Goal: Task Accomplishment & Management: Use online tool/utility

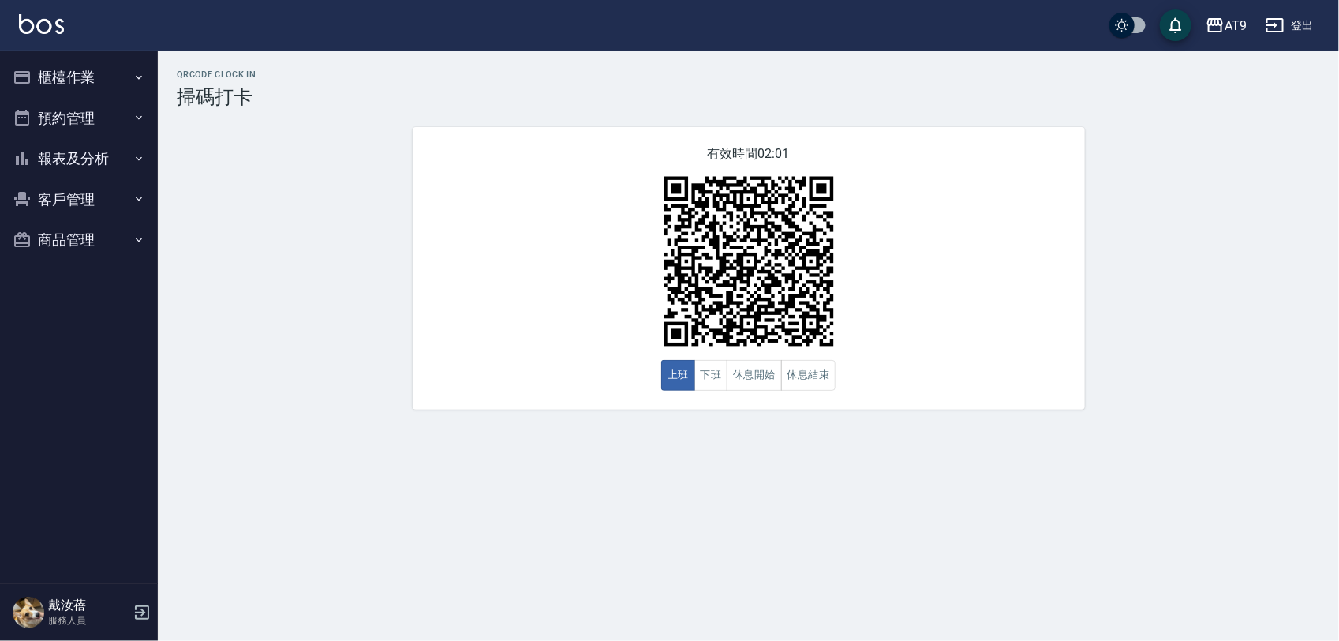
drag, startPoint x: 0, startPoint y: 0, endPoint x: 436, endPoint y: 460, distance: 633.6
click at [436, 460] on div "QRcode Clock In 掃碼打卡 有效時間 02:01 上班 下班 休息開始 休息結束" at bounding box center [669, 320] width 1339 height 641
click at [1275, 24] on icon "button" at bounding box center [1275, 25] width 17 height 14
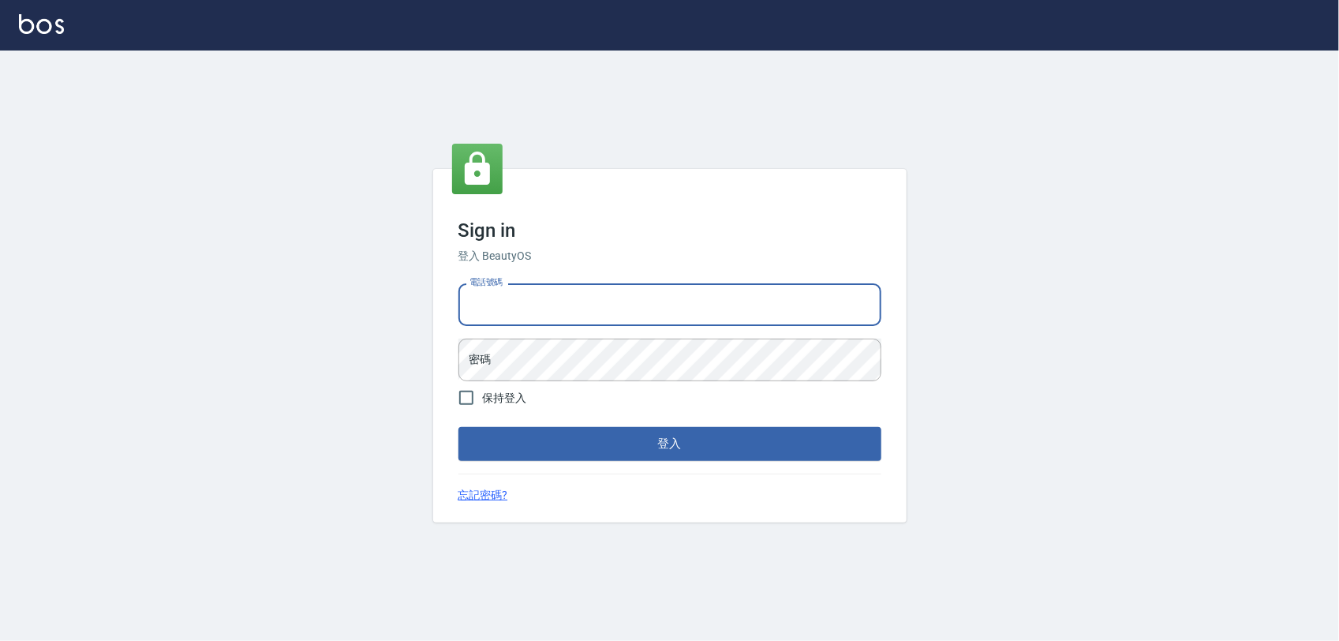
type input "0968065108"
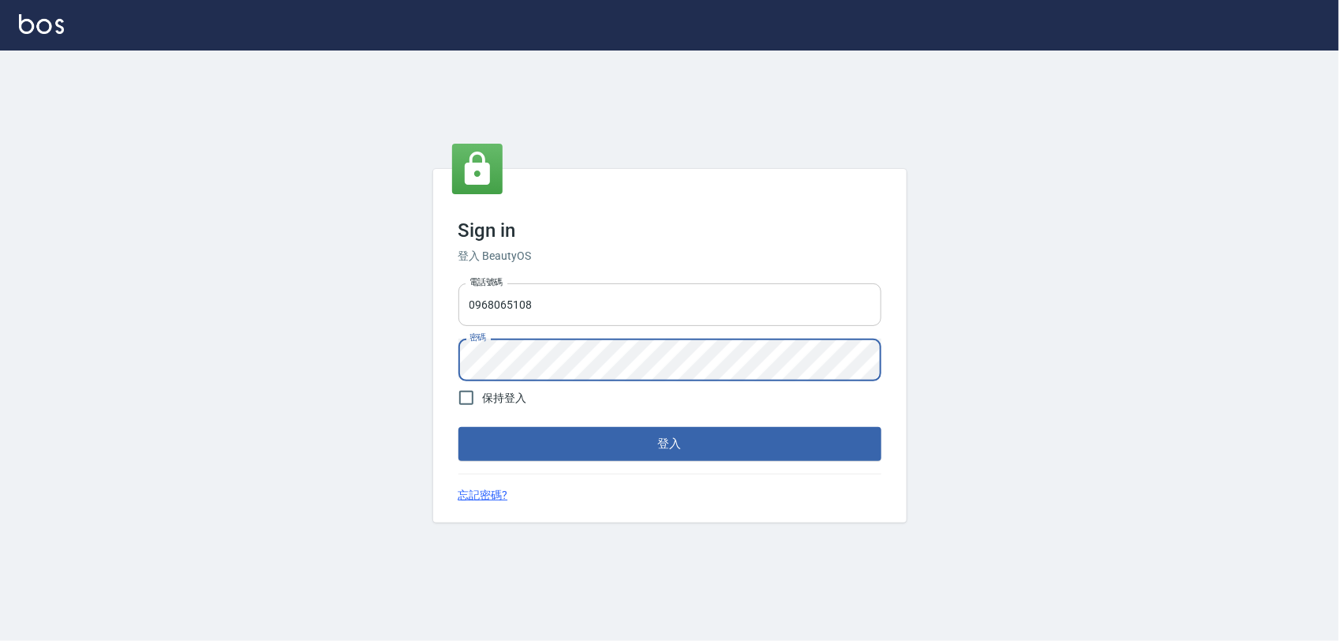
click at [459, 427] on button "登入" at bounding box center [670, 443] width 423 height 33
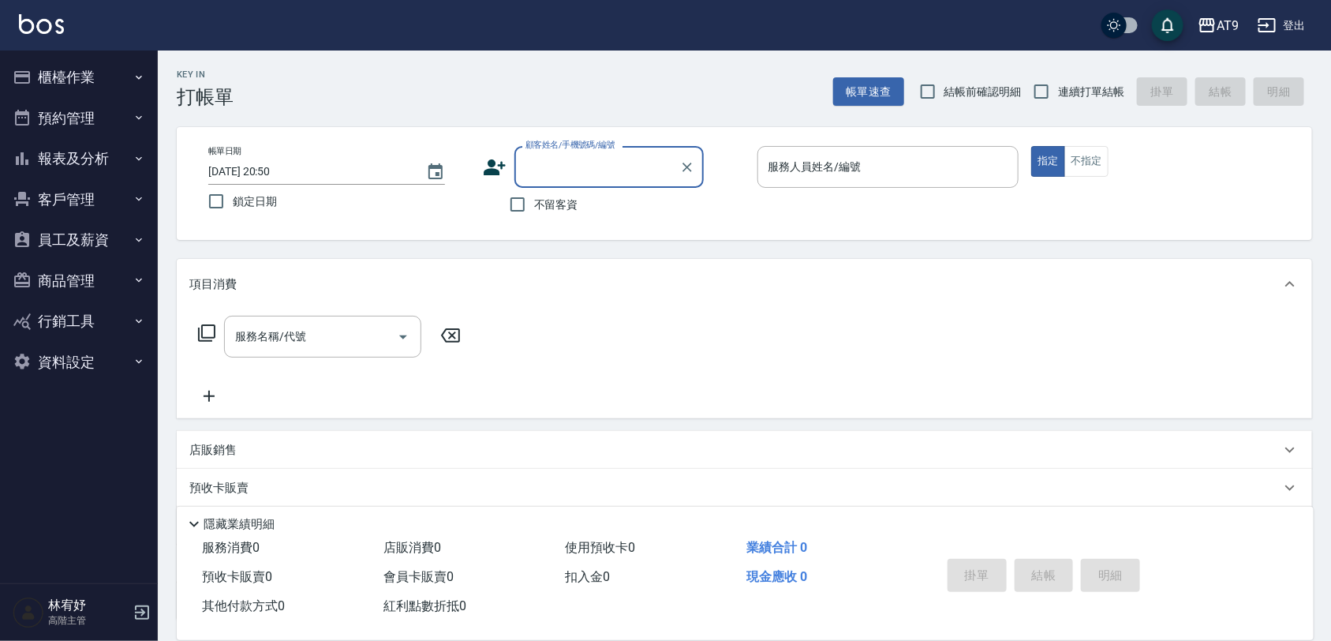
click at [565, 201] on span "不留客資" at bounding box center [556, 205] width 44 height 17
click at [534, 201] on input "不留客資" at bounding box center [517, 204] width 33 height 33
checkbox input "true"
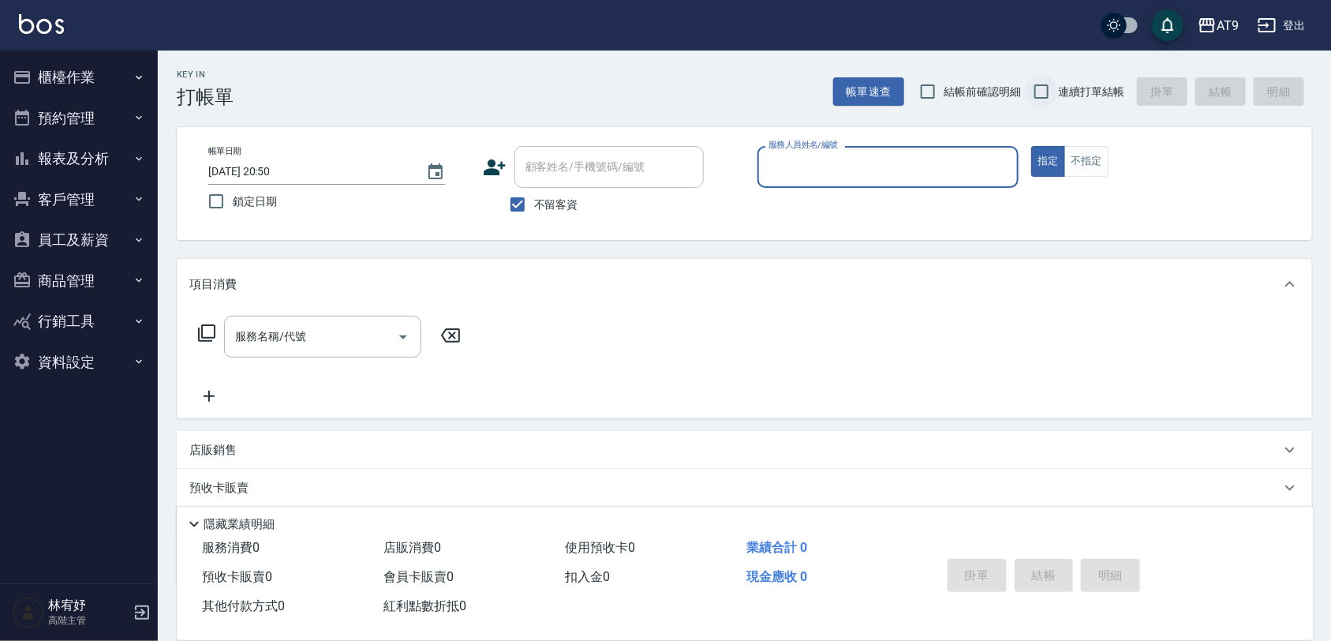
click at [1032, 80] on input "連續打單結帳" at bounding box center [1041, 91] width 33 height 33
checkbox input "true"
click at [953, 171] on input "服務人員姓名/編號" at bounding box center [889, 167] width 248 height 28
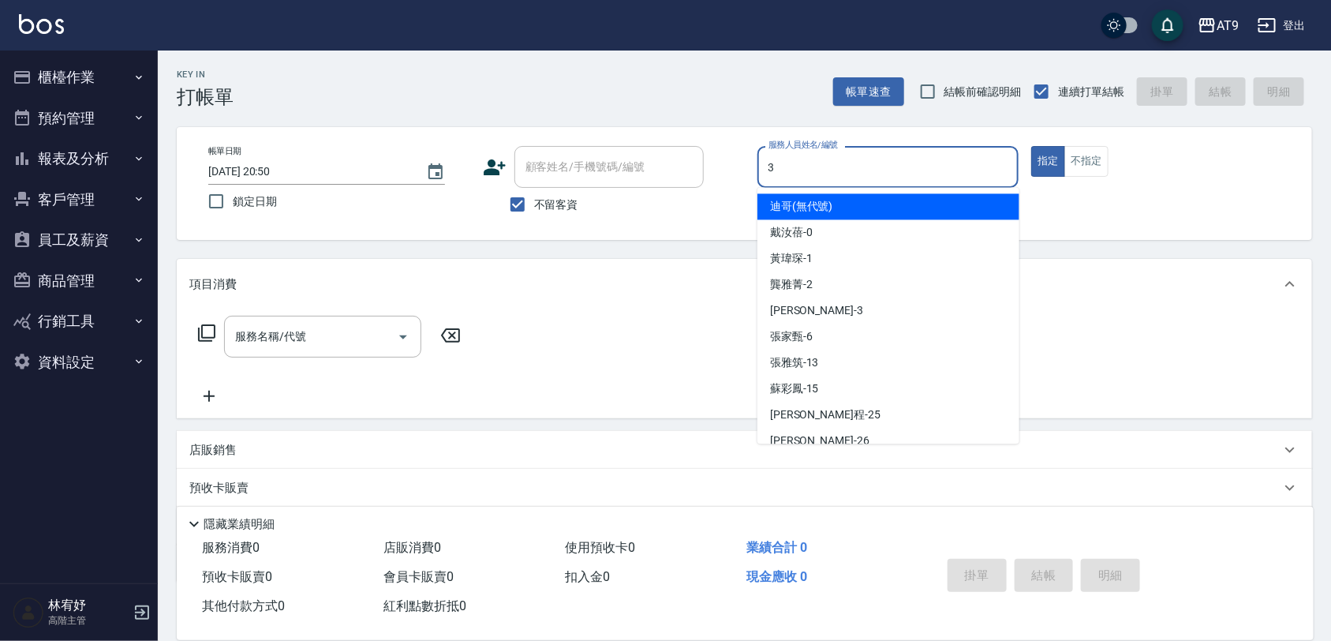
type input "3"
type button "true"
type input "FANNY-3"
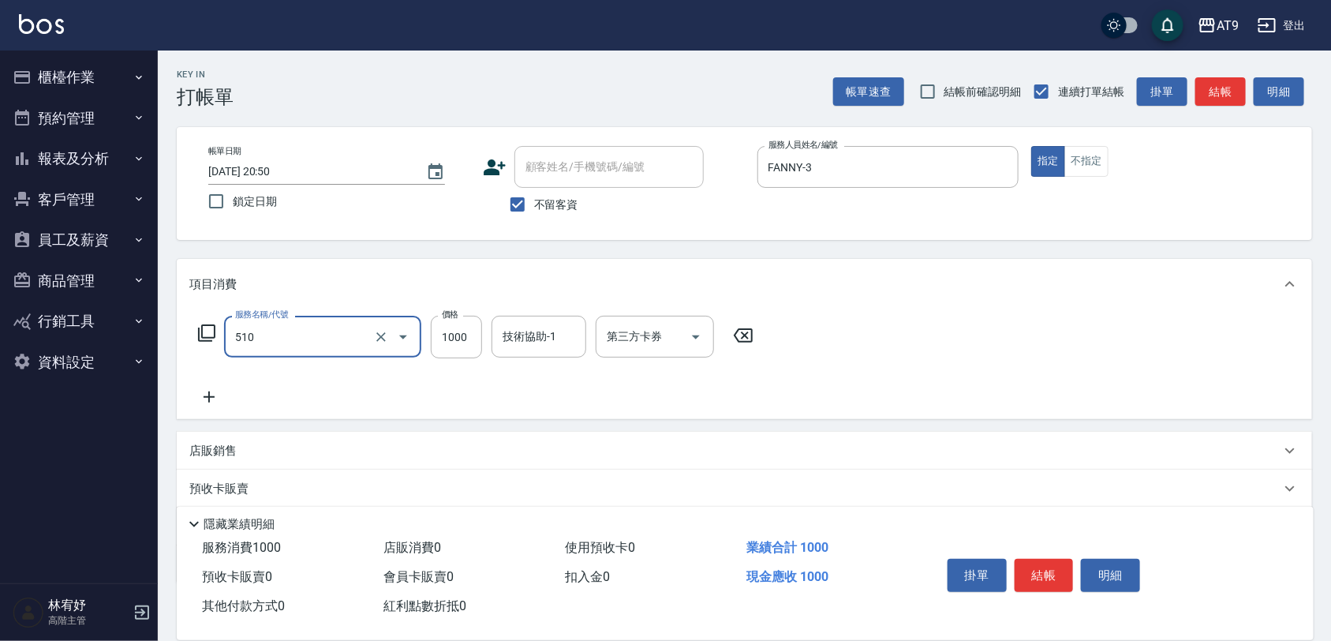
type input "染髮-2(510)"
type input "999"
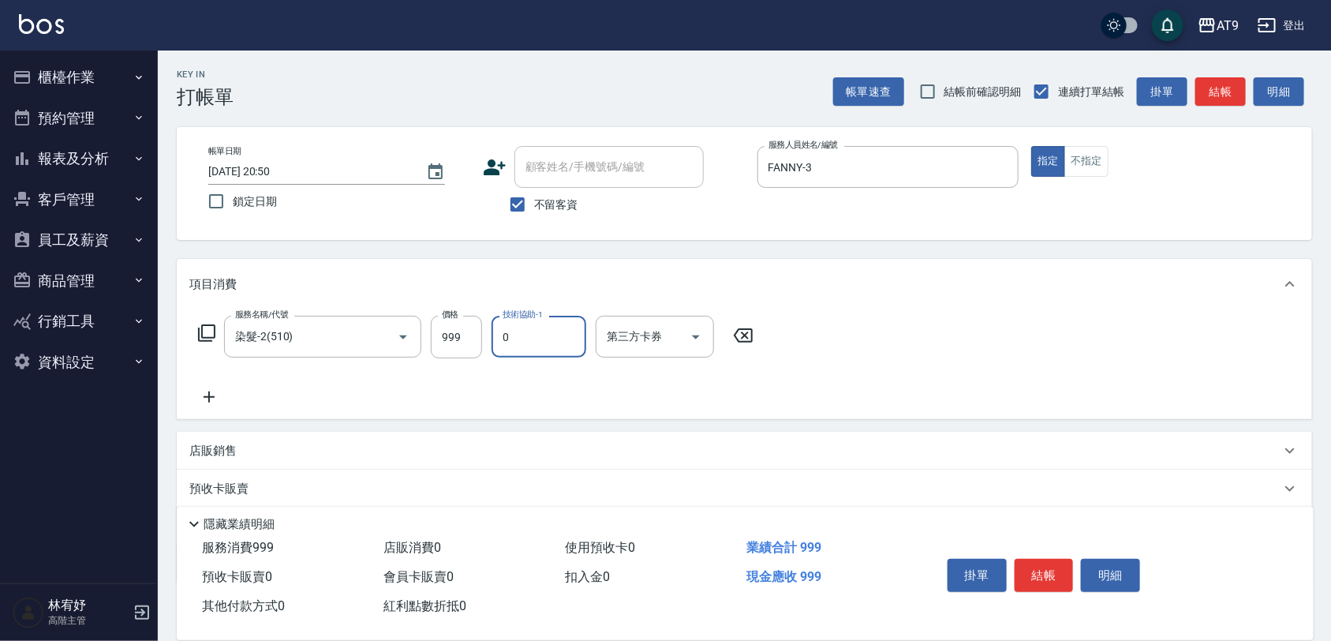
type input "戴汝蓓-0"
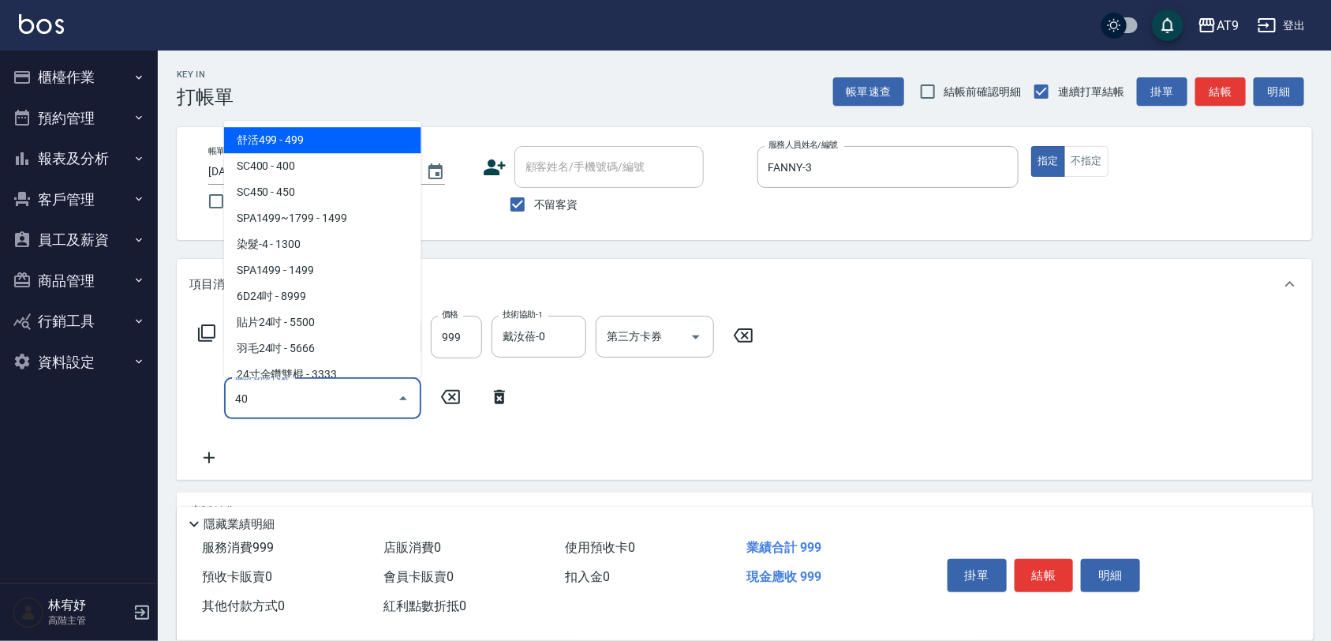
type input "SC400(400)"
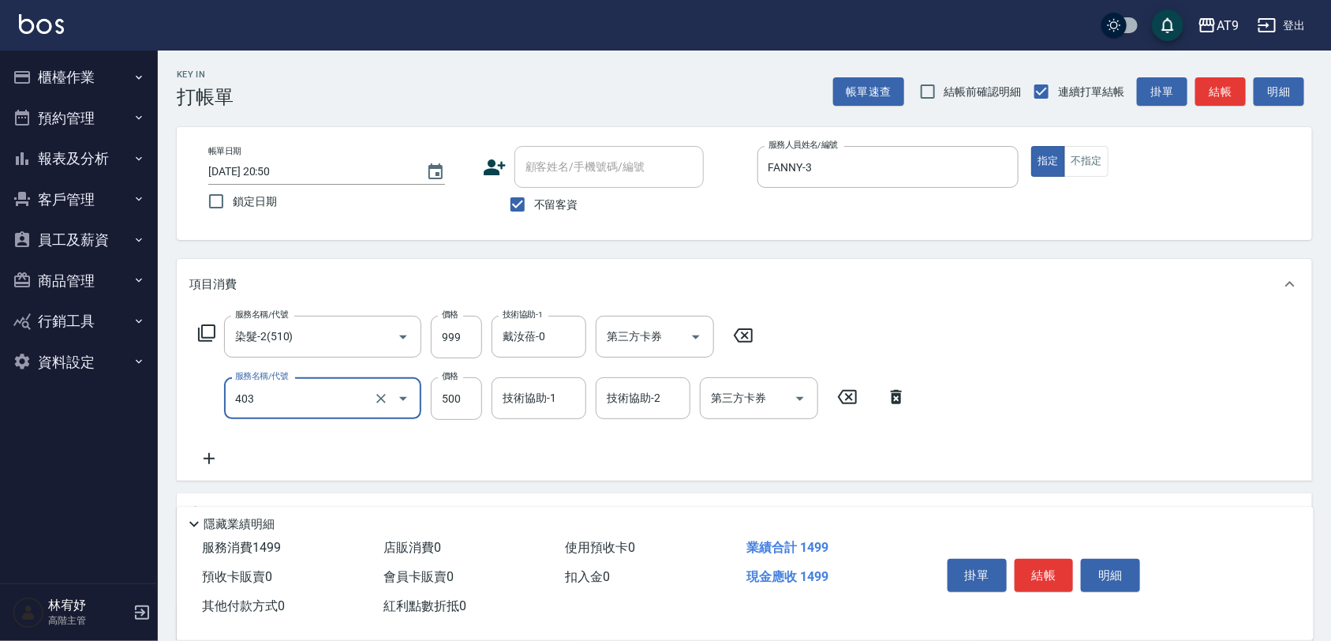
type input "天天護髮(403)"
type input "2500"
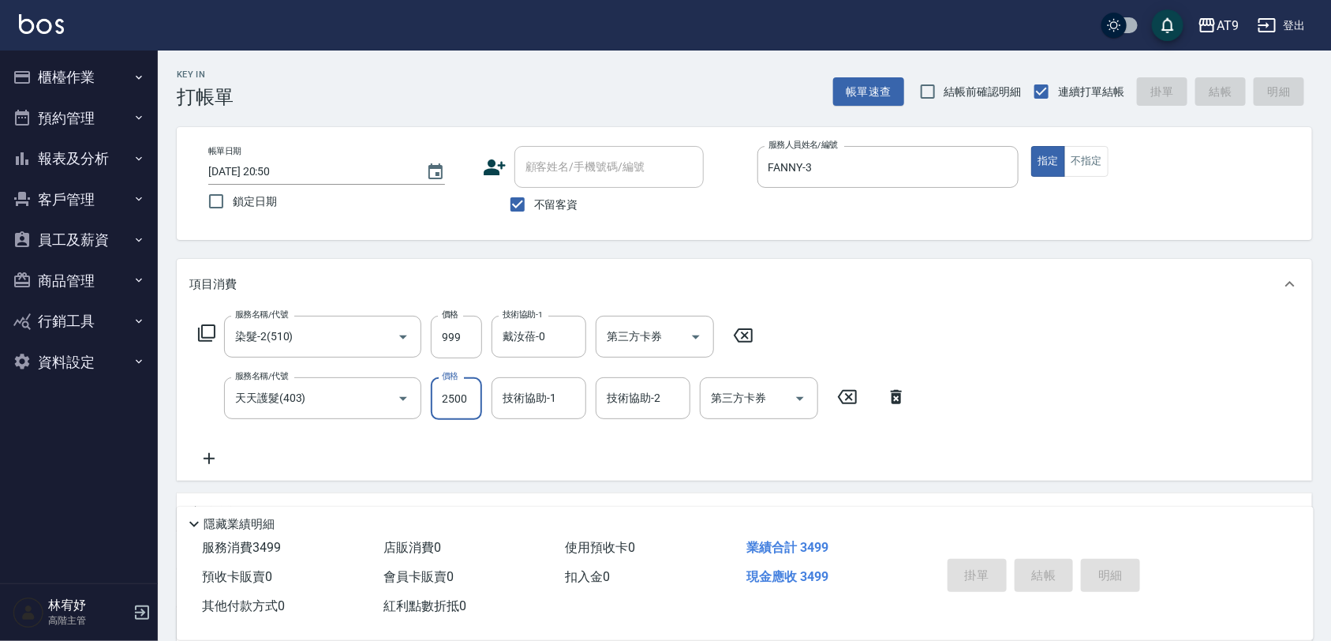
type input "[DATE] 20:51"
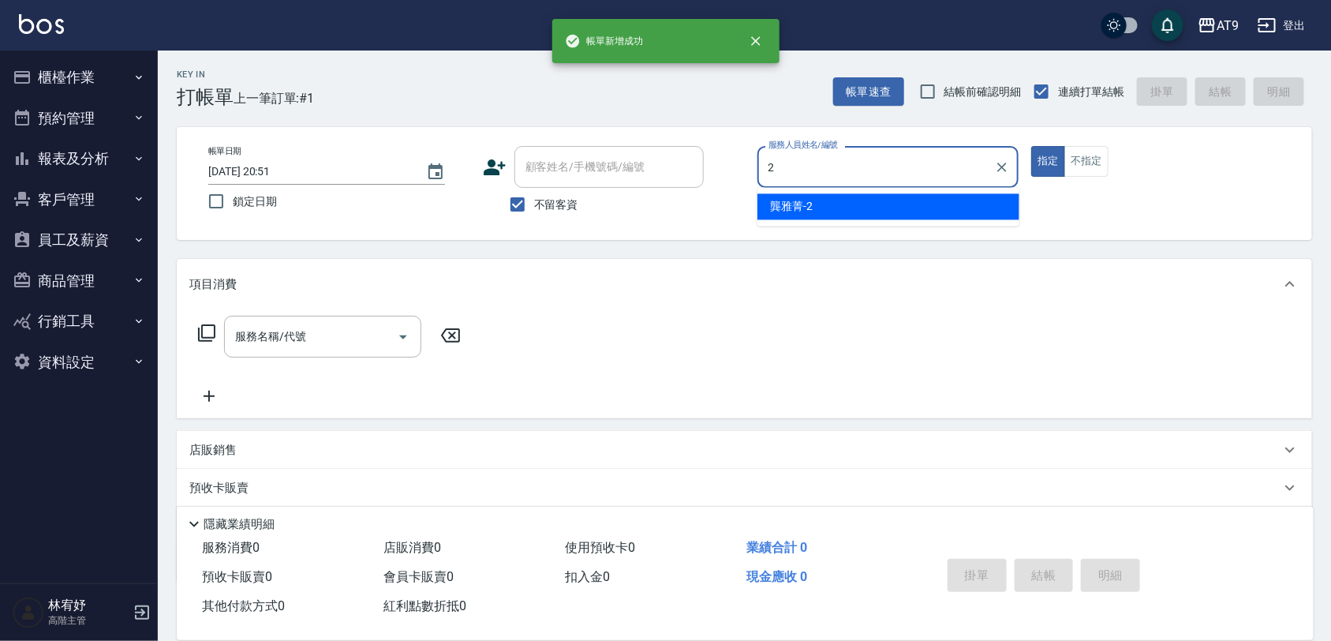
type input "龔雅菁-2"
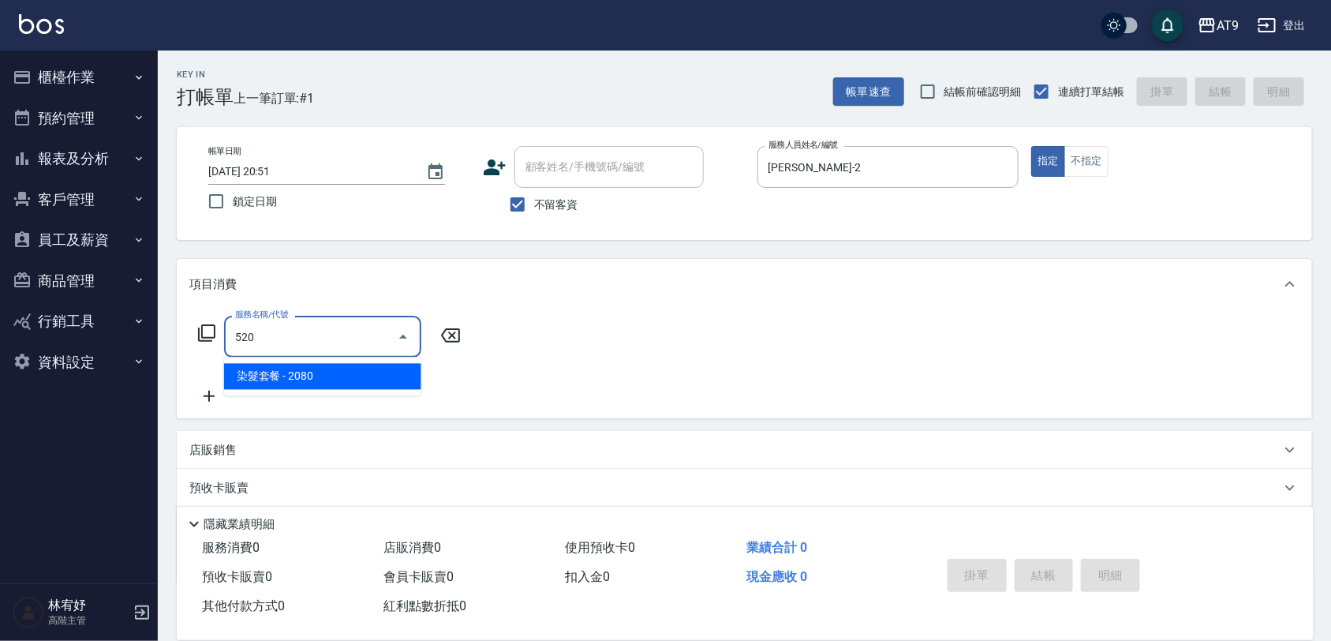
type input "染髮套餐(520)"
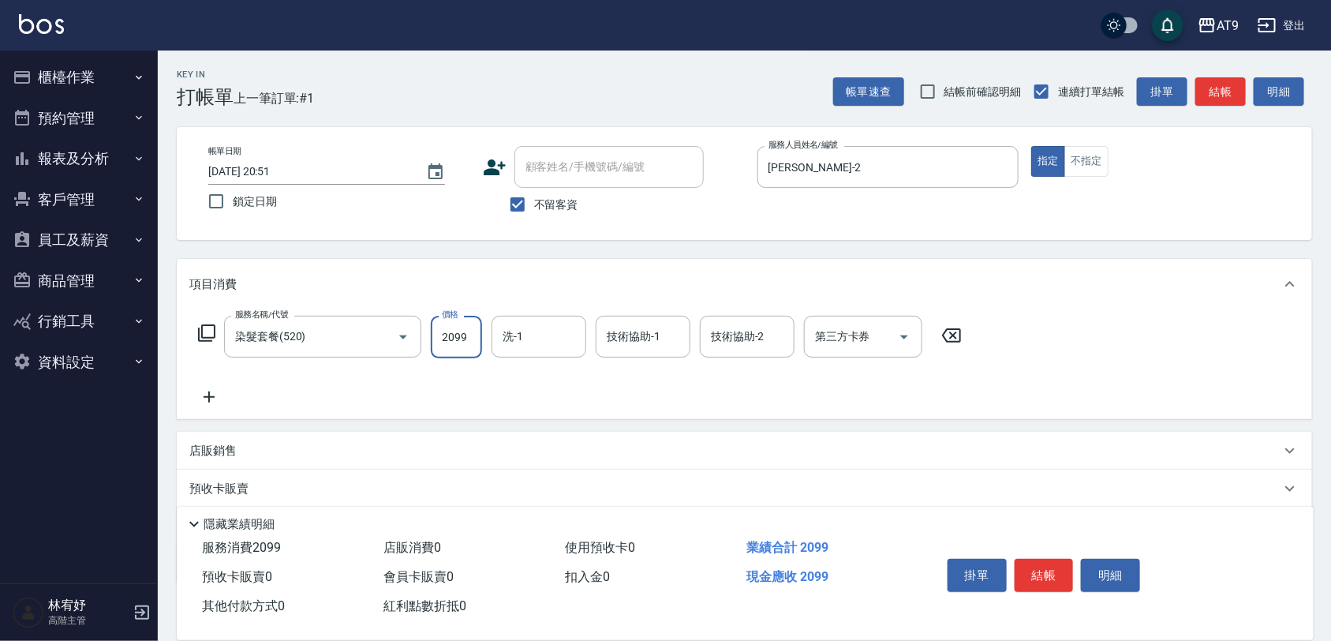
type input "2099"
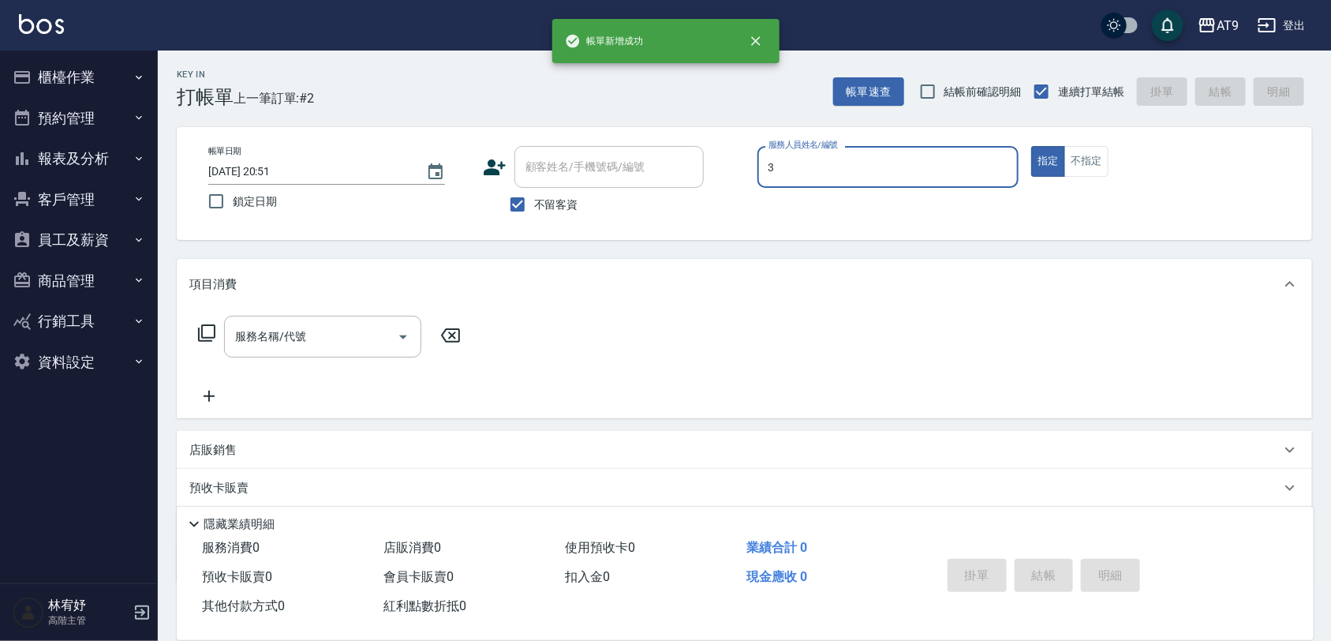
type input "FANNY-3"
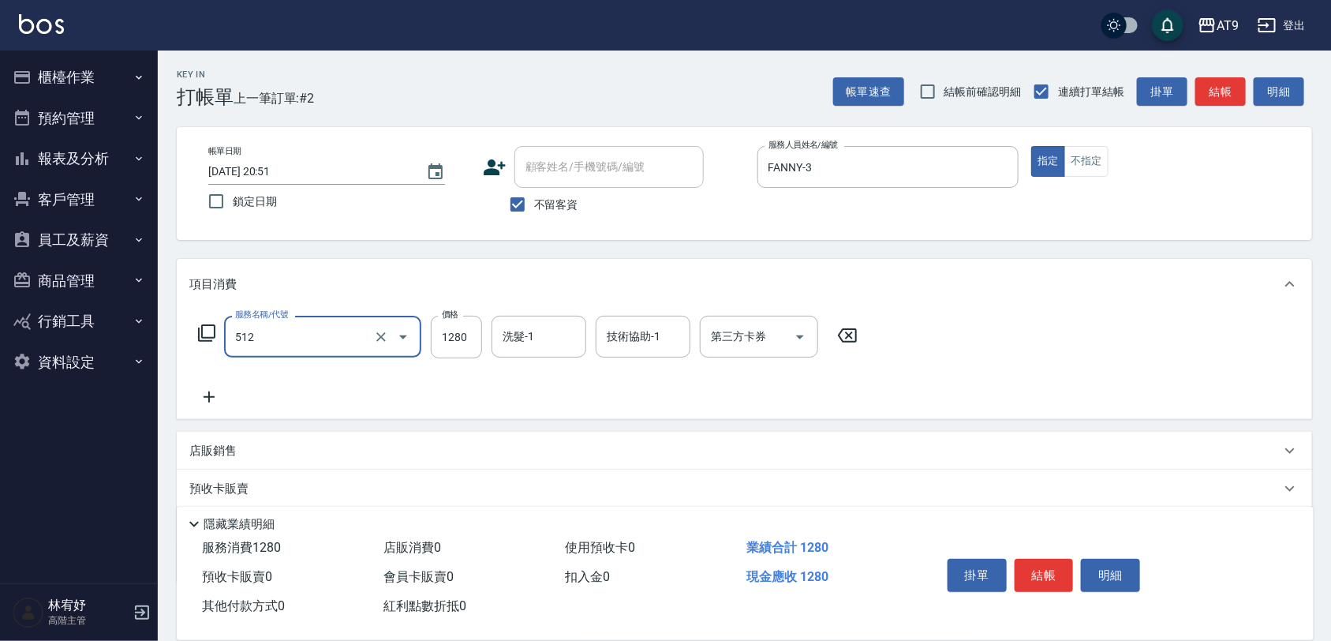
type input "染髮-3(512)"
type input "1180"
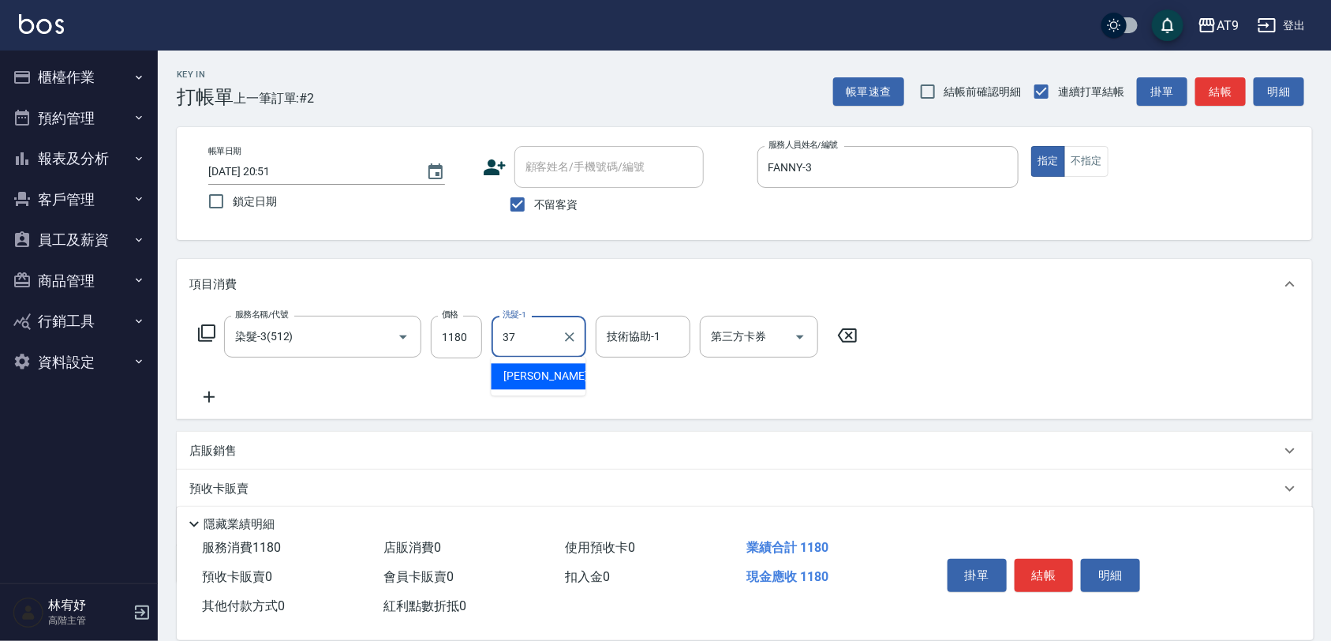
type input "[PERSON_NAME]-37"
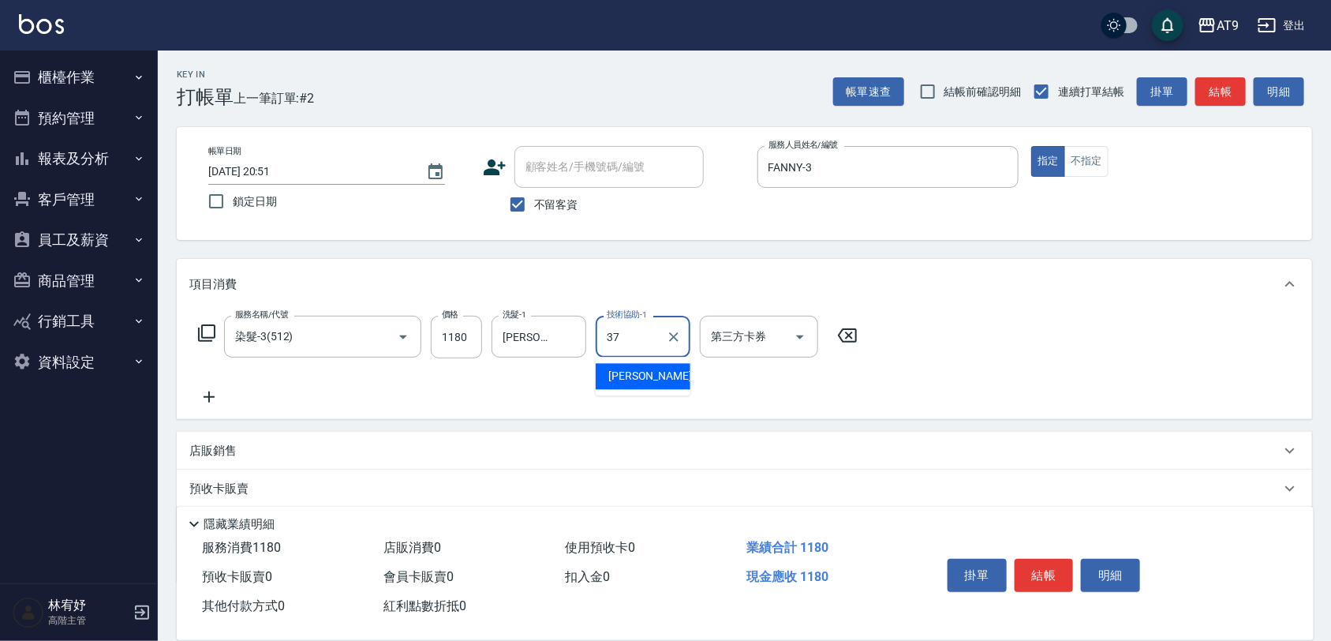
type input "[PERSON_NAME]-37"
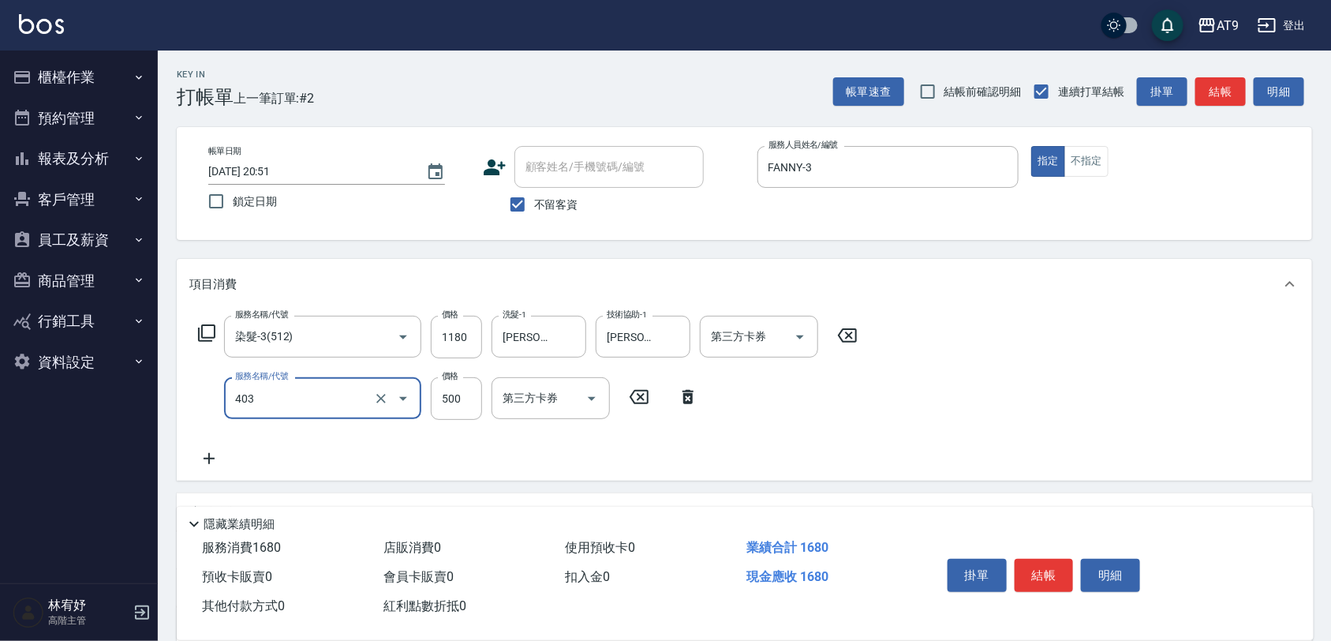
type input "天天護髮(403)"
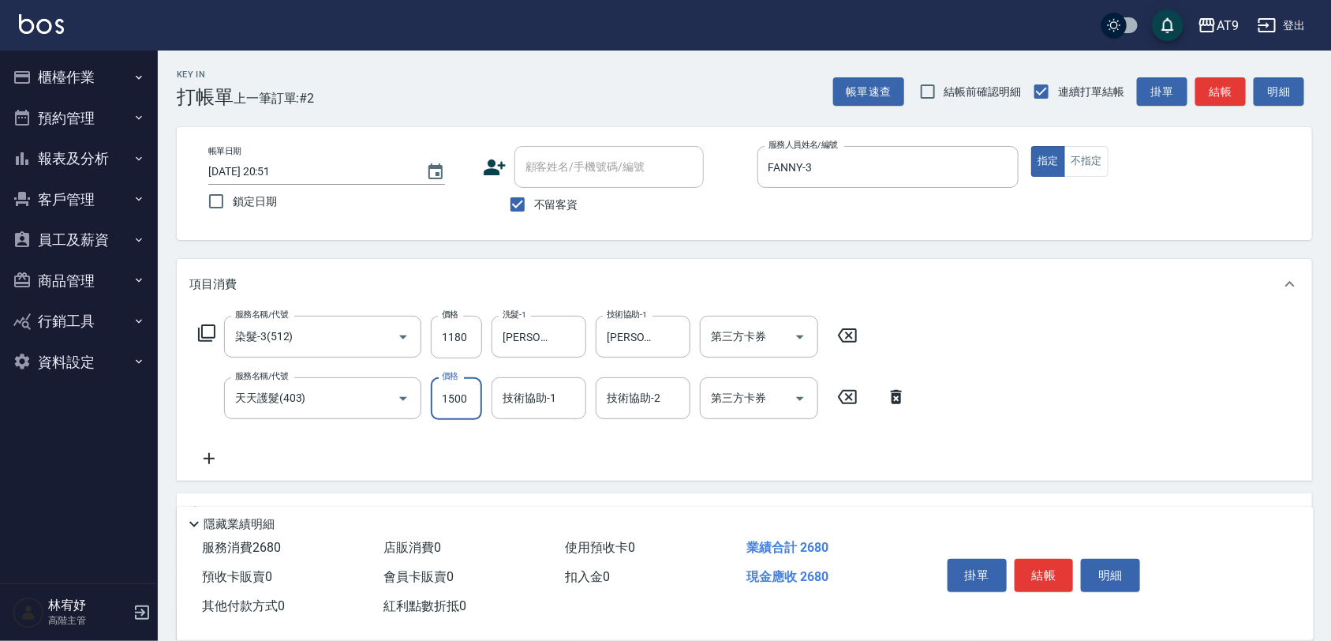
type input "1500"
type input "[PERSON_NAME]-37"
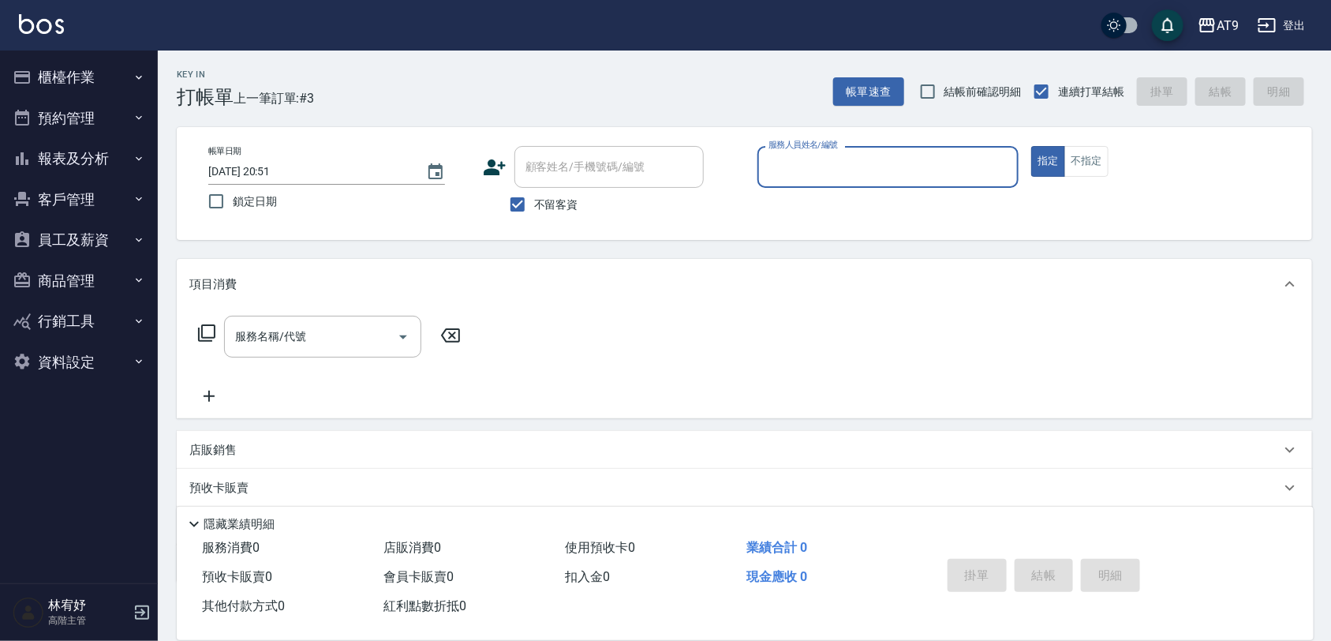
click at [66, 73] on button "櫃檯作業" at bounding box center [78, 77] width 145 height 41
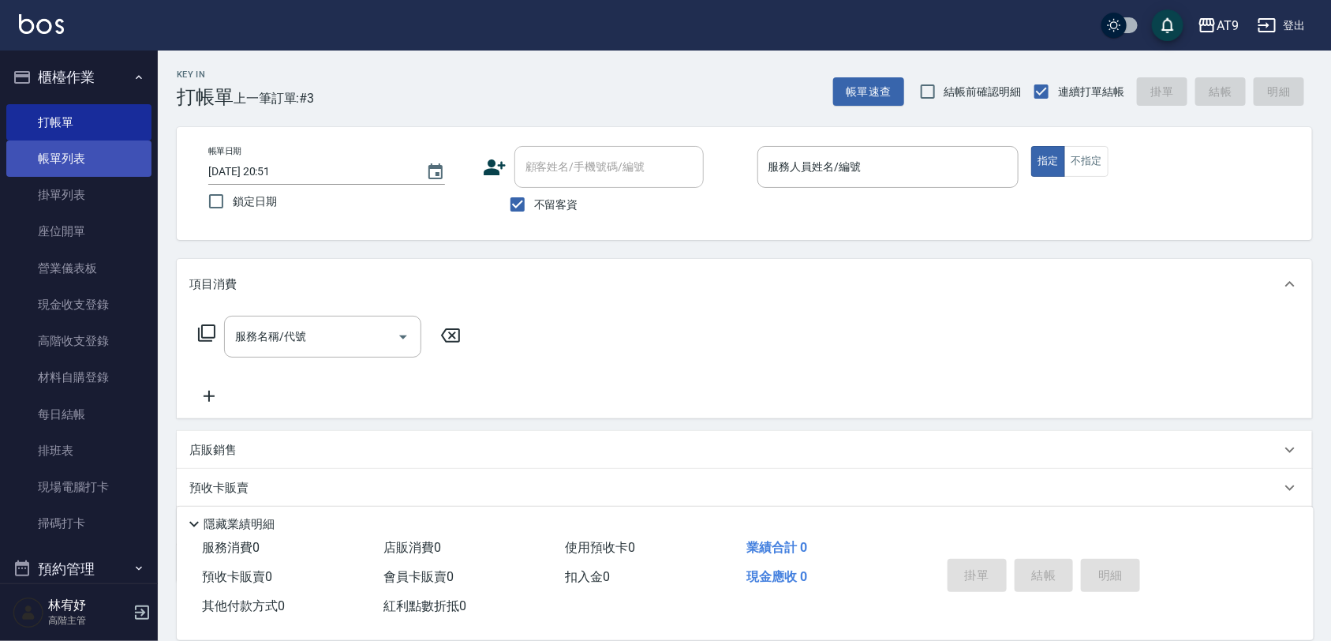
click at [99, 162] on link "帳單列表" at bounding box center [78, 158] width 145 height 36
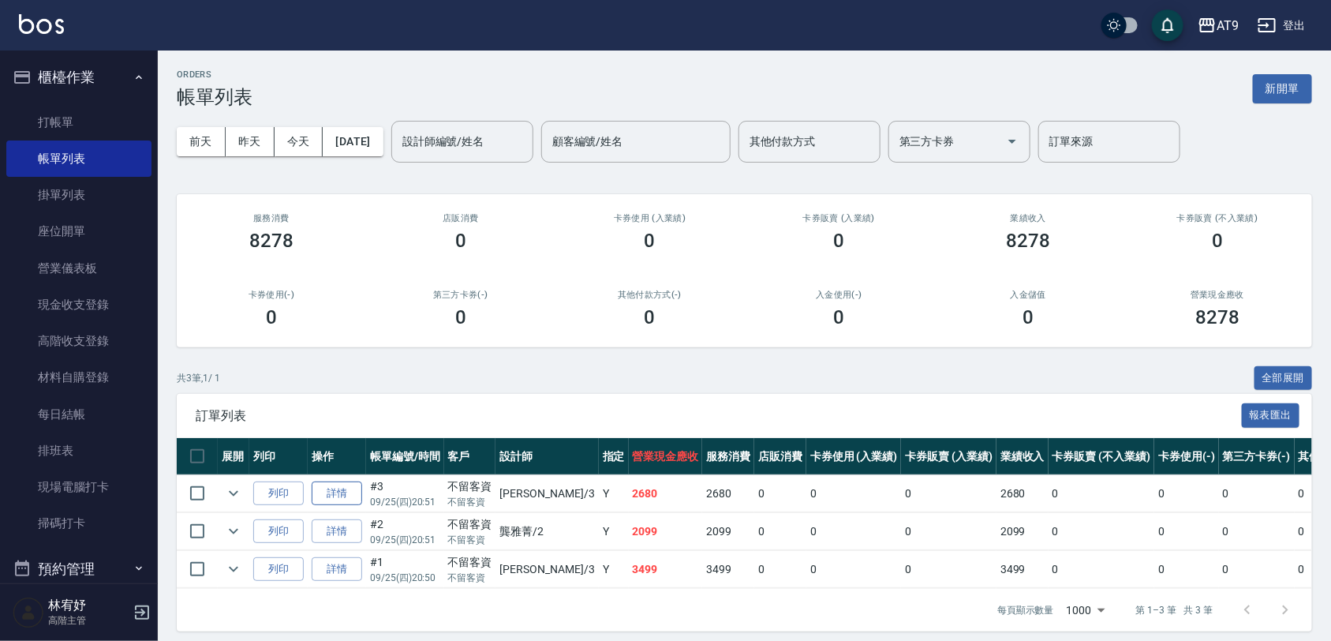
click at [341, 493] on link "詳情" at bounding box center [337, 493] width 51 height 24
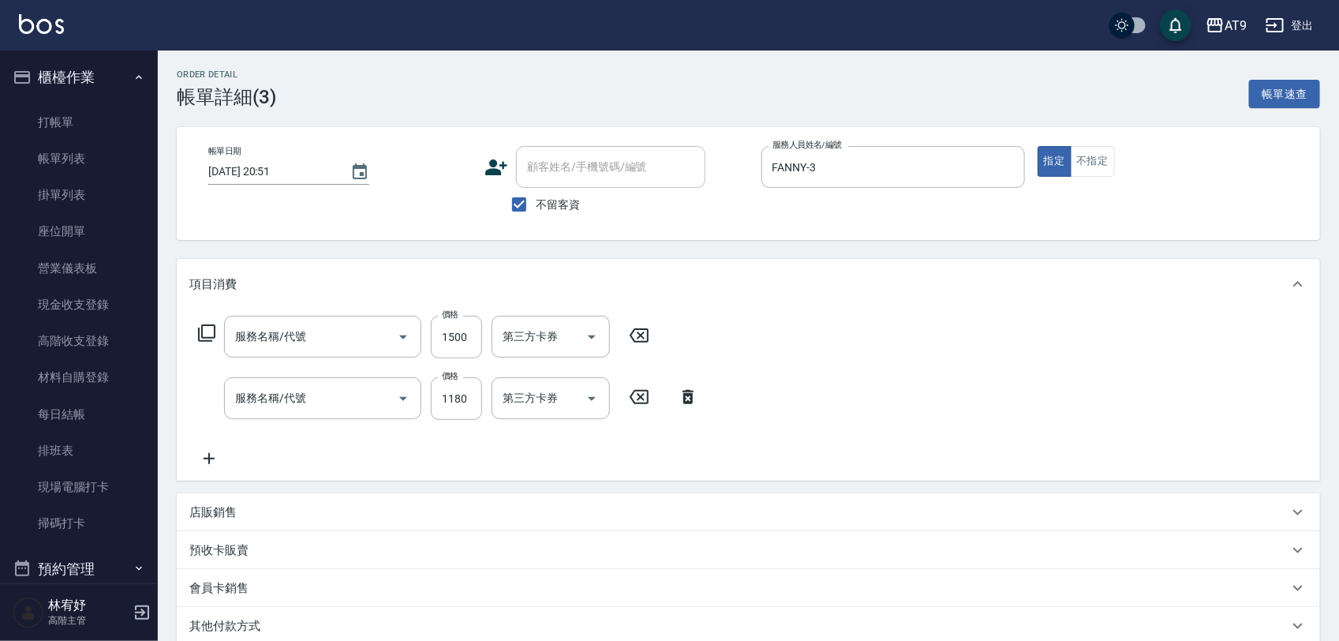
checkbox input "true"
type input "FANNY-3"
type input "天天護髮(403)"
type input "染髮-3(512)"
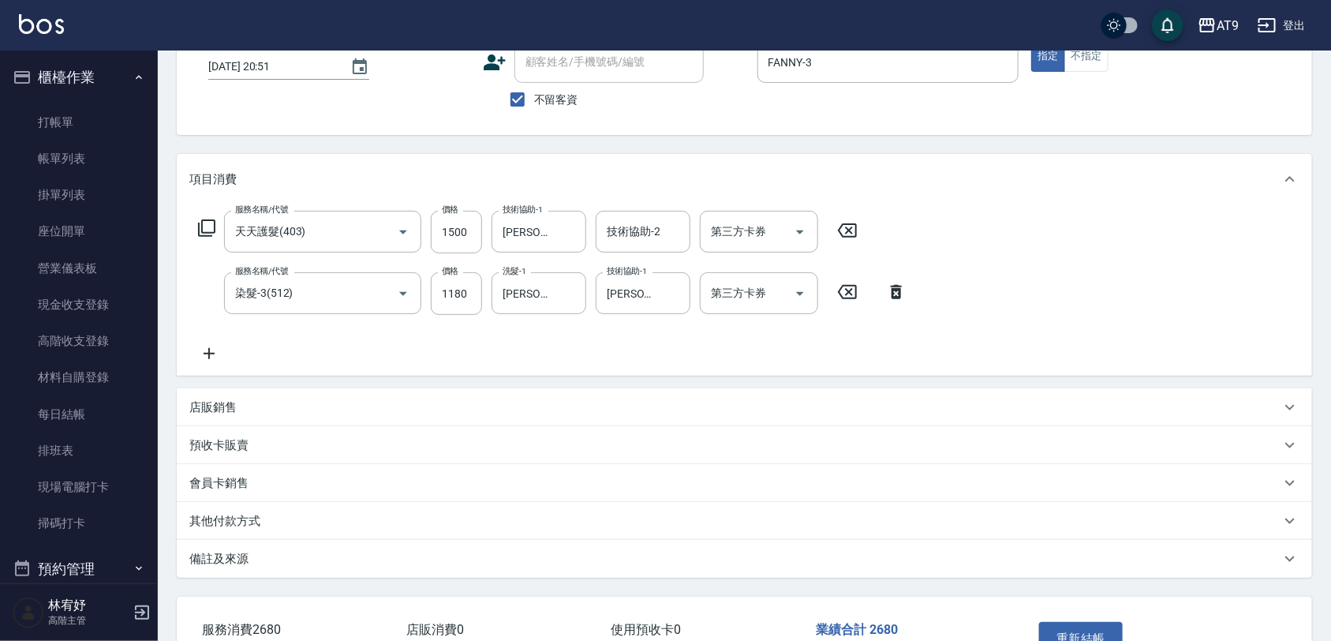
scroll to position [211, 0]
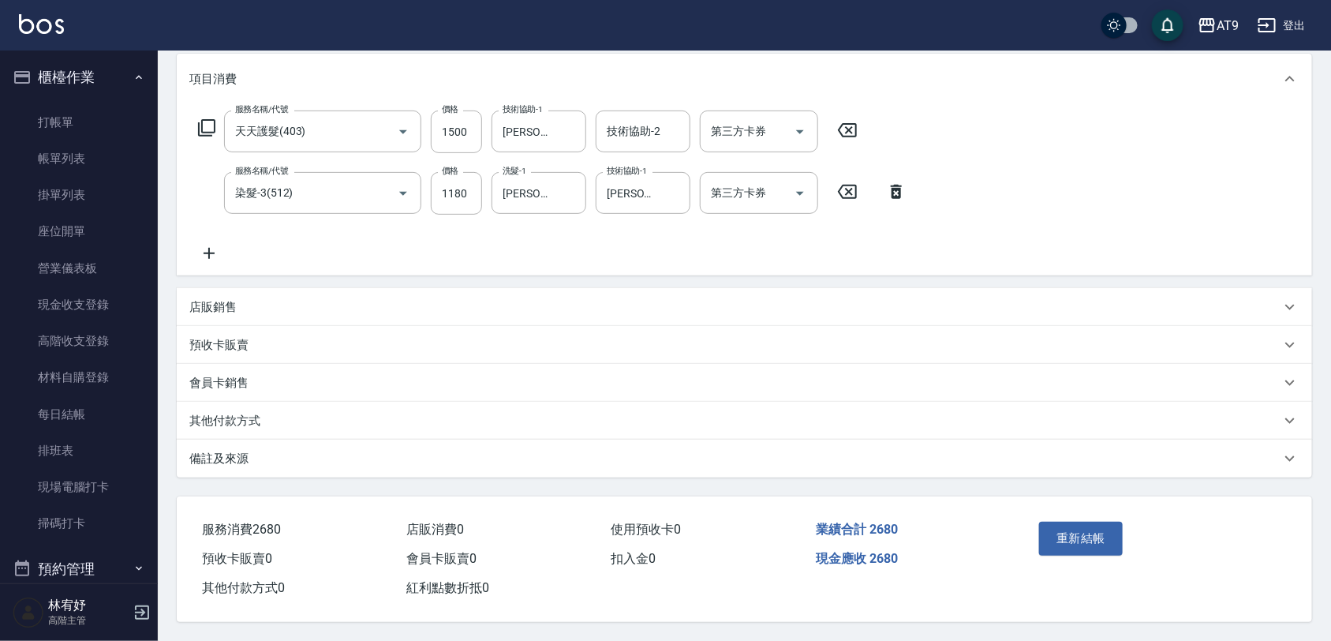
click at [298, 305] on div "店販銷售" at bounding box center [734, 307] width 1091 height 17
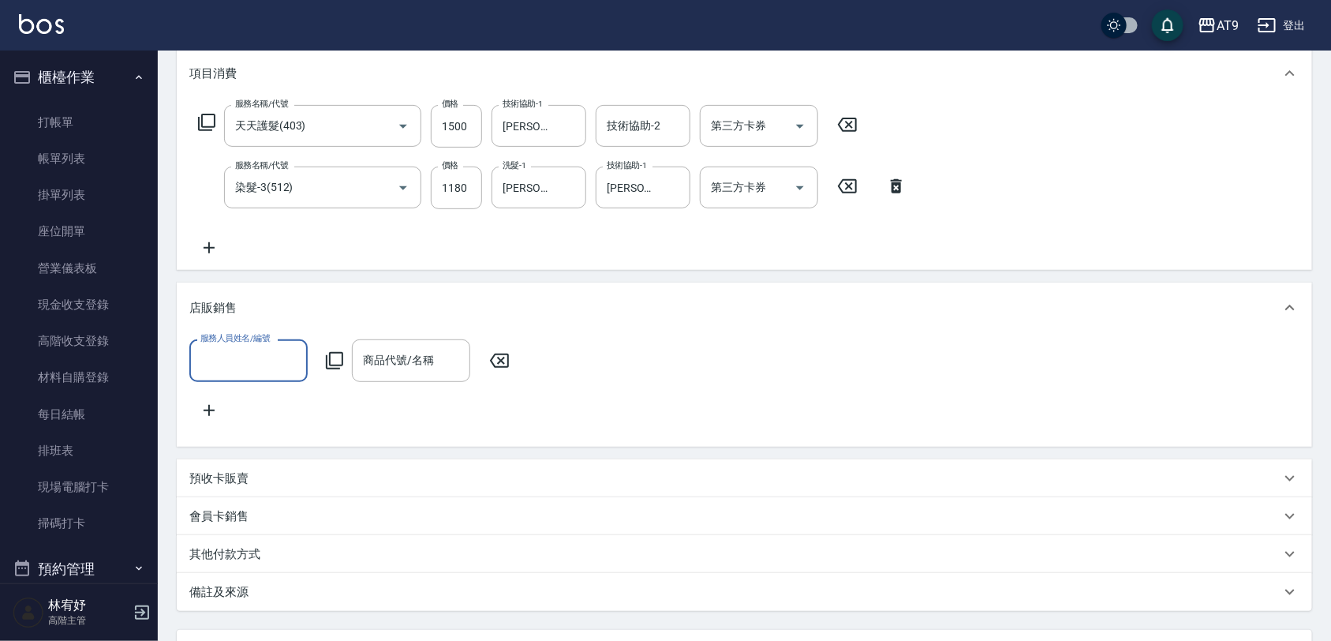
scroll to position [0, 0]
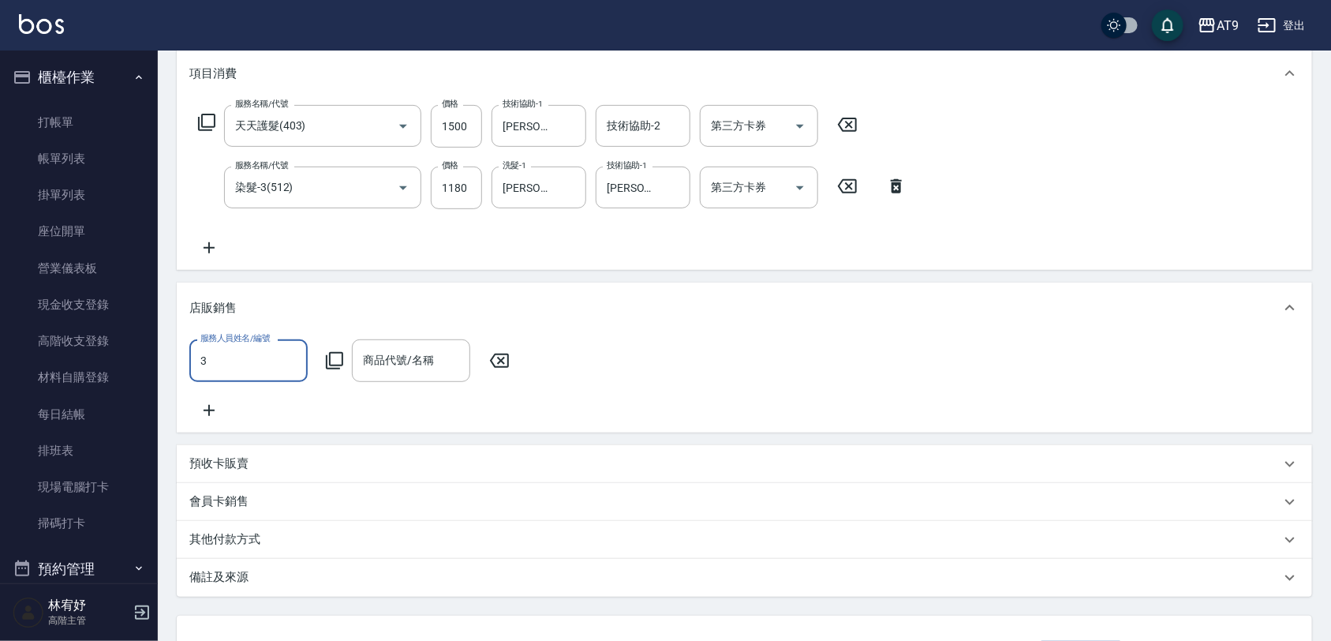
type input "FANNY-3"
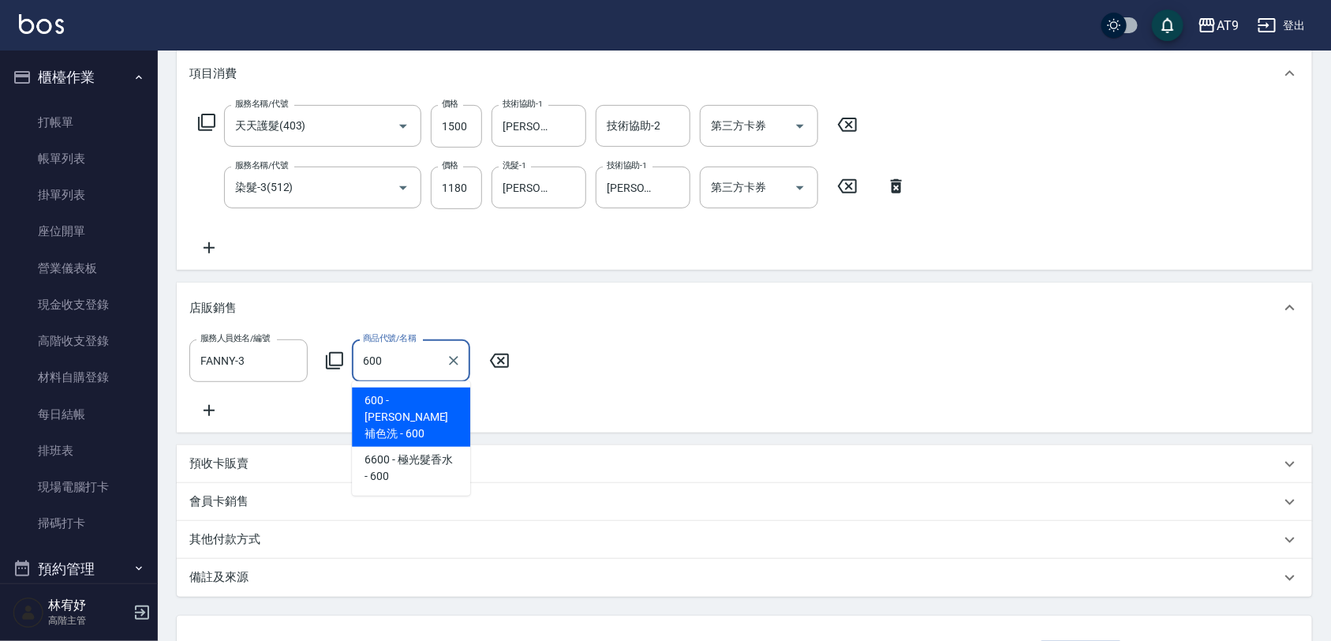
type input "[PERSON_NAME]補色洗"
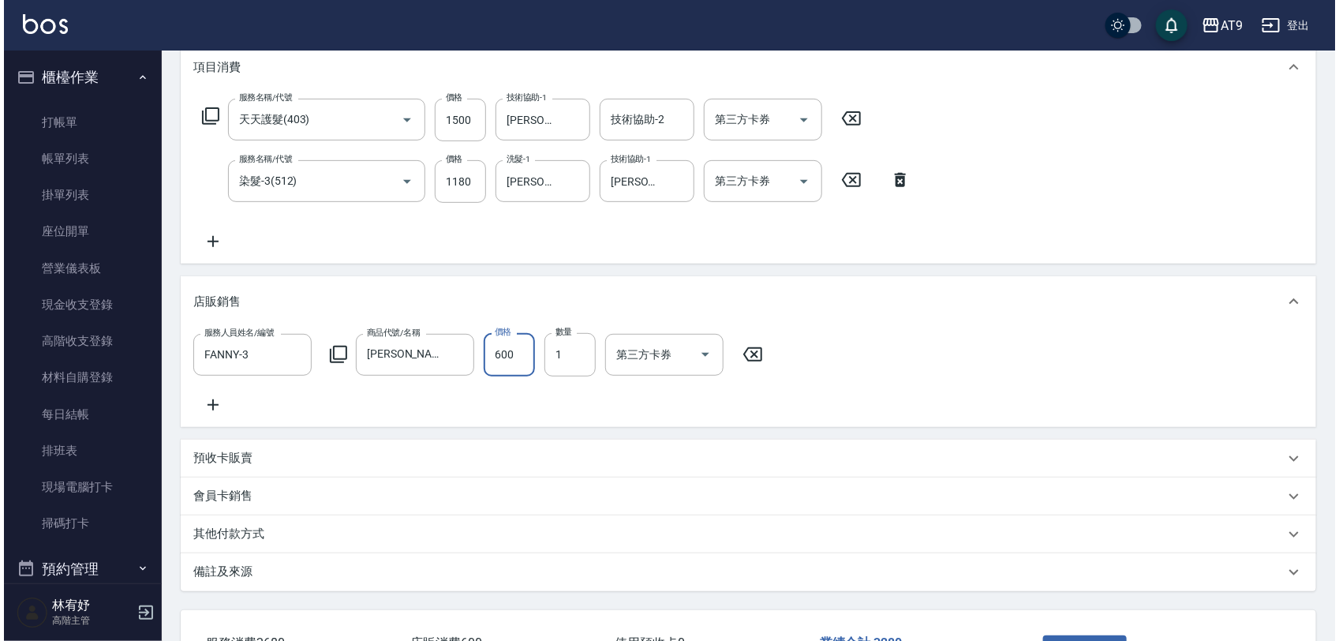
scroll to position [351, 0]
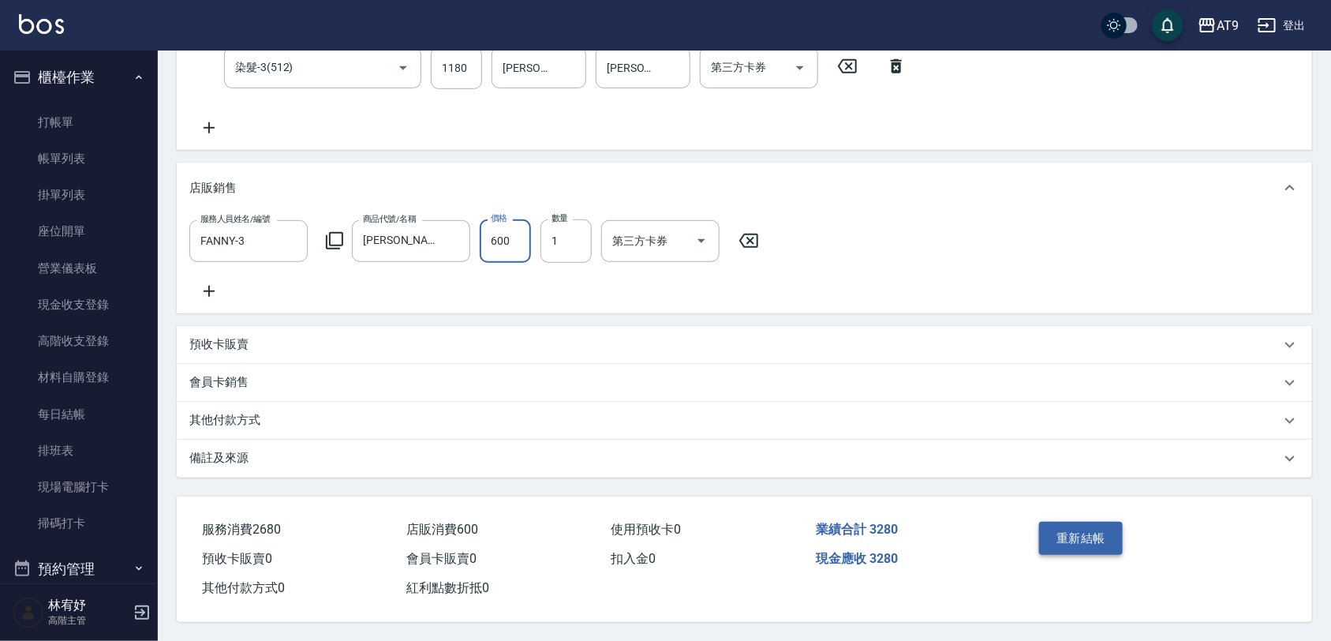
click at [1099, 537] on button "重新結帳" at bounding box center [1081, 538] width 84 height 33
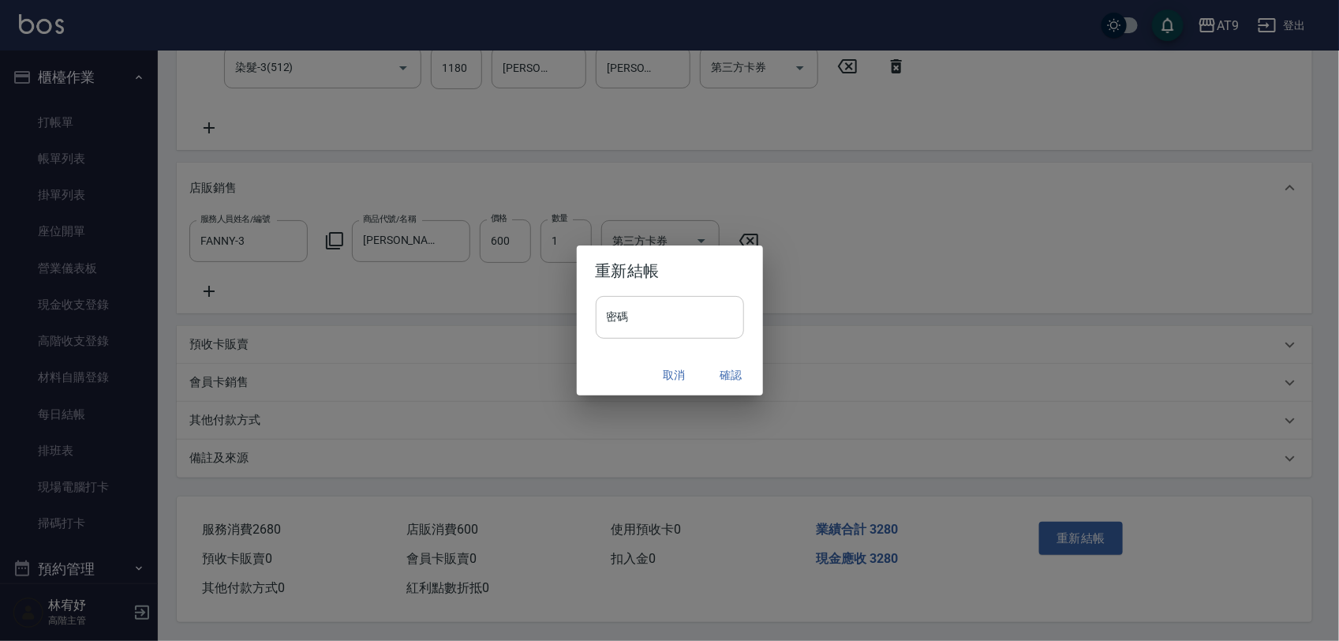
click at [683, 326] on input "密碼" at bounding box center [670, 317] width 148 height 43
type input "********"
click at [677, 254] on h2 "重新結帳" at bounding box center [670, 270] width 186 height 51
click at [731, 367] on button "確認" at bounding box center [731, 375] width 51 height 29
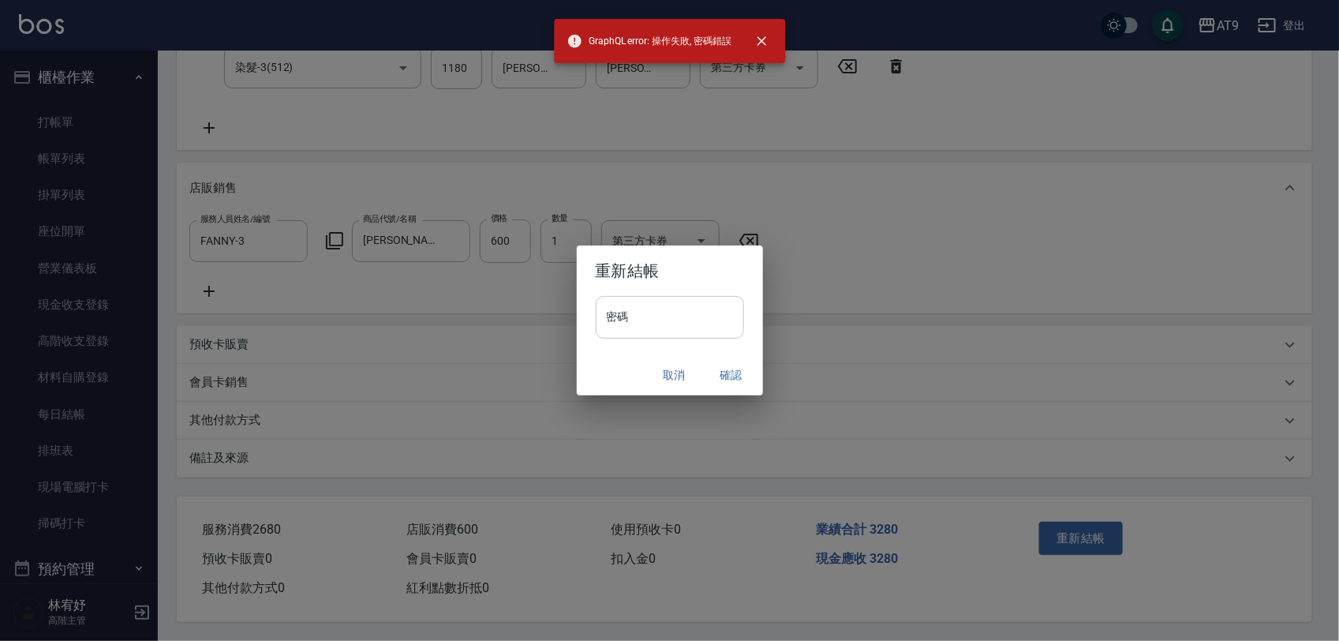
click at [691, 298] on input "密碼" at bounding box center [670, 317] width 148 height 43
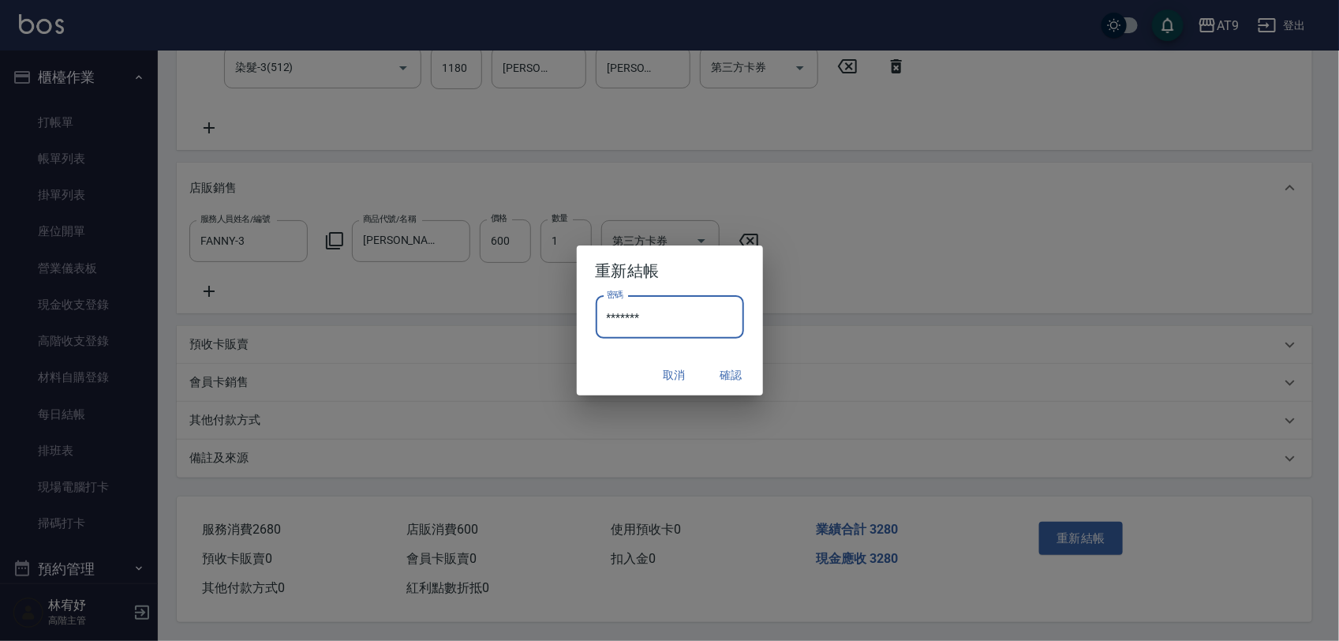
click at [691, 298] on input "*******" at bounding box center [670, 317] width 148 height 43
drag, startPoint x: 692, startPoint y: 301, endPoint x: 515, endPoint y: 305, distance: 176.8
click at [515, 305] on div "重新結帳 密碼 ******* 密碼 取消 確認" at bounding box center [669, 320] width 1339 height 641
type input "*******"
drag, startPoint x: 683, startPoint y: 274, endPoint x: 693, endPoint y: 298, distance: 25.5
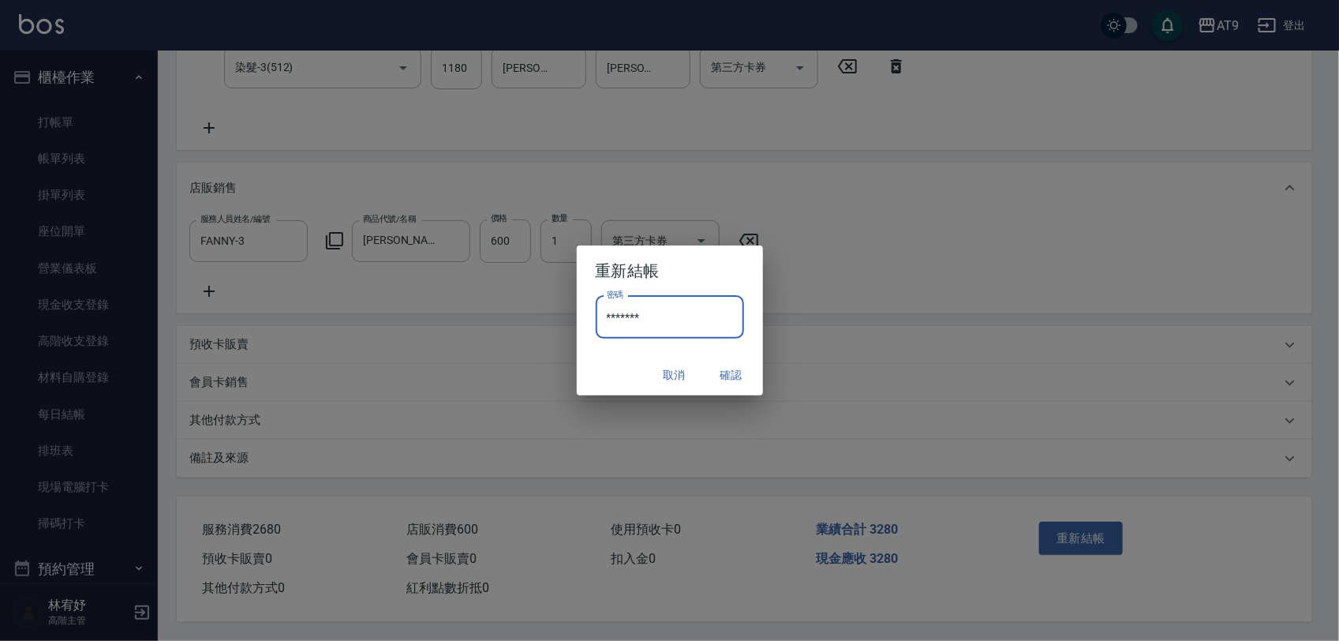
click at [684, 274] on h2 "重新結帳" at bounding box center [670, 270] width 186 height 51
click at [723, 372] on button "確認" at bounding box center [731, 375] width 51 height 29
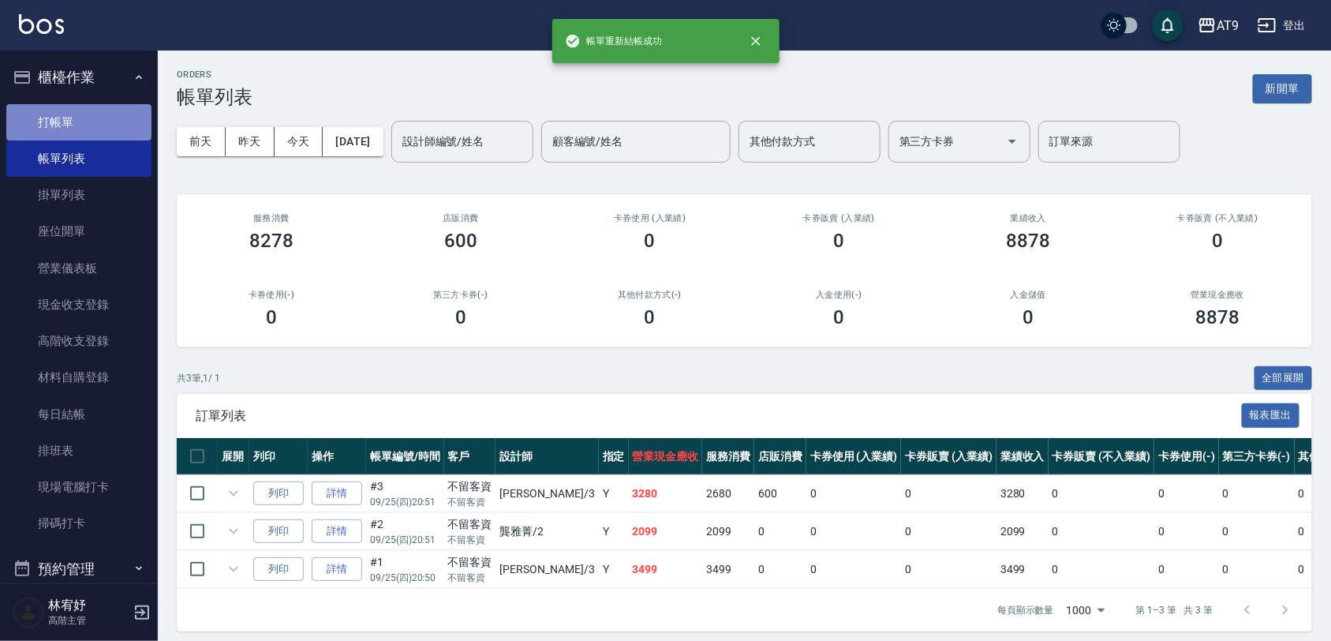
click at [95, 126] on link "打帳單" at bounding box center [78, 122] width 145 height 36
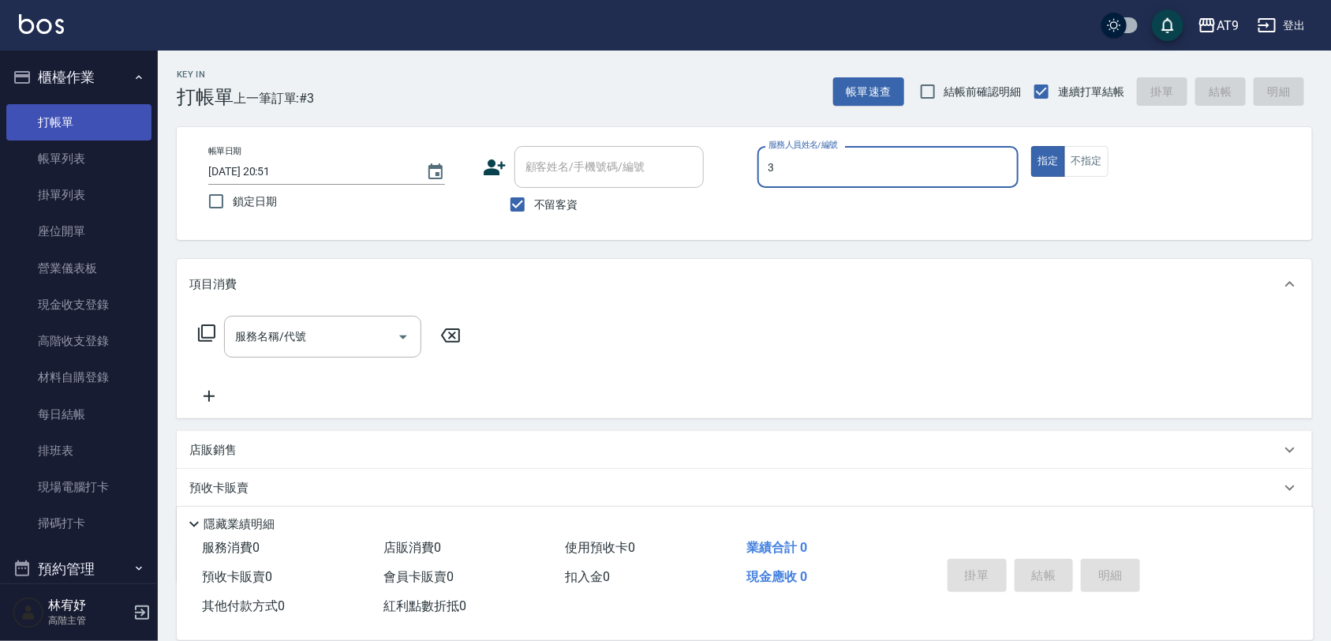
type input "3"
type button "true"
type input "FANNY-3"
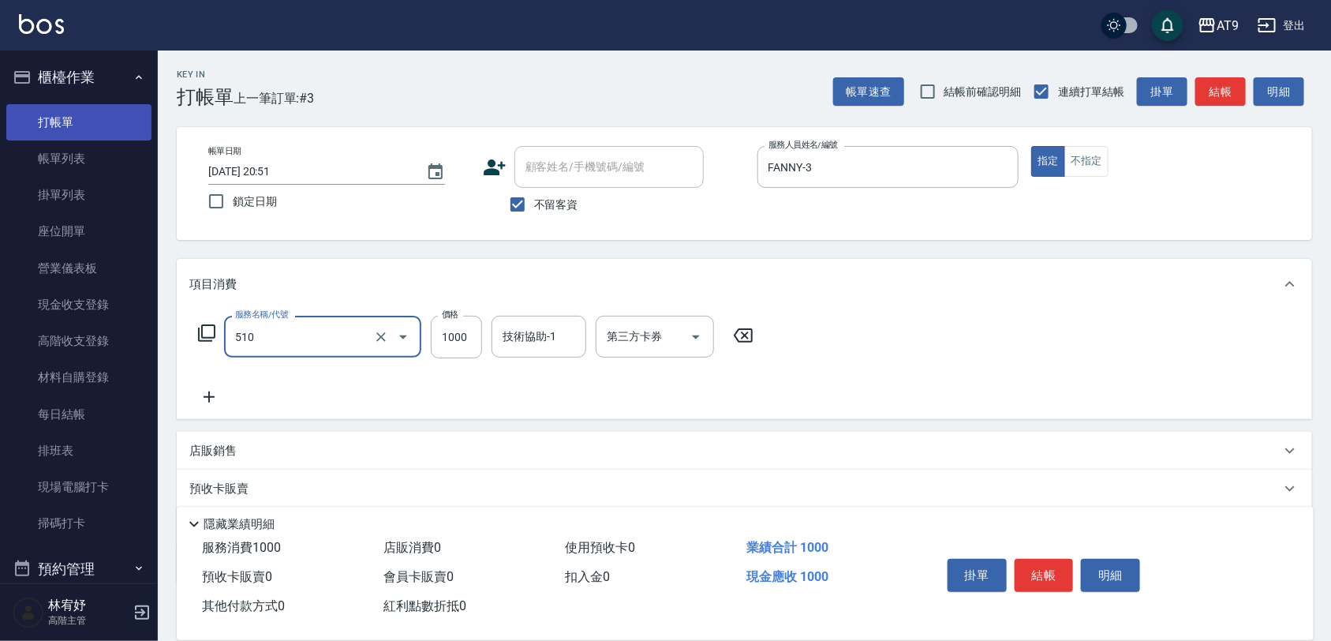
type input "染髮-2(510)"
type input "999"
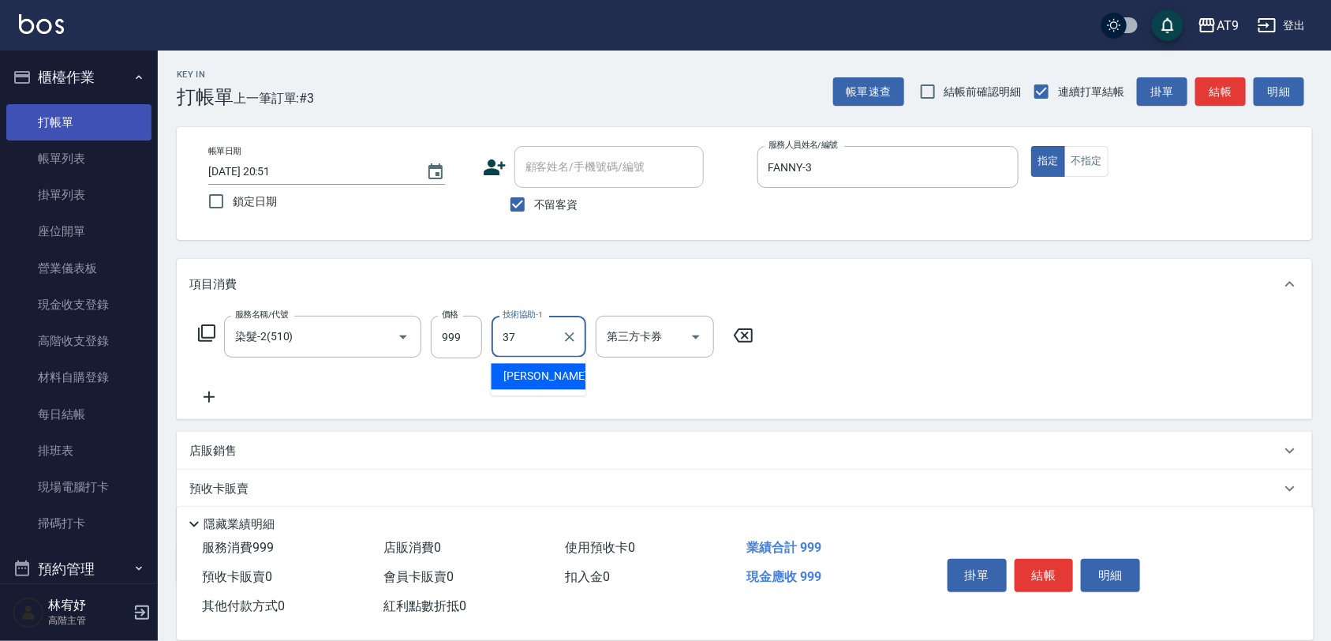
type input "[PERSON_NAME]-37"
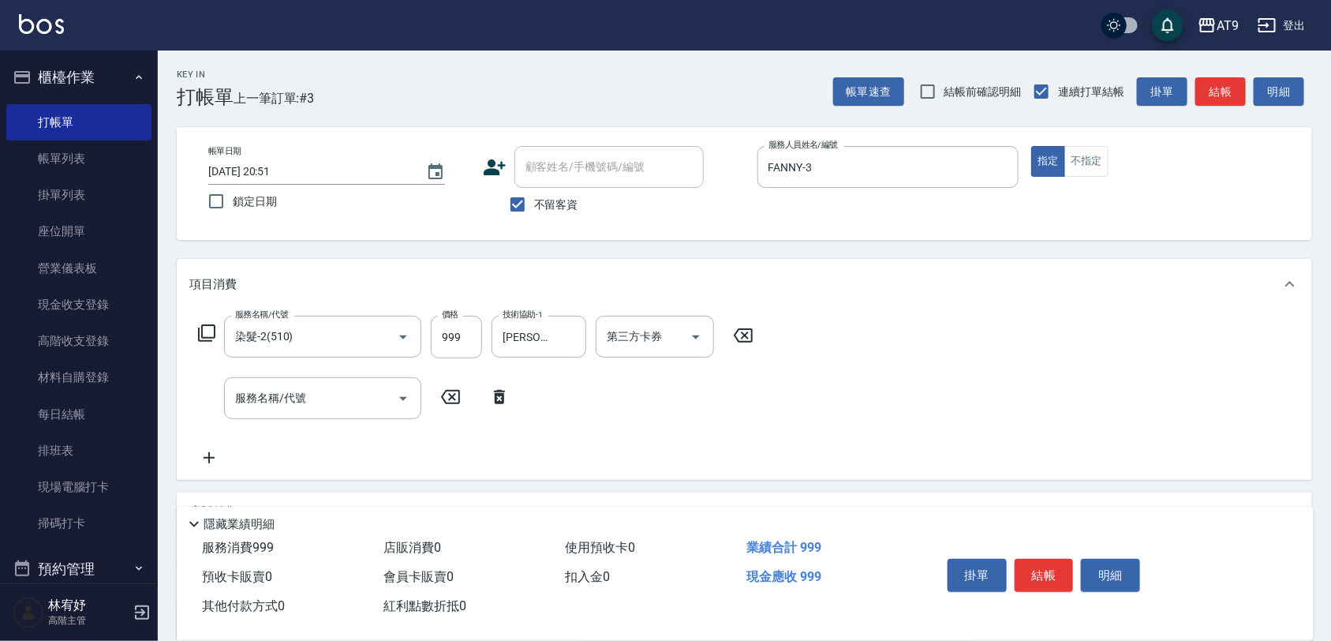
click at [194, 326] on div "服務名稱/代號 染髮-2(510) 服務名稱/代號 價格 999 價格 技術協助-1 林智慧-37 技術協助-1 第三方卡券 第三方卡券" at bounding box center [476, 337] width 574 height 43
click at [214, 333] on icon at bounding box center [206, 332] width 17 height 17
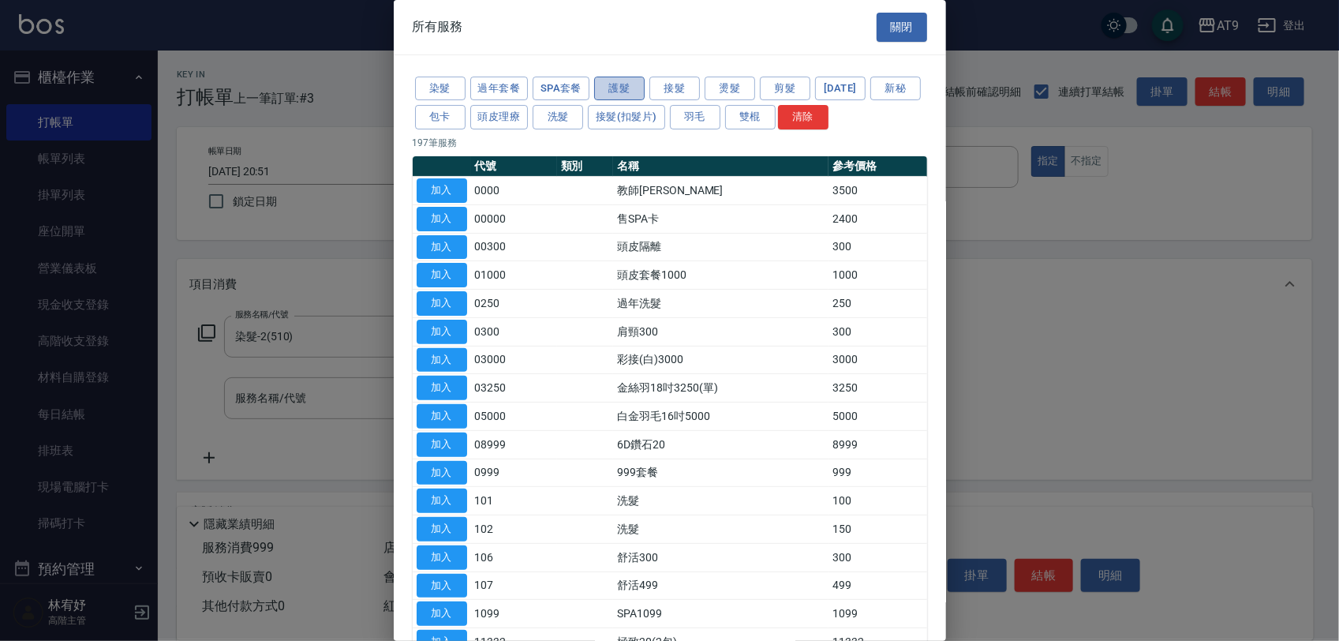
click at [620, 91] on button "護髮" at bounding box center [619, 89] width 51 height 24
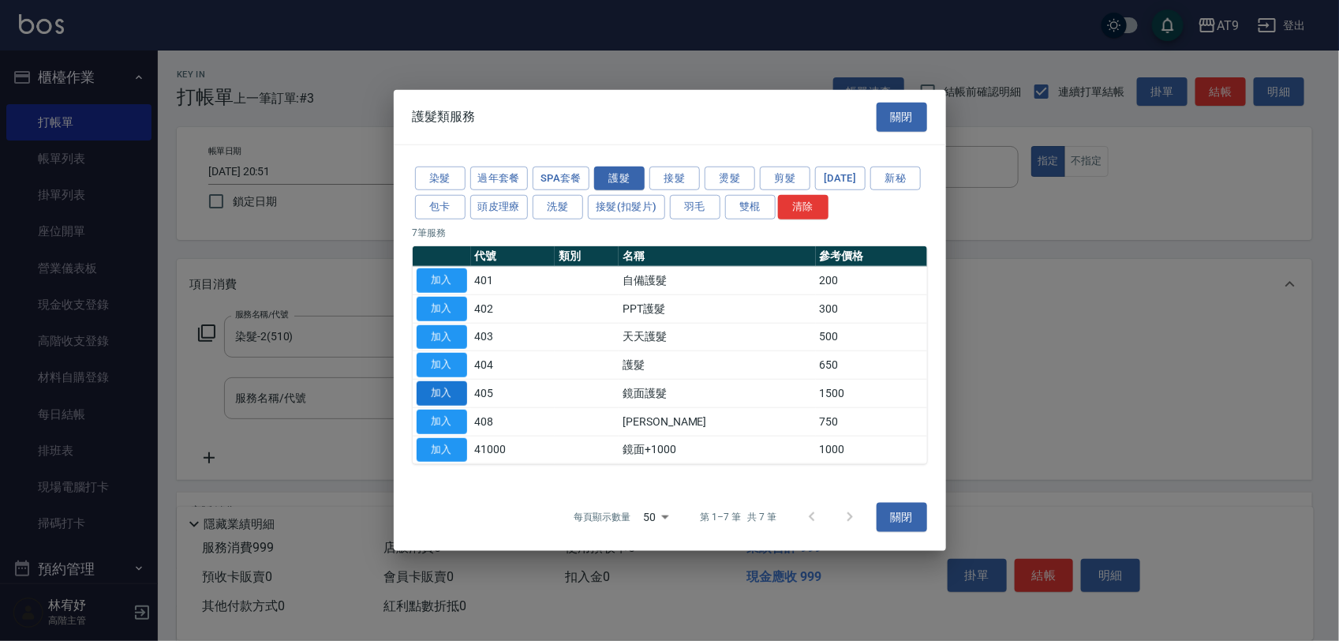
click at [429, 395] on button "加入" at bounding box center [442, 393] width 51 height 24
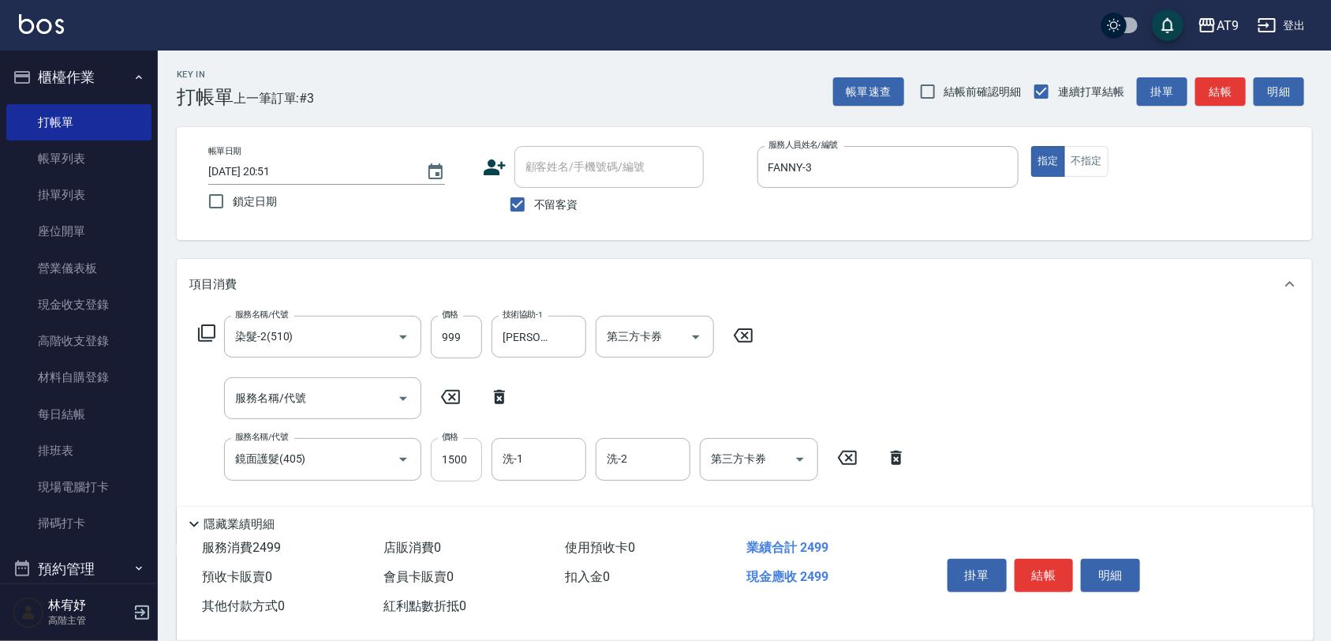
click at [480, 474] on input "1500" at bounding box center [456, 459] width 51 height 43
type input "3500"
type input "[PERSON_NAME]-37"
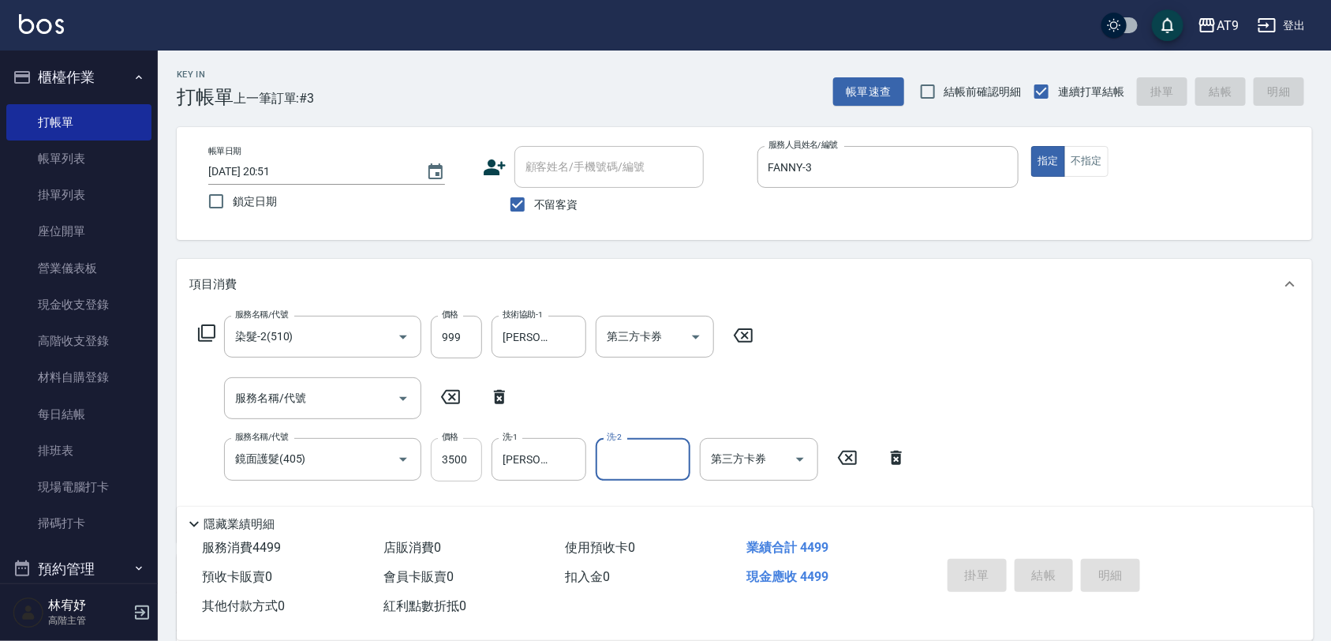
type input "2025/09/25 20:52"
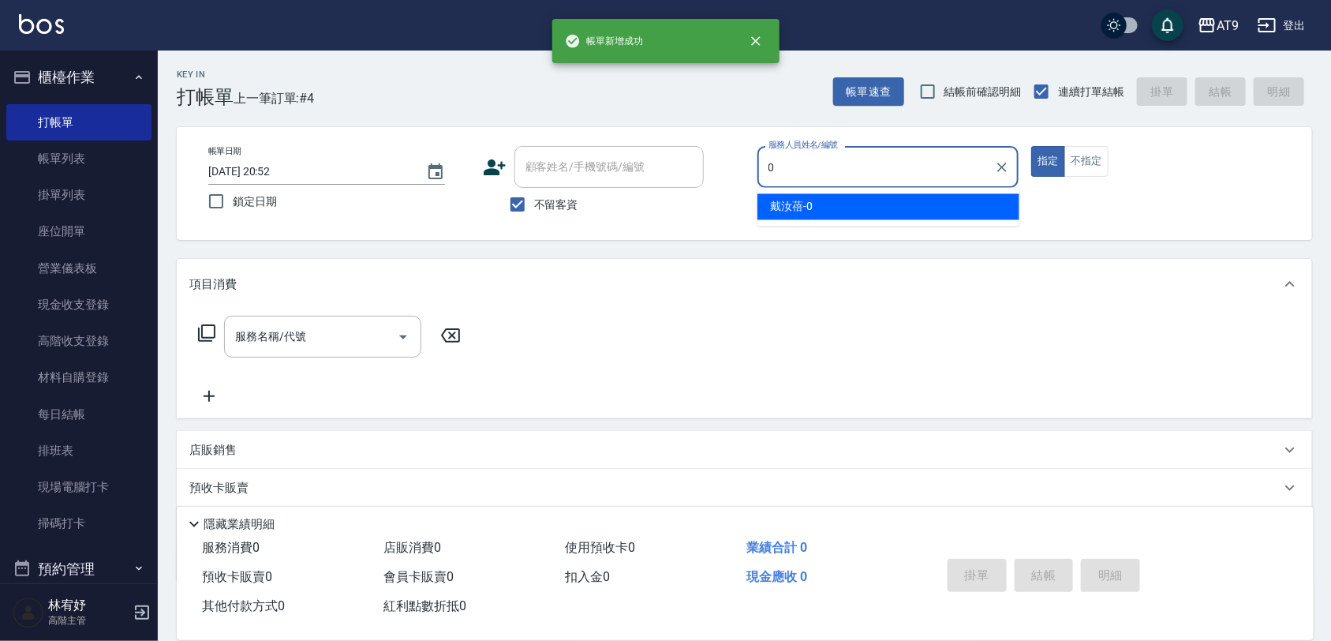
type input "戴汝蓓-0"
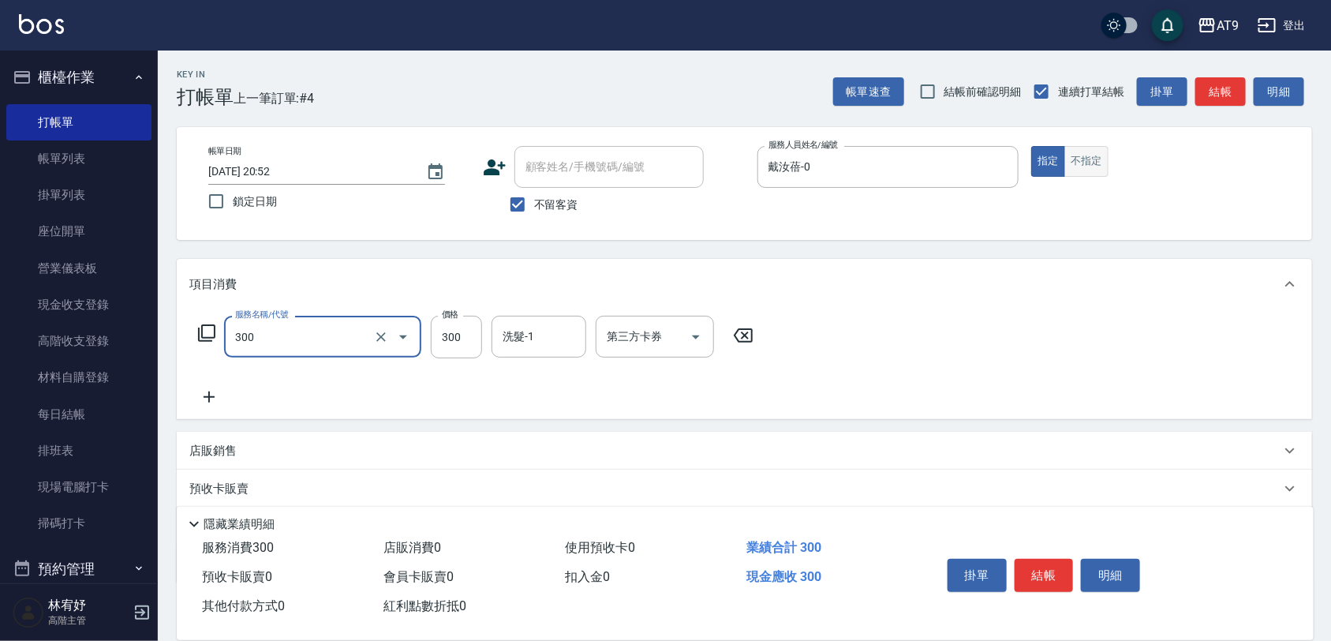
type input "SC300(300)"
click at [1088, 152] on button "不指定" at bounding box center [1087, 161] width 44 height 31
type button "false"
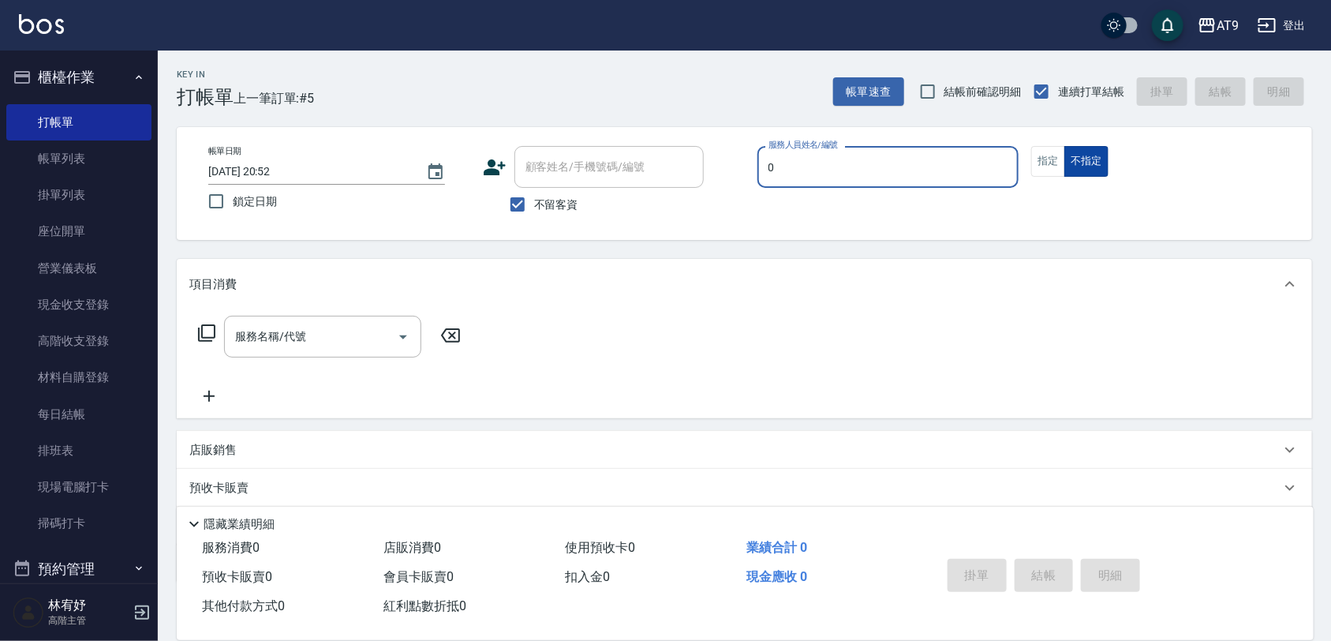
type input "戴汝蓓-0"
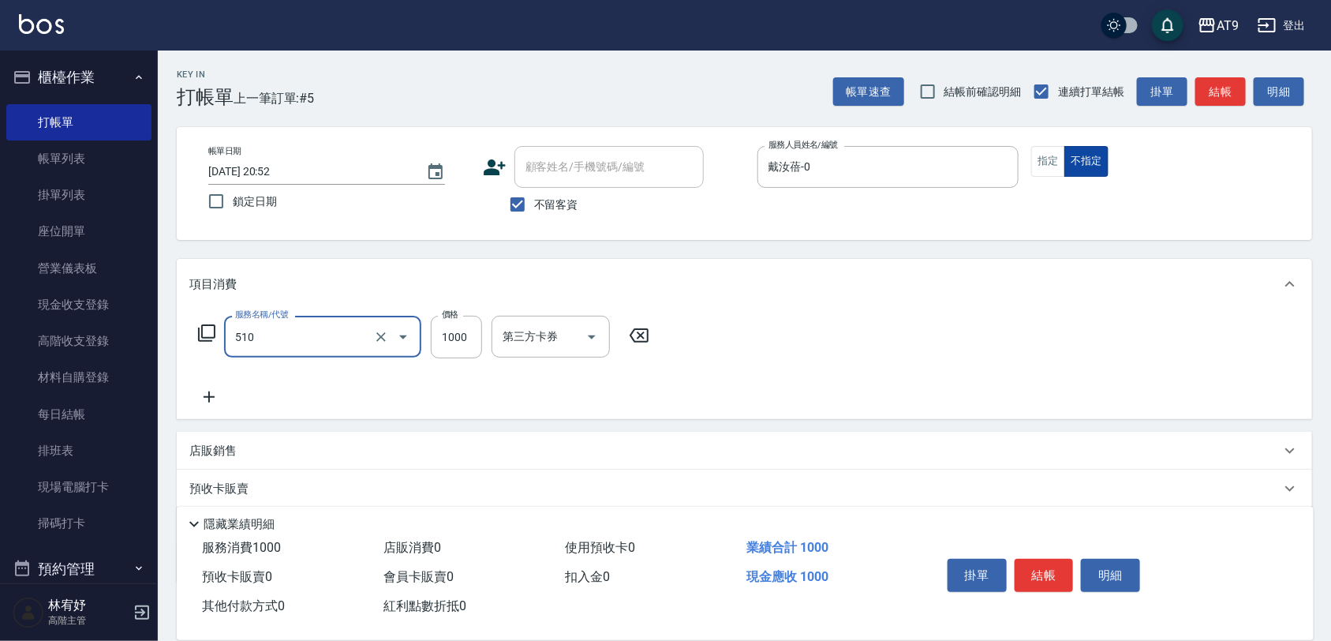
type input "染髮-2(510)"
type input "1099"
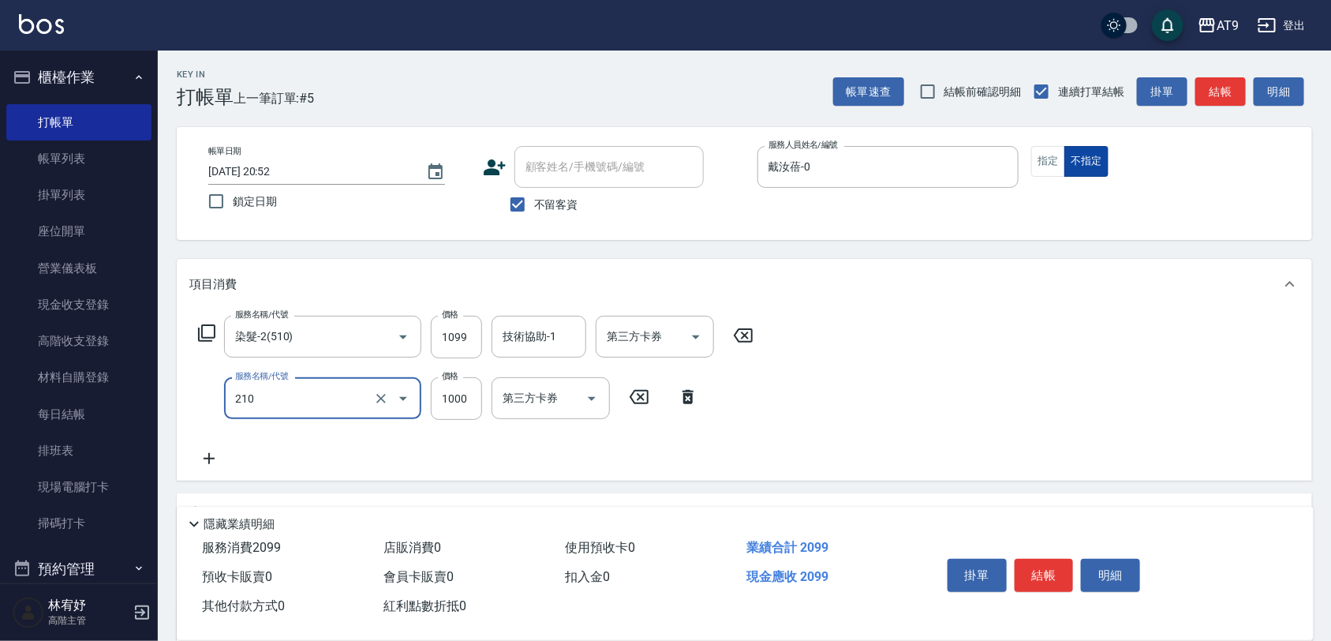
type input "燙髮(210)"
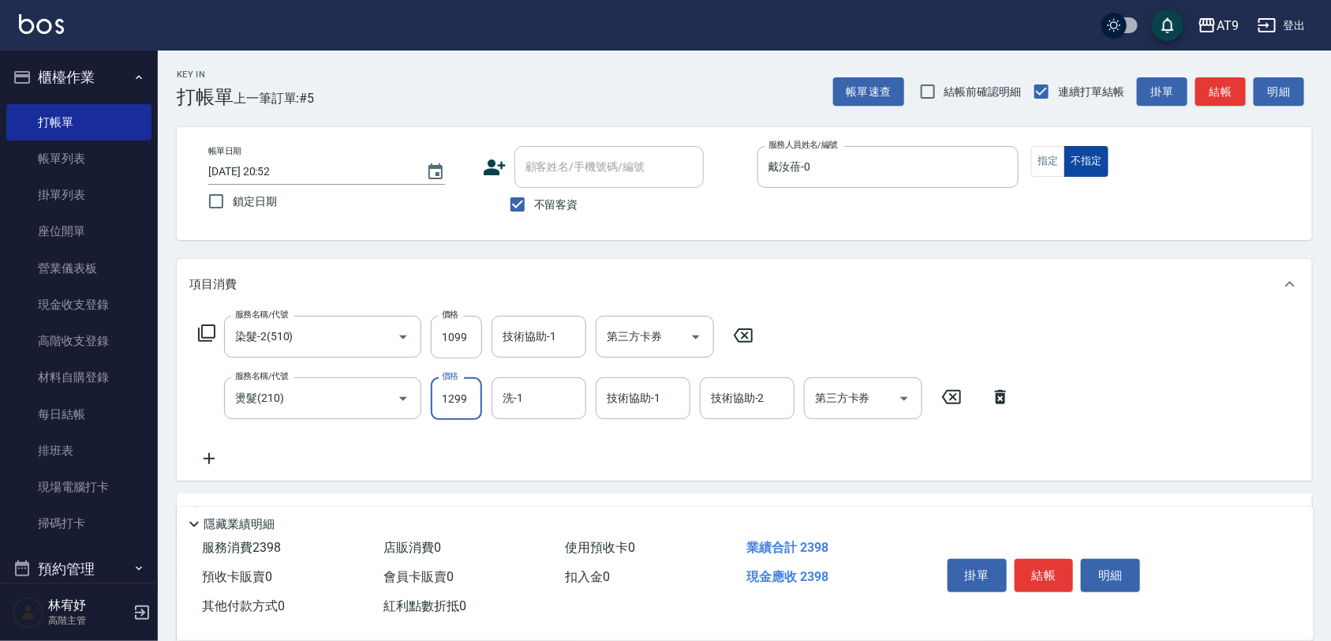
type input "1299"
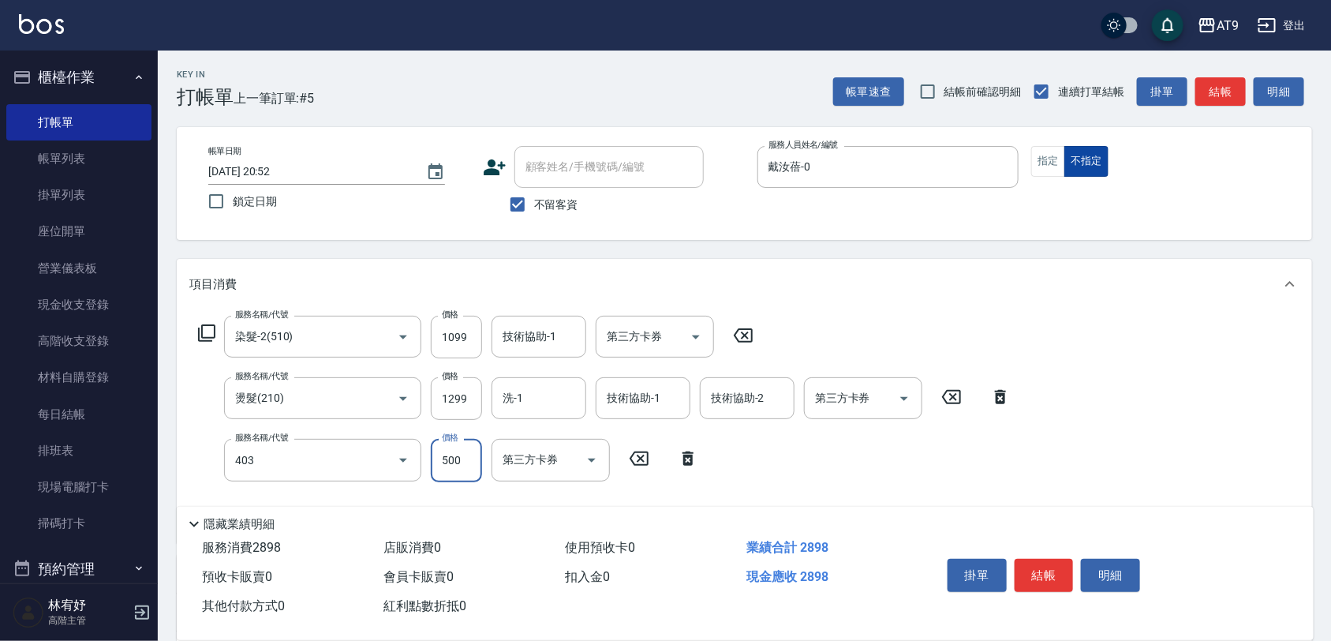
type input "天天護髮(403)"
type input "1500"
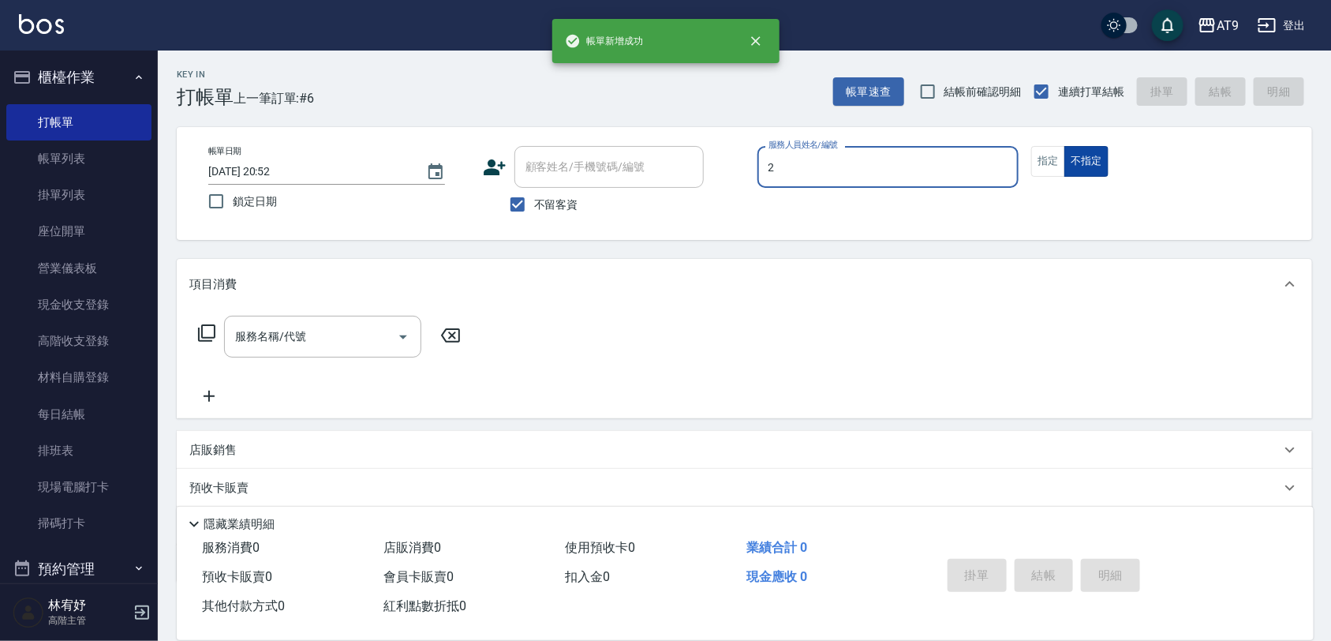
type input "龔雅菁-2"
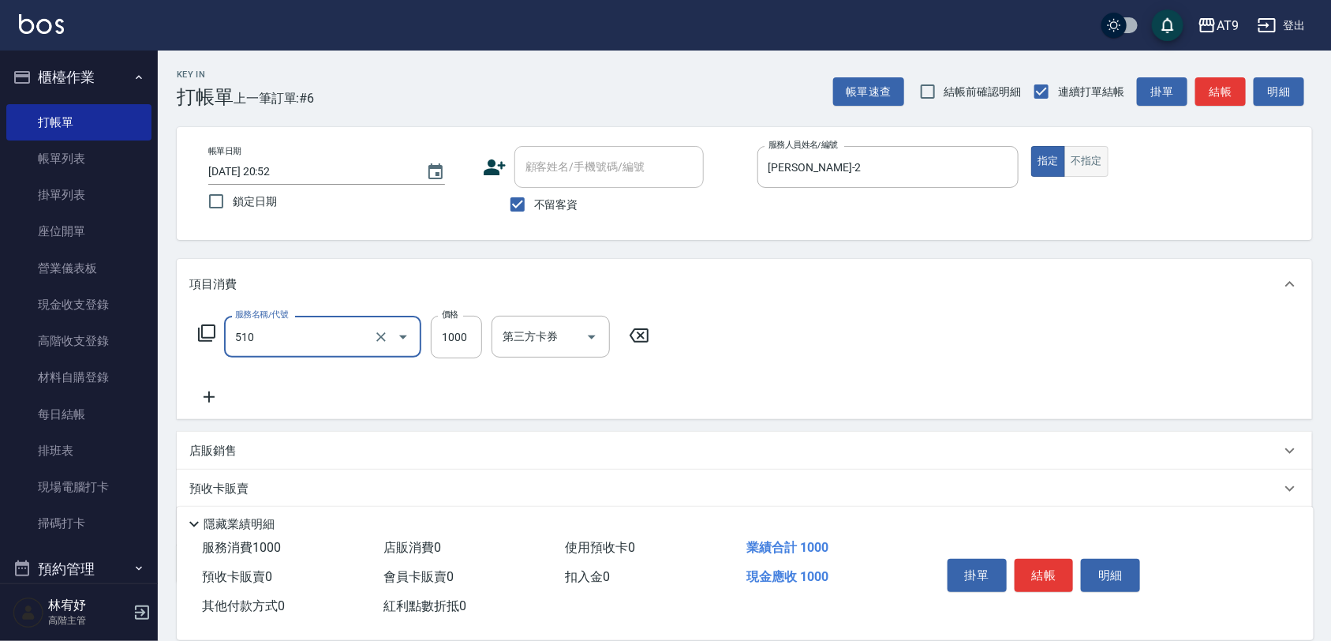
type input "染髮-2(510)"
type input "1199"
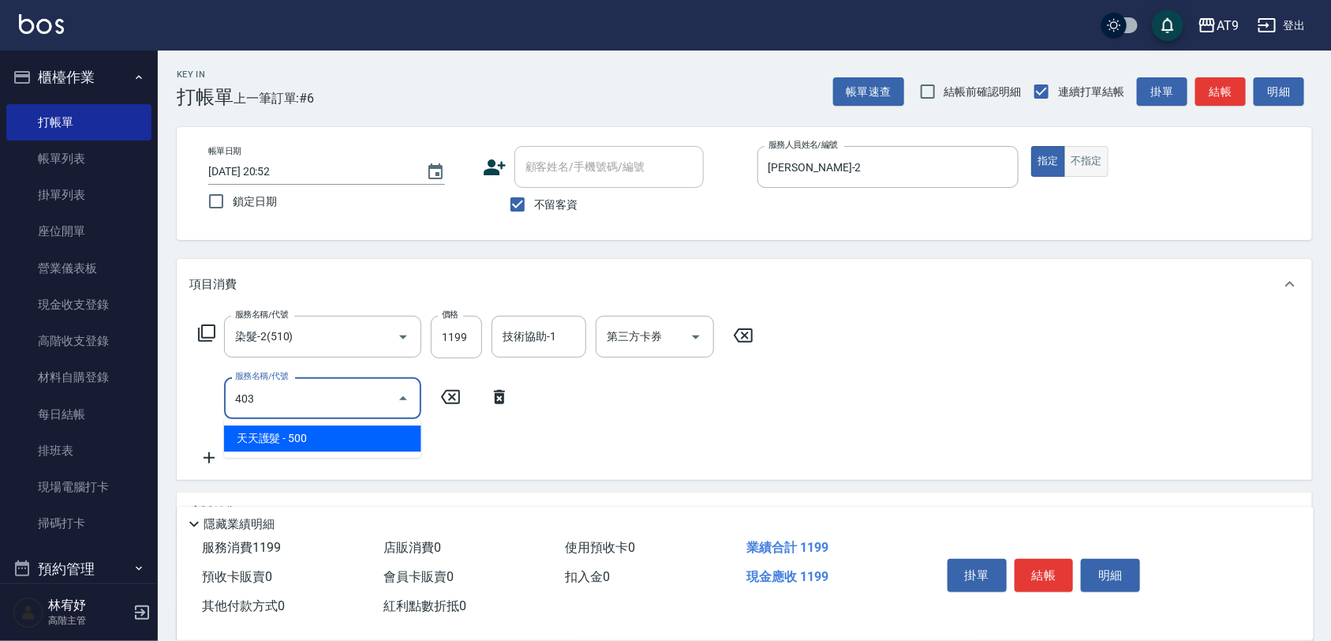
type input "天天護髮(403)"
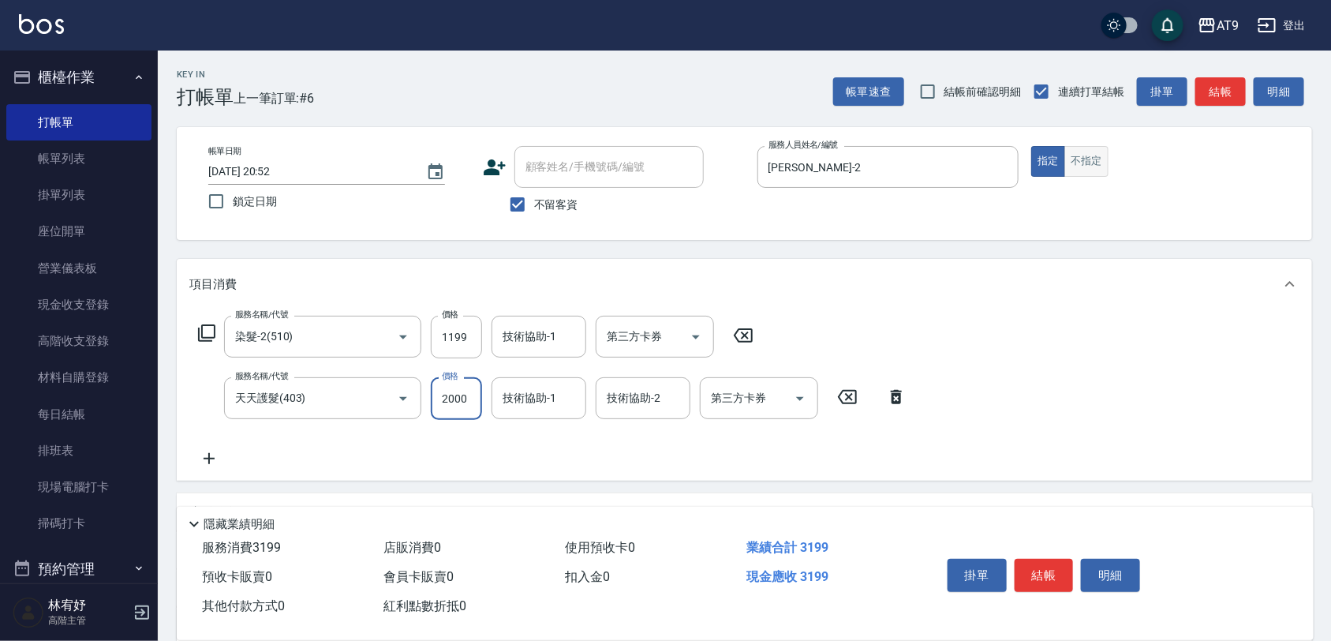
type input "2000"
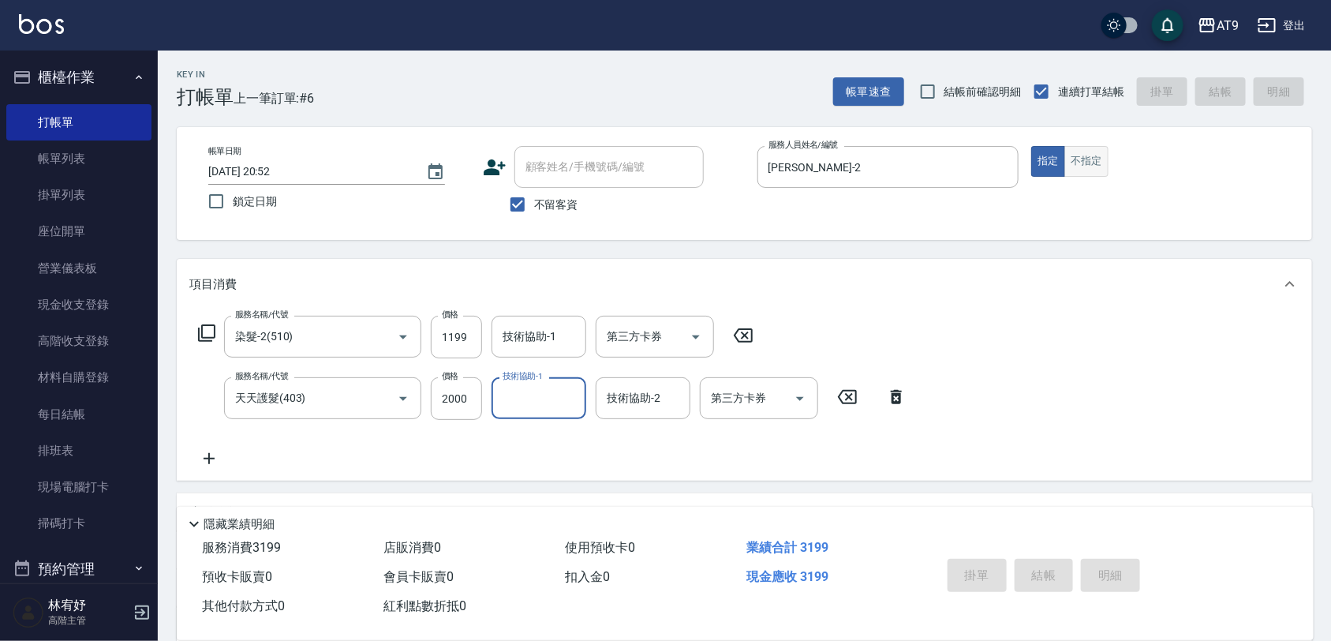
type input "2025/09/25 20:53"
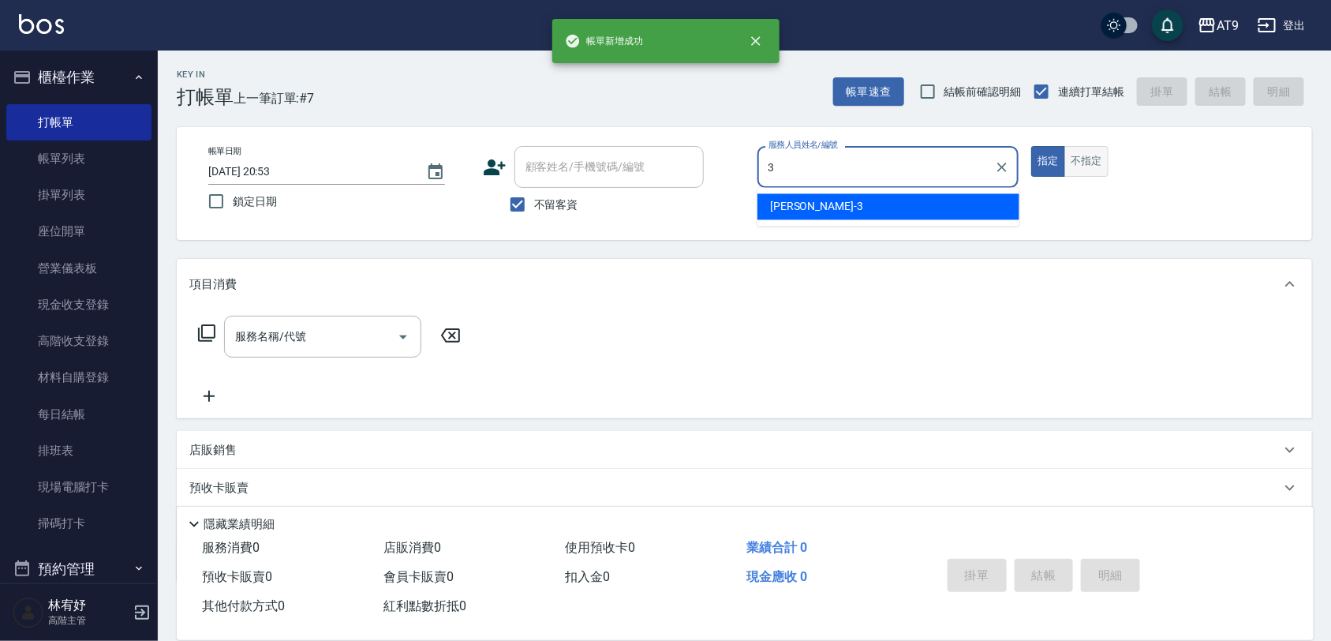
type input "FANNY-3"
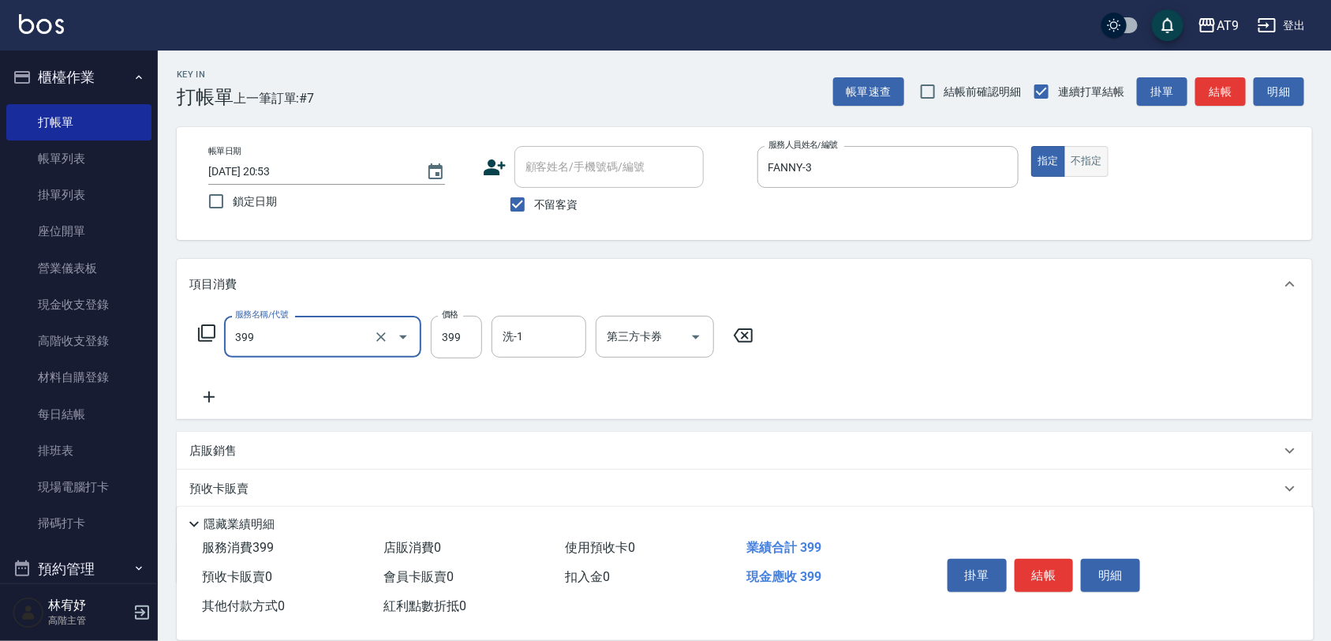
type input "海鹽SPA洗(399)"
type input "599"
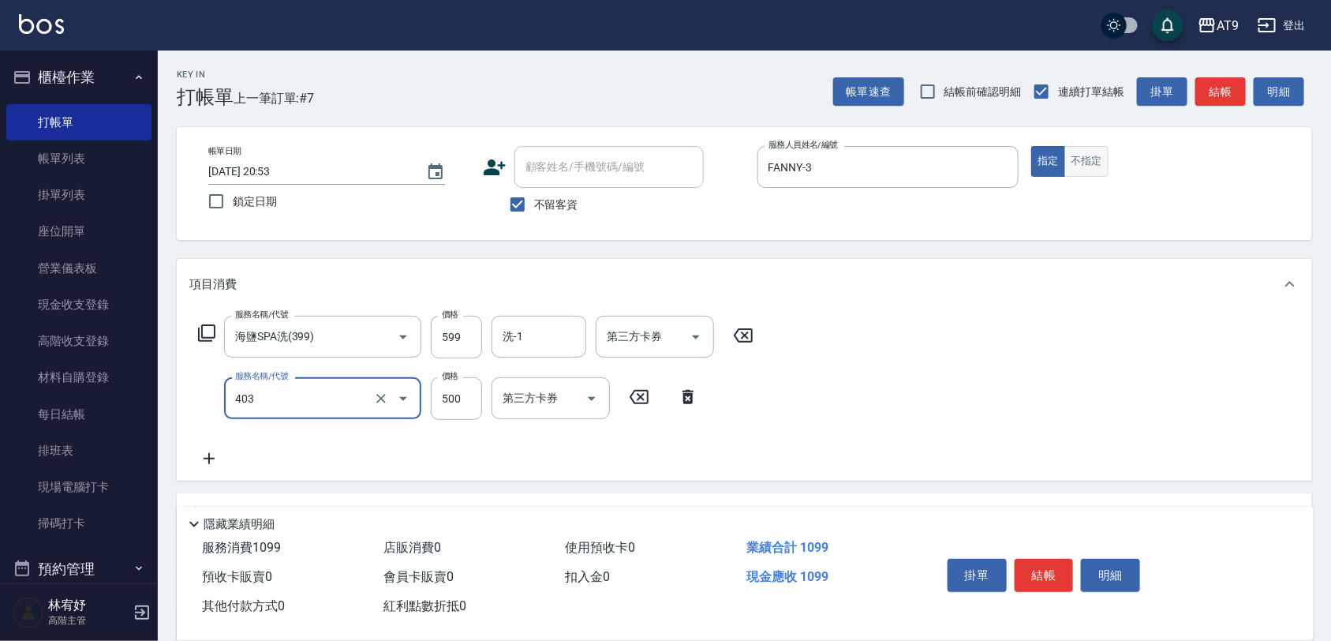
type input "天天護髮(403)"
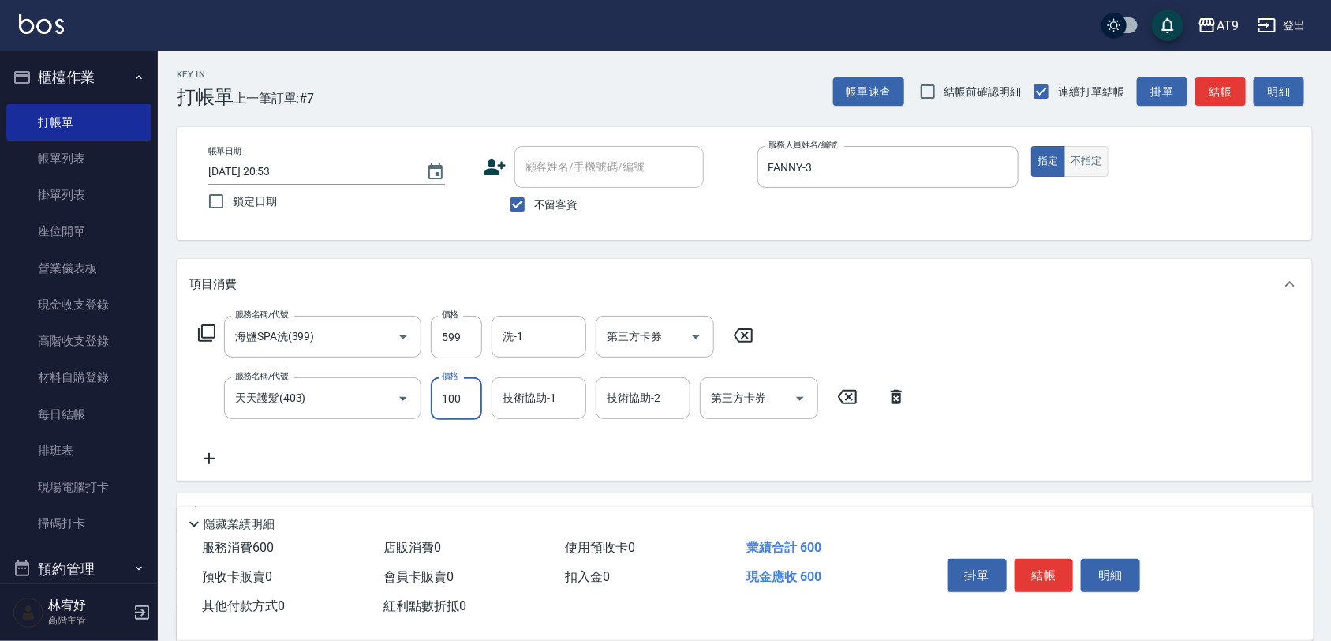
type input "1000"
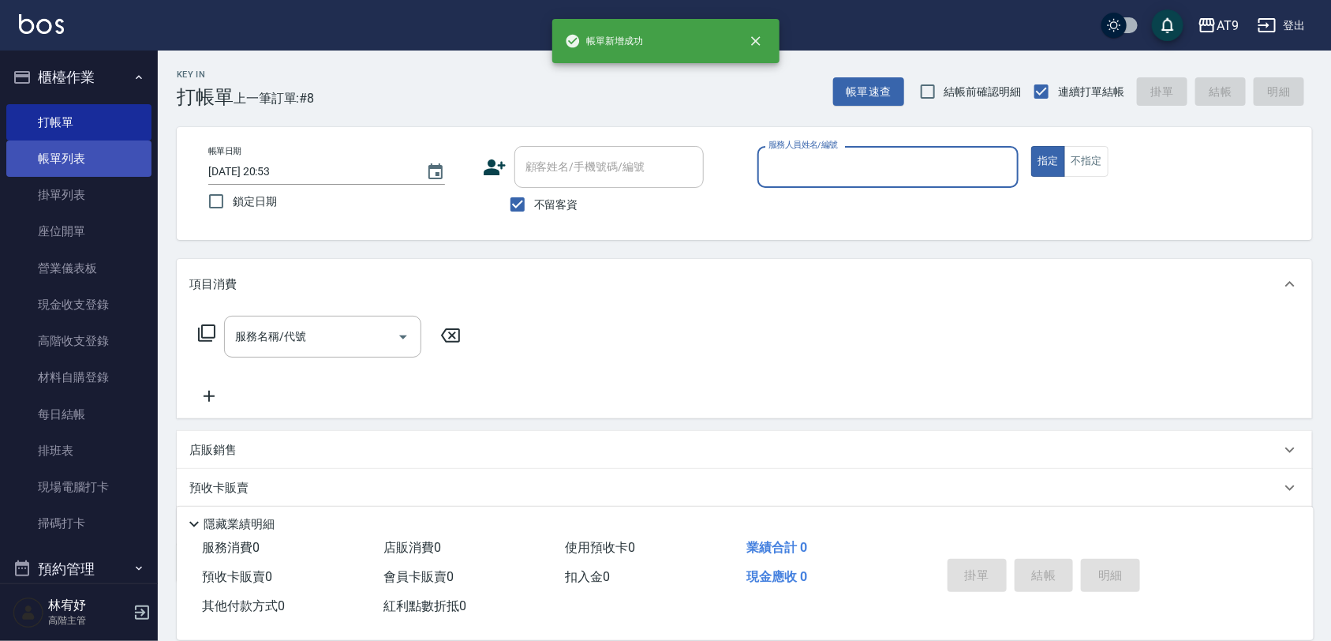
click at [80, 142] on link "帳單列表" at bounding box center [78, 158] width 145 height 36
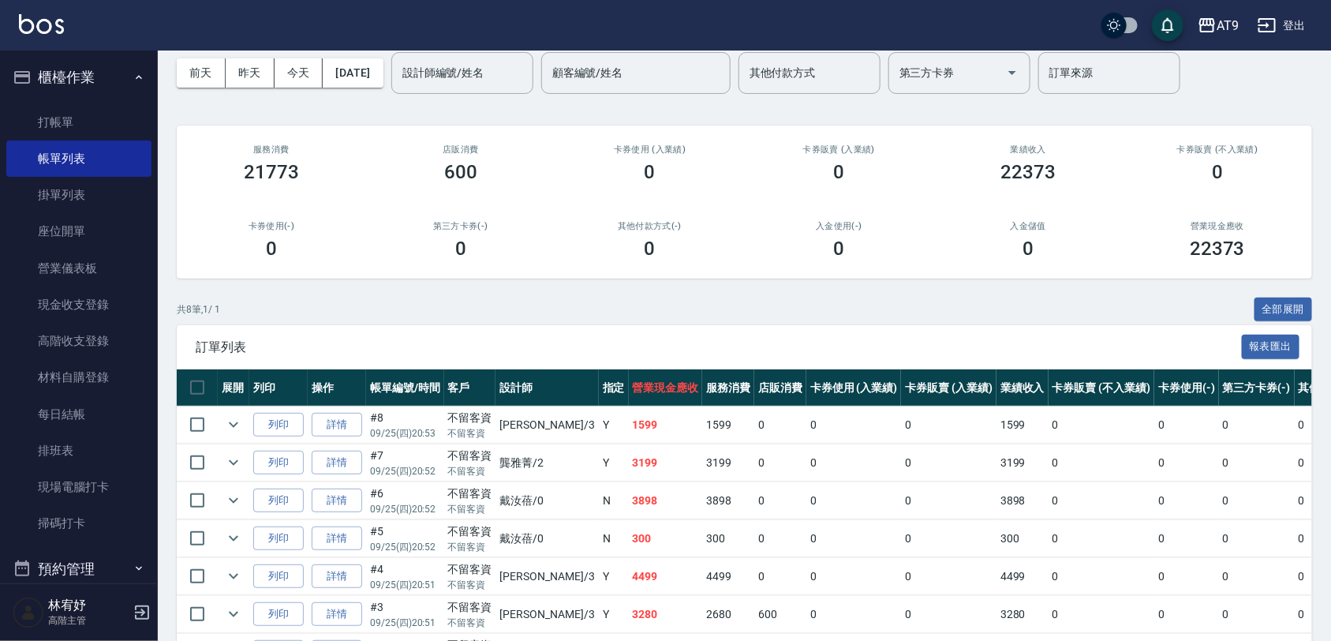
scroll to position [99, 0]
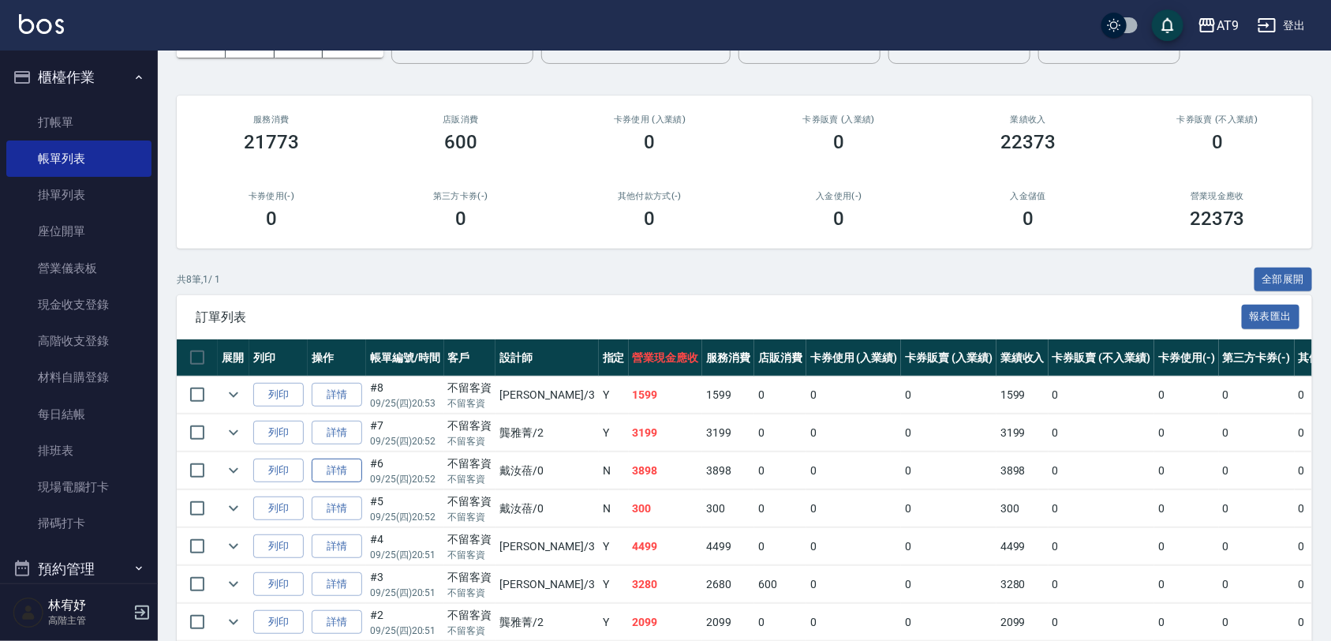
click at [330, 470] on link "詳情" at bounding box center [337, 471] width 51 height 24
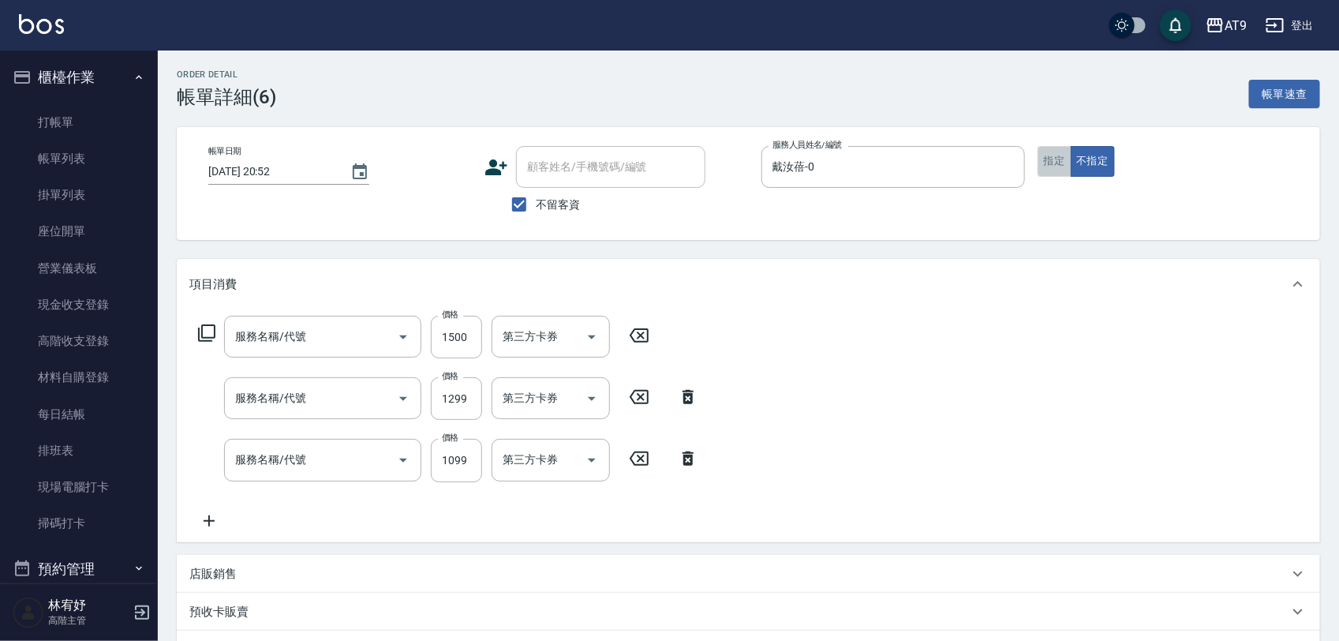
type input "2025/09/25 20:52"
checkbox input "true"
type input "戴汝蓓-0"
click at [1054, 167] on button "指定" at bounding box center [1055, 161] width 34 height 31
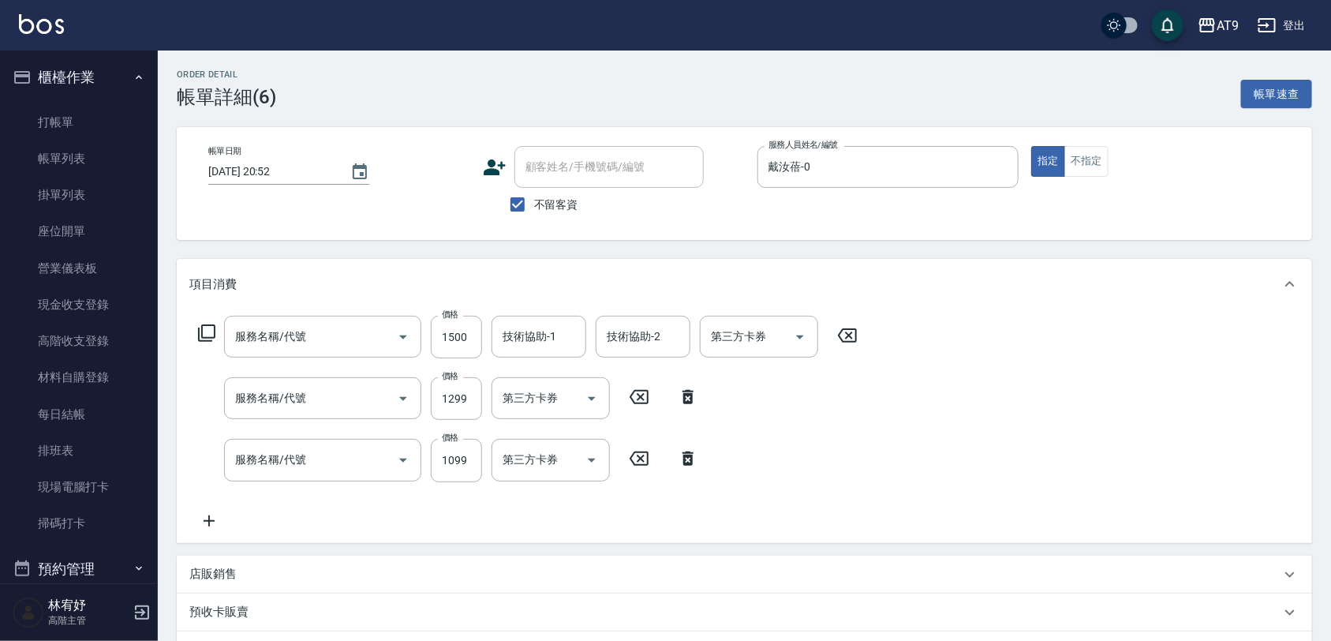
type input "天天護髮(403)"
type input "燙髮(210)"
type input "染髮-2(510)"
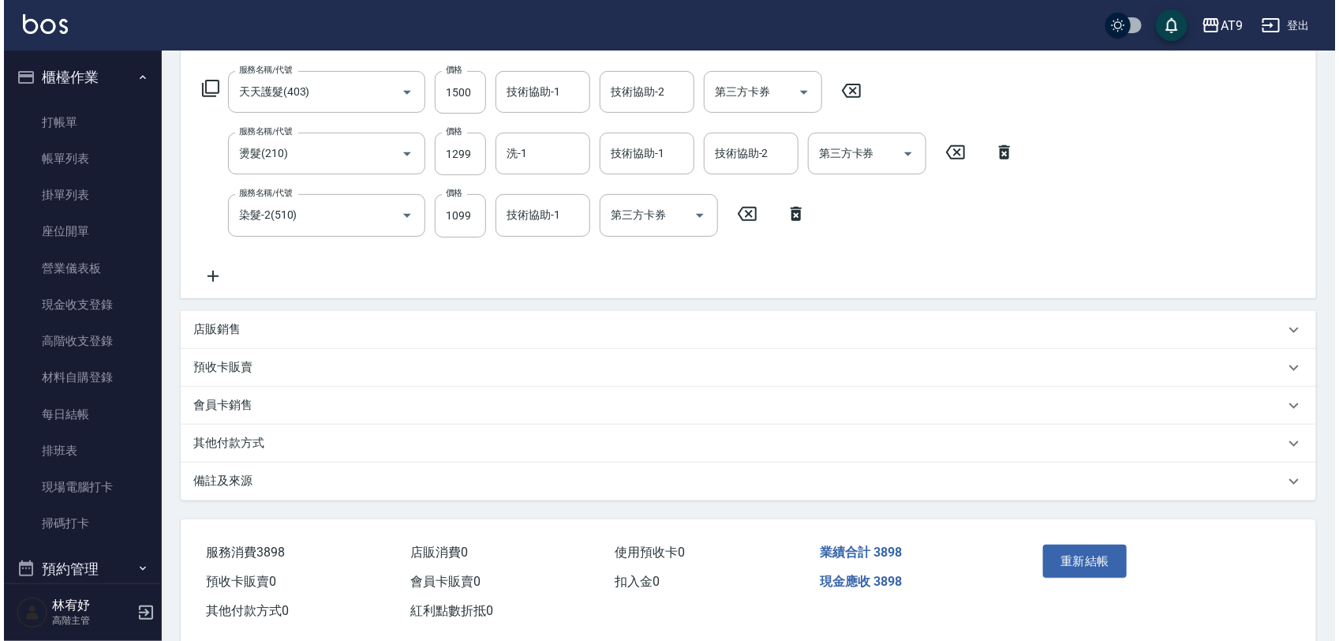
scroll to position [273, 0]
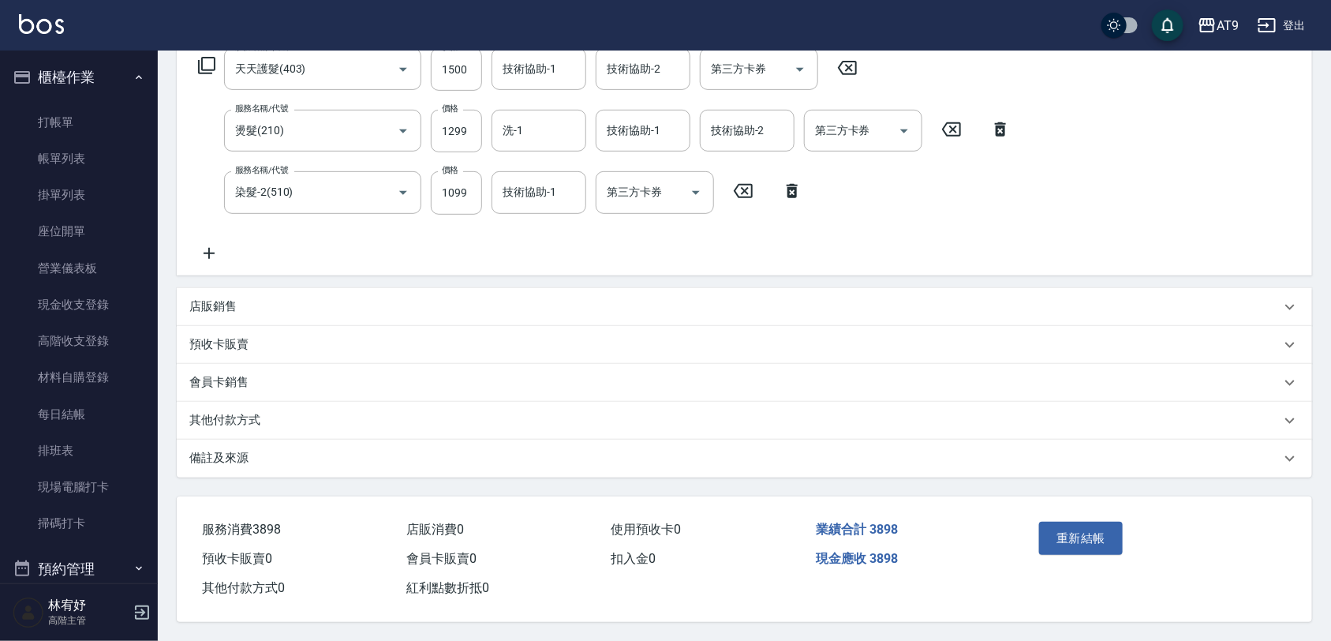
click at [1101, 504] on div "重新結帳" at bounding box center [1153, 549] width 279 height 107
click at [1098, 523] on button "重新結帳" at bounding box center [1081, 538] width 84 height 33
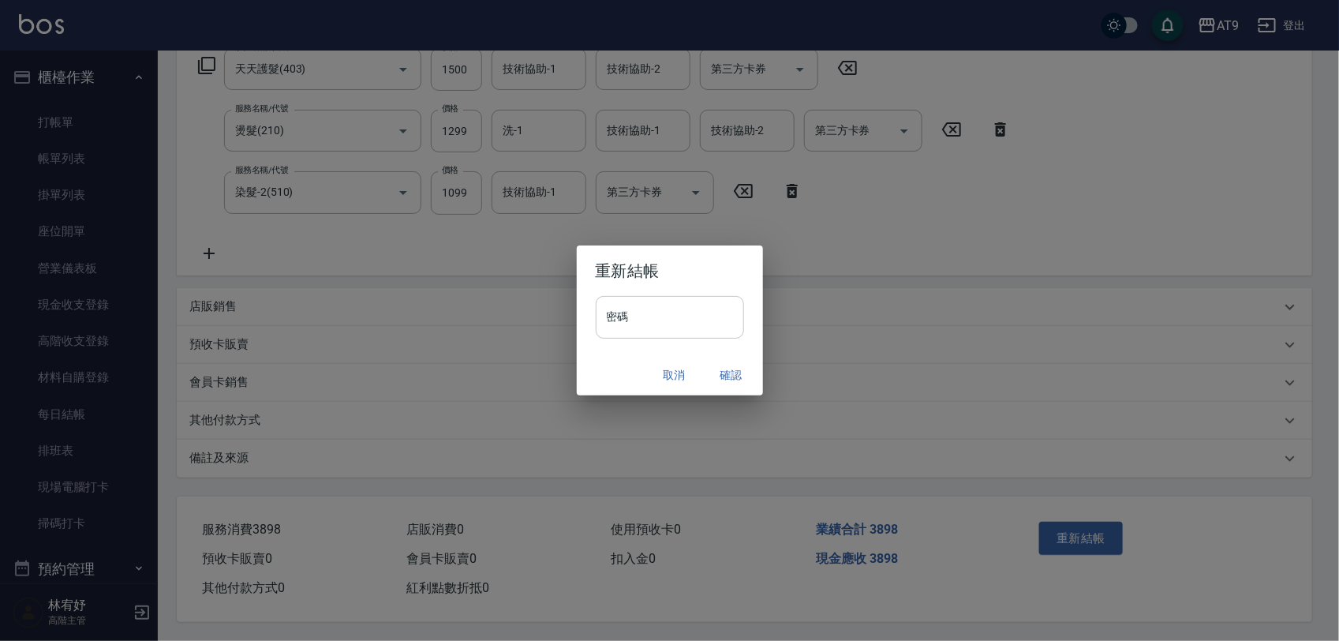
click at [687, 318] on input "密碼" at bounding box center [670, 317] width 148 height 43
type input "*******"
click at [683, 253] on h2 "重新結帳" at bounding box center [670, 270] width 186 height 51
click at [736, 361] on button "確認" at bounding box center [731, 375] width 51 height 29
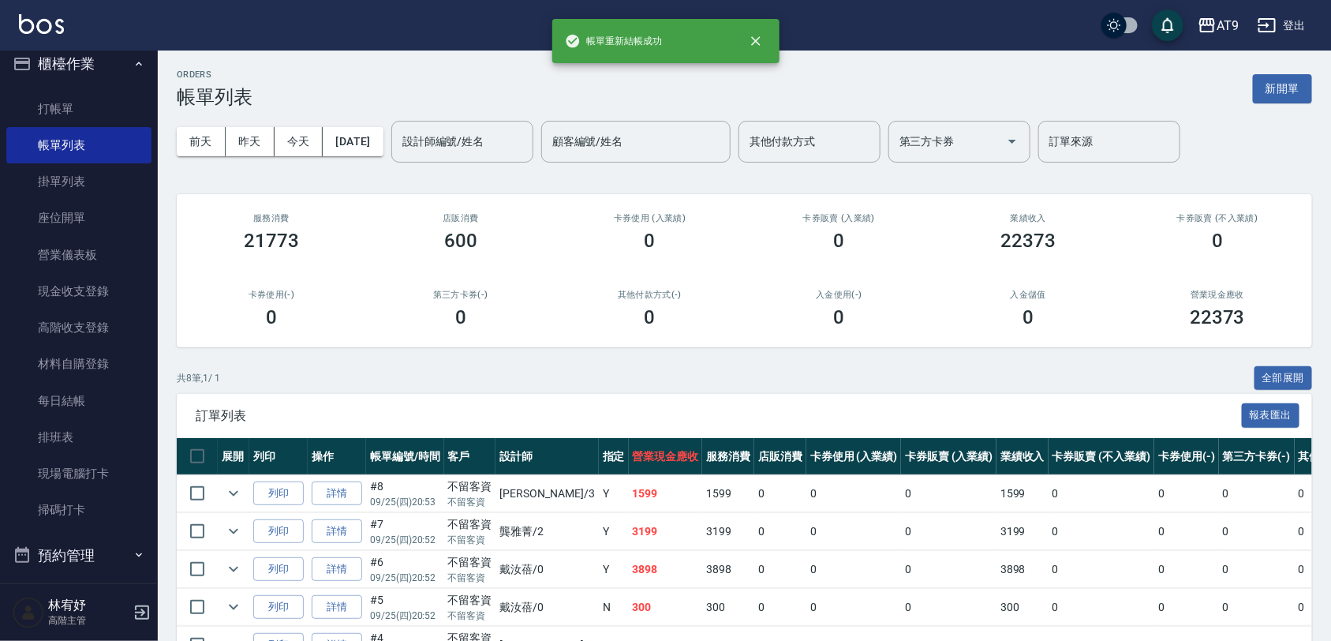
scroll to position [268, 0]
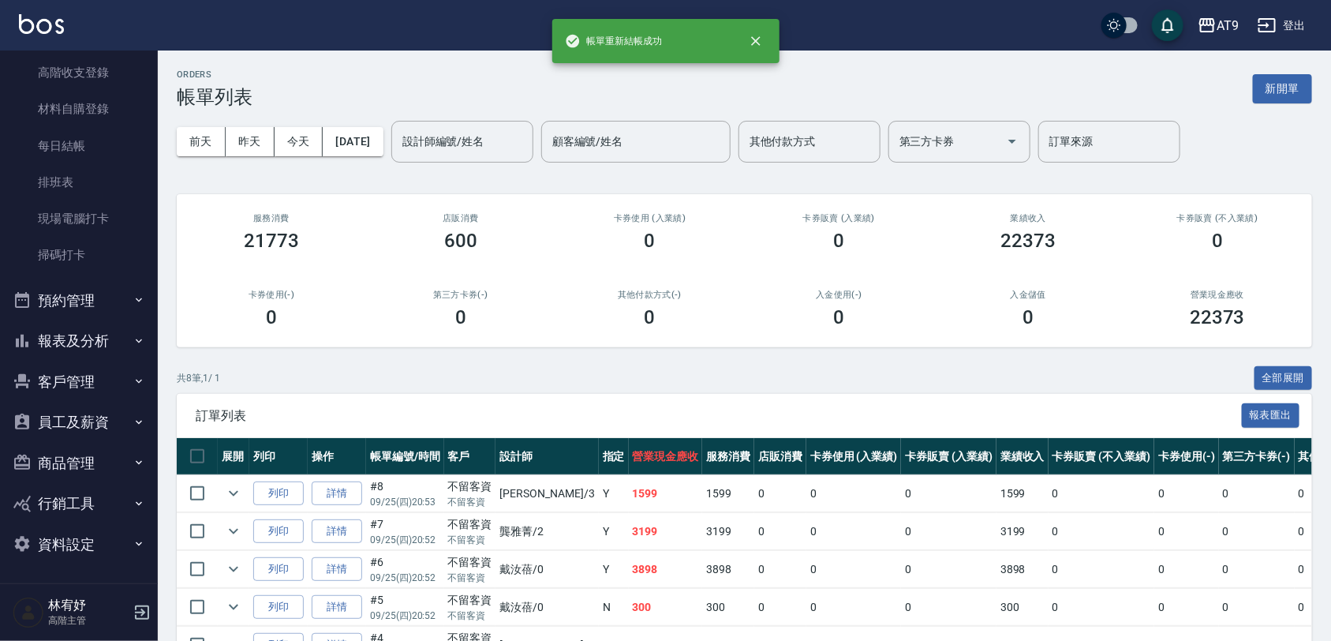
click at [92, 343] on button "報表及分析" at bounding box center [78, 340] width 145 height 41
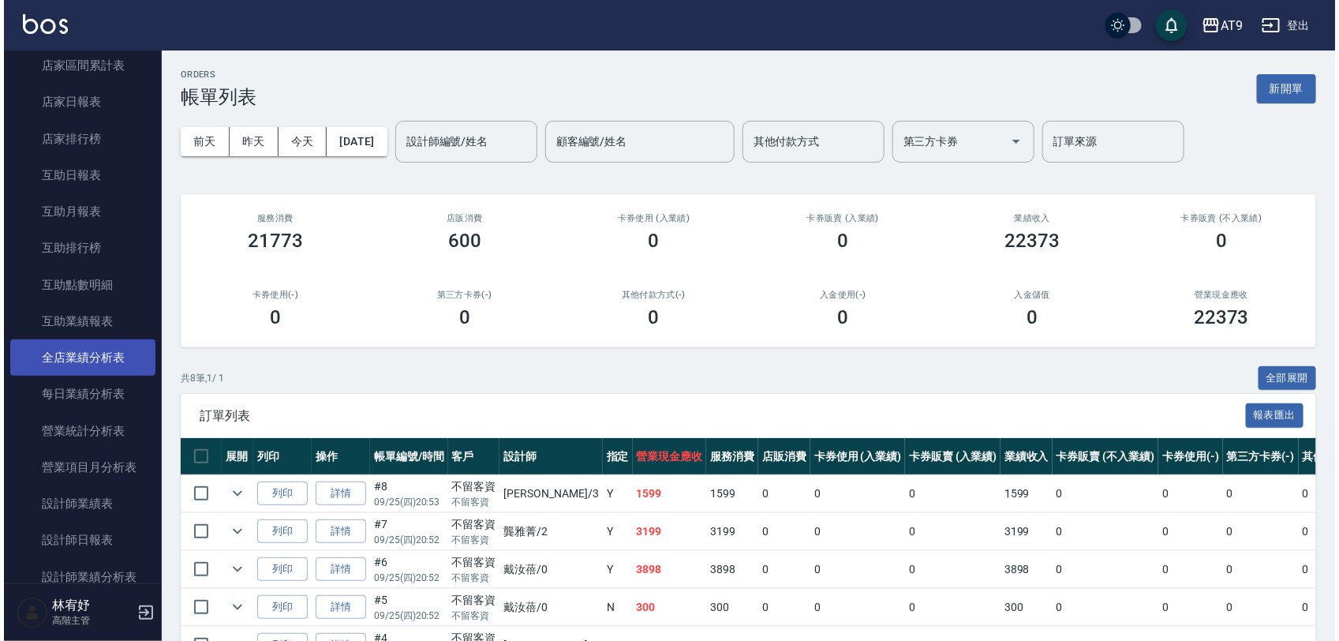
scroll to position [663, 0]
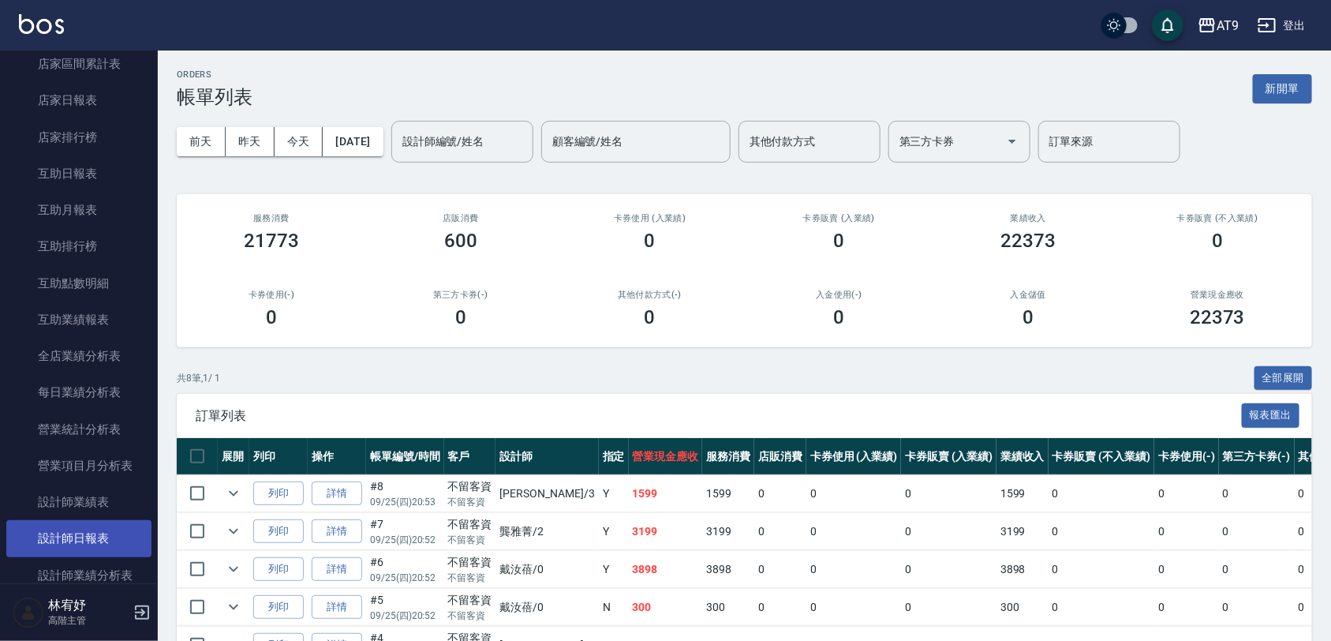
click at [97, 526] on link "設計師日報表" at bounding box center [78, 538] width 145 height 36
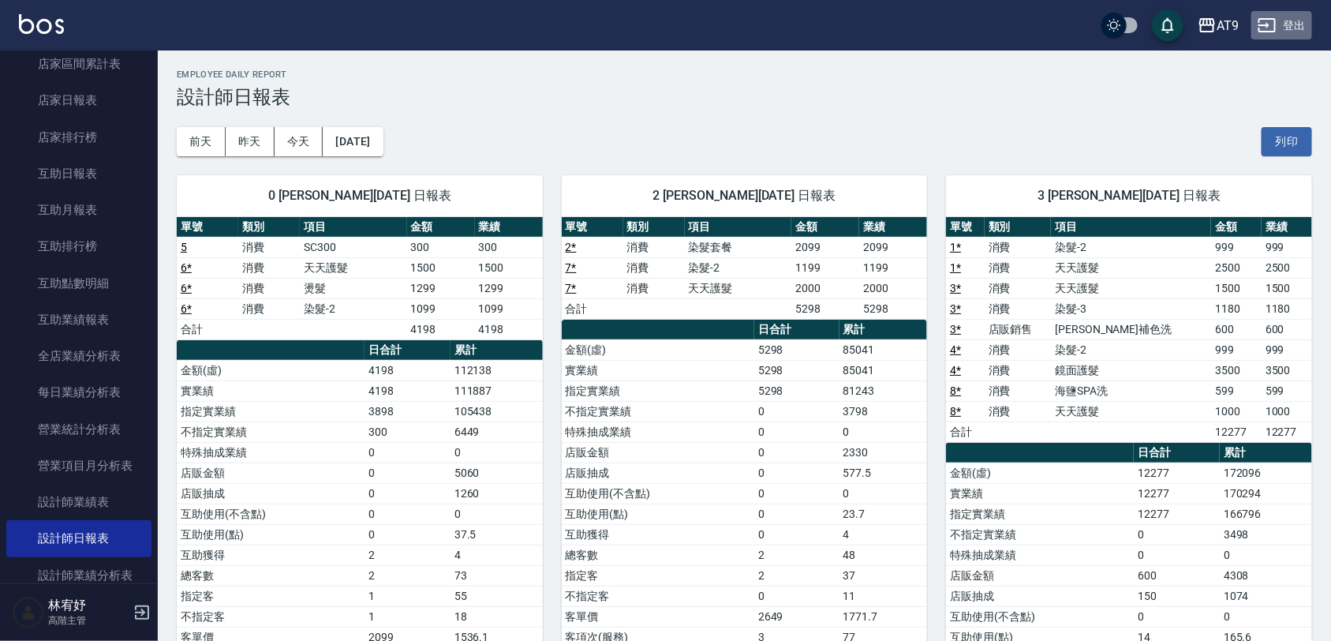
click at [1267, 17] on icon "button" at bounding box center [1267, 25] width 19 height 19
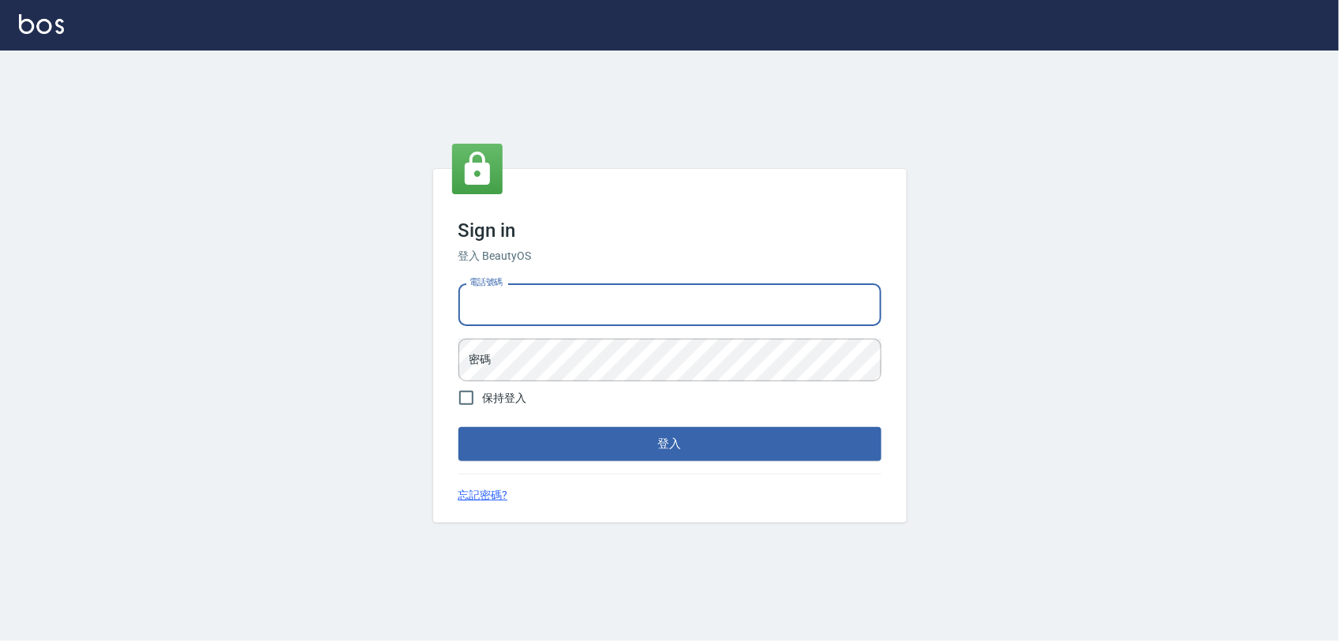
type input "0977019313"
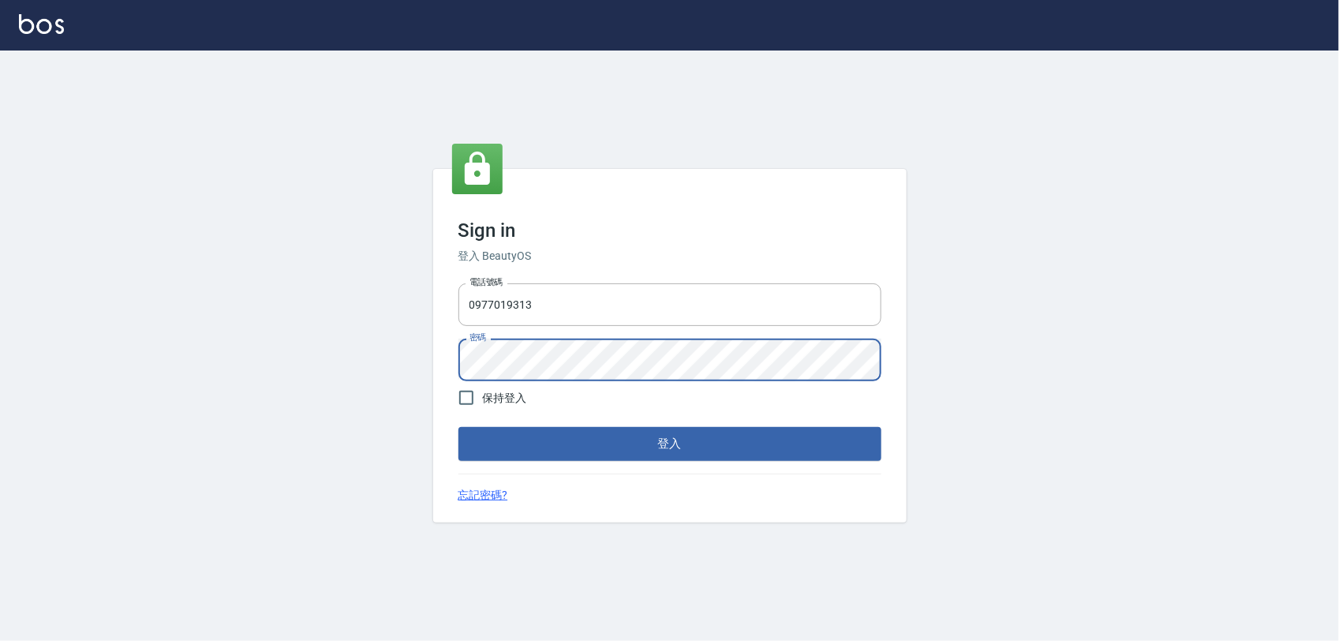
click at [459, 427] on button "登入" at bounding box center [670, 443] width 423 height 33
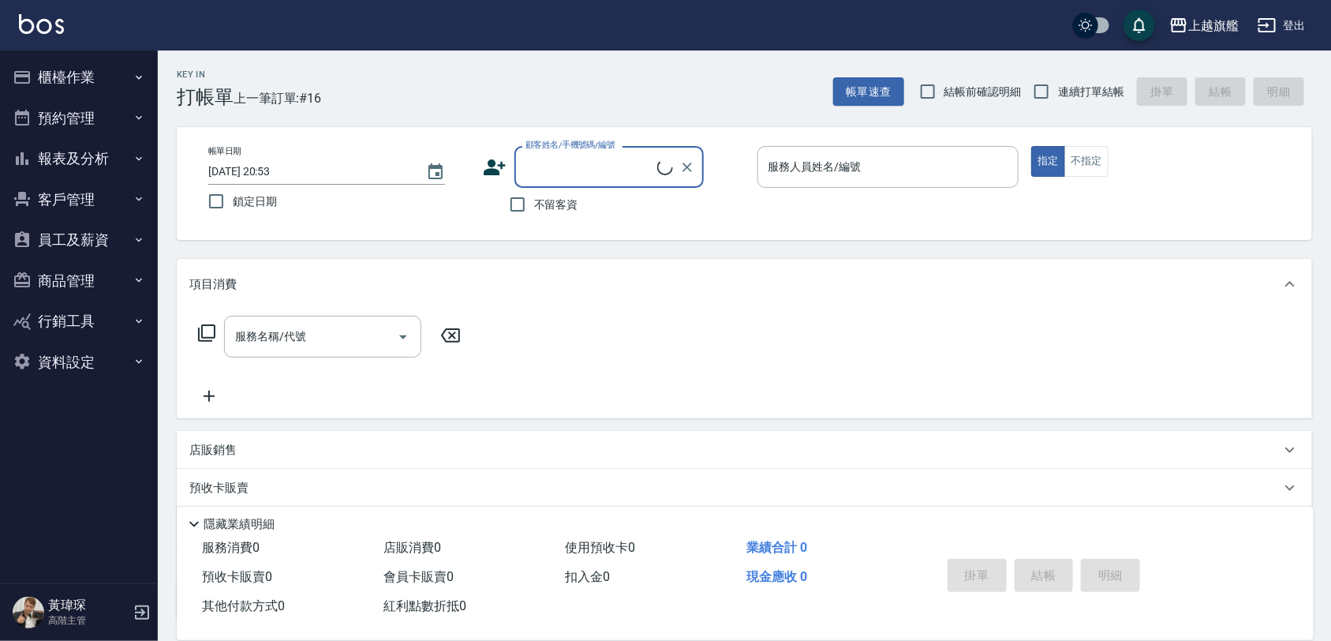
click at [120, 154] on button "報表及分析" at bounding box center [78, 158] width 145 height 41
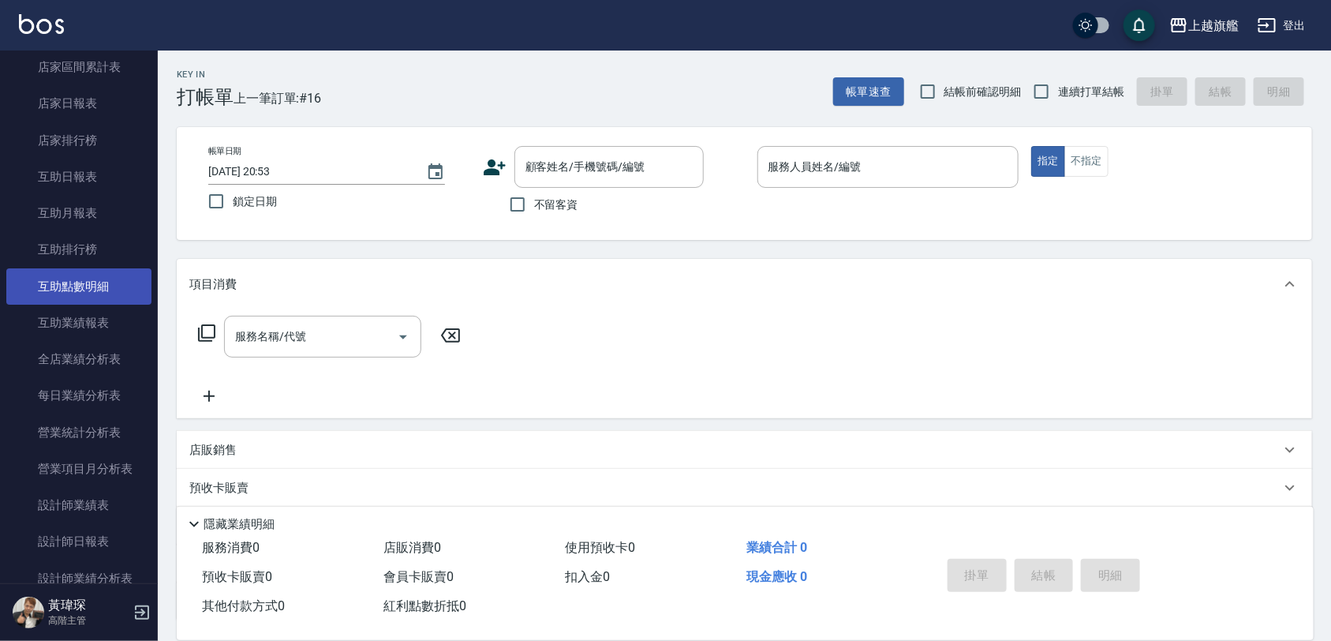
scroll to position [395, 0]
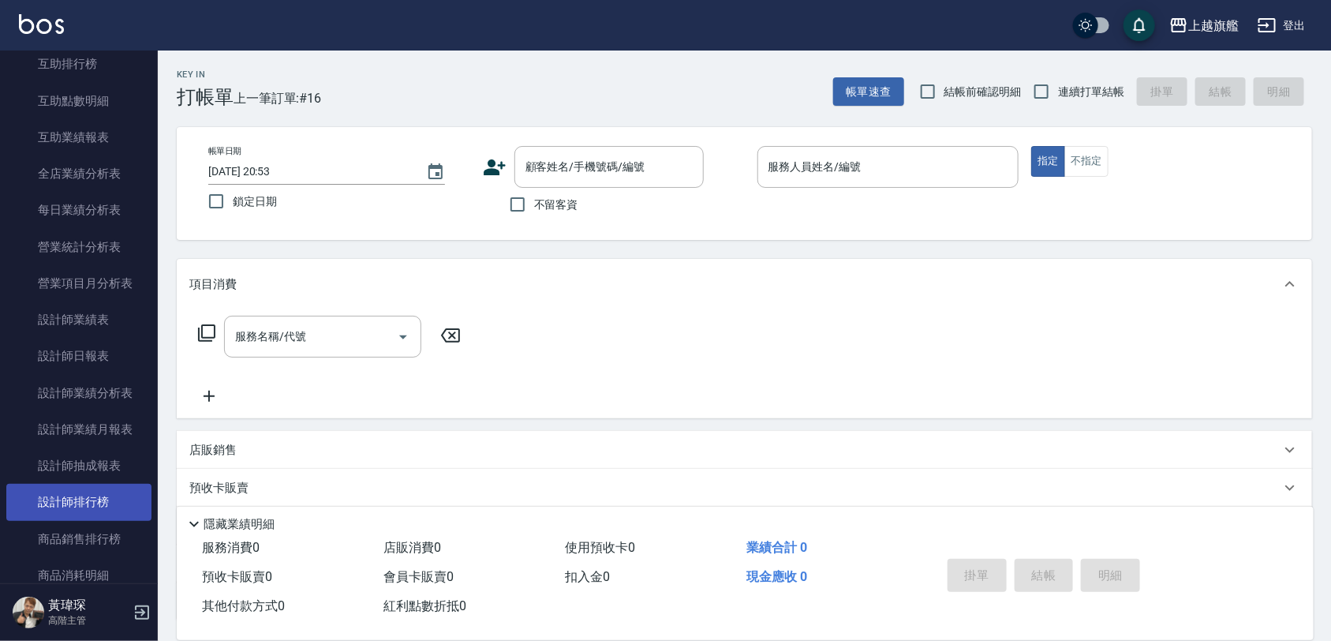
click at [99, 509] on link "設計師排行榜" at bounding box center [78, 502] width 145 height 36
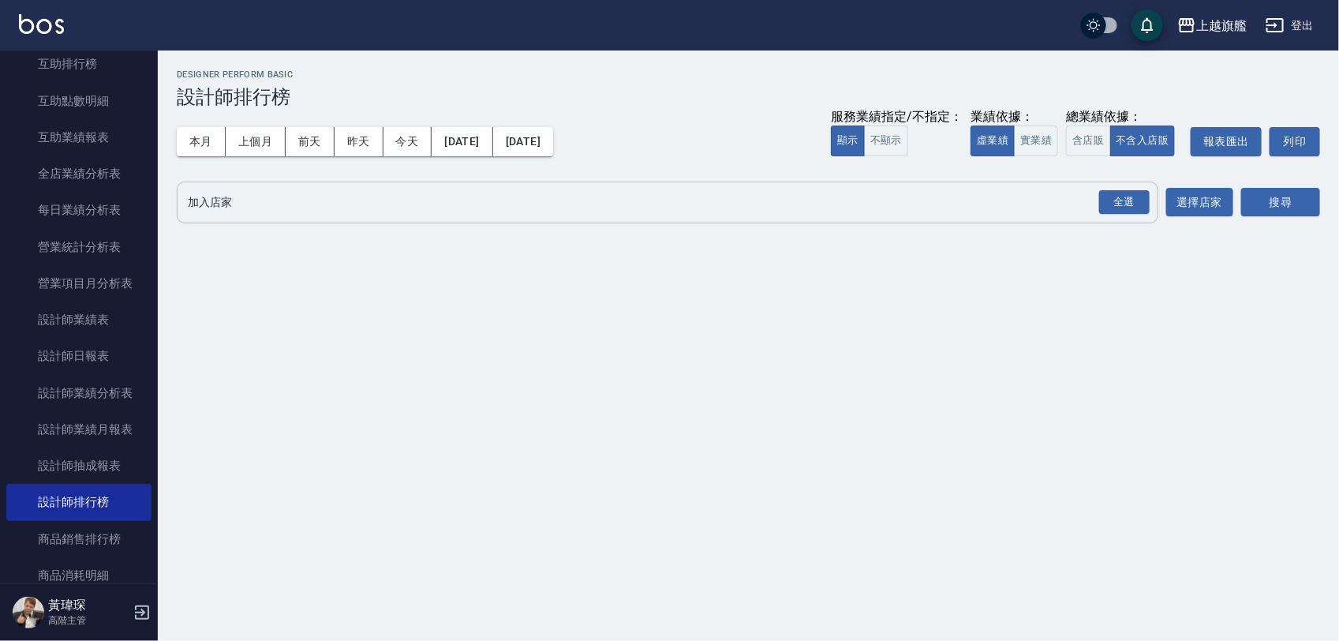
click at [1097, 209] on div "全選" at bounding box center [1123, 203] width 55 height 42
click at [1137, 197] on div "全選" at bounding box center [1124, 202] width 51 height 24
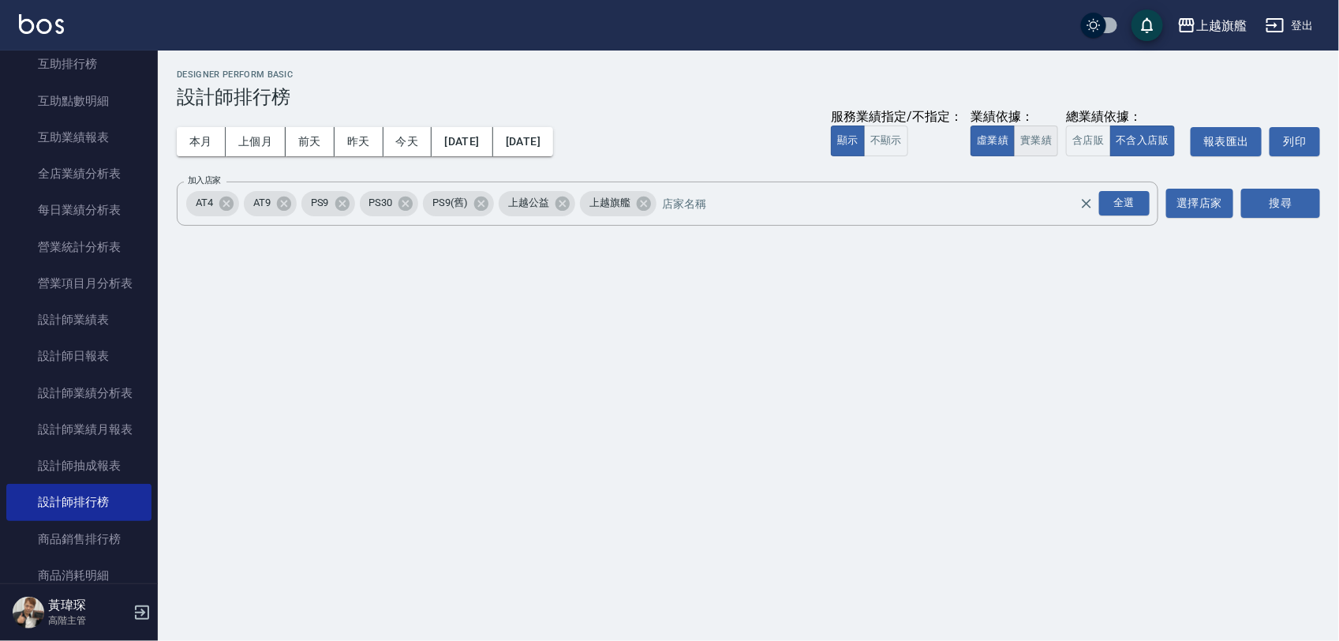
click at [1039, 144] on button "實業績" at bounding box center [1036, 140] width 44 height 31
click at [1283, 205] on button "搜尋" at bounding box center [1280, 203] width 79 height 29
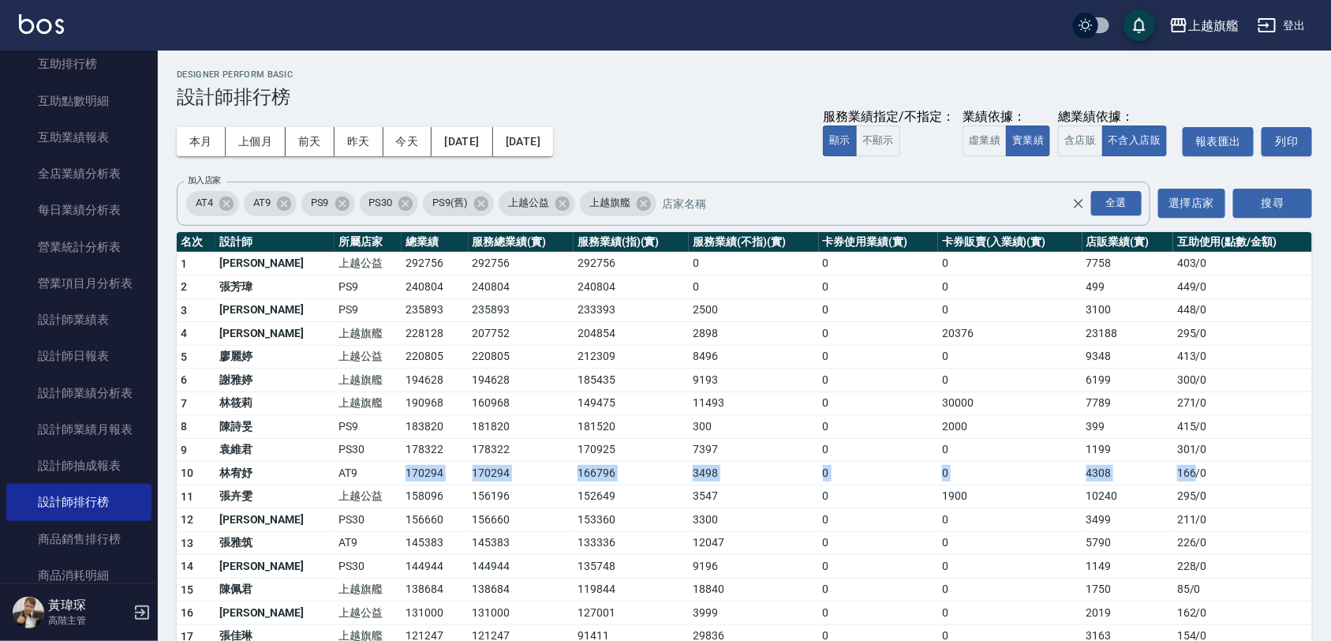
drag, startPoint x: 360, startPoint y: 471, endPoint x: 1192, endPoint y: 472, distance: 831.8
click at [1192, 472] on tr "10 林宥妤 AT9 170294 170294 166796 3498 0 0 4308 166 / 0" at bounding box center [745, 474] width 1136 height 24
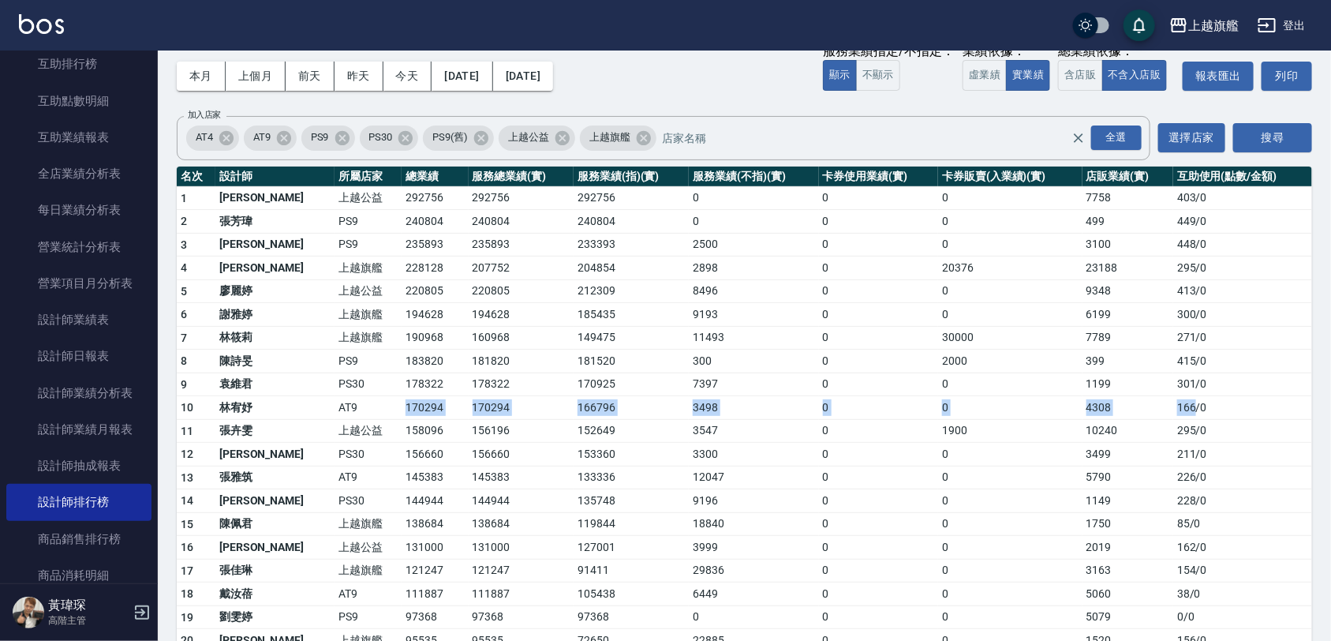
scroll to position [99, 0]
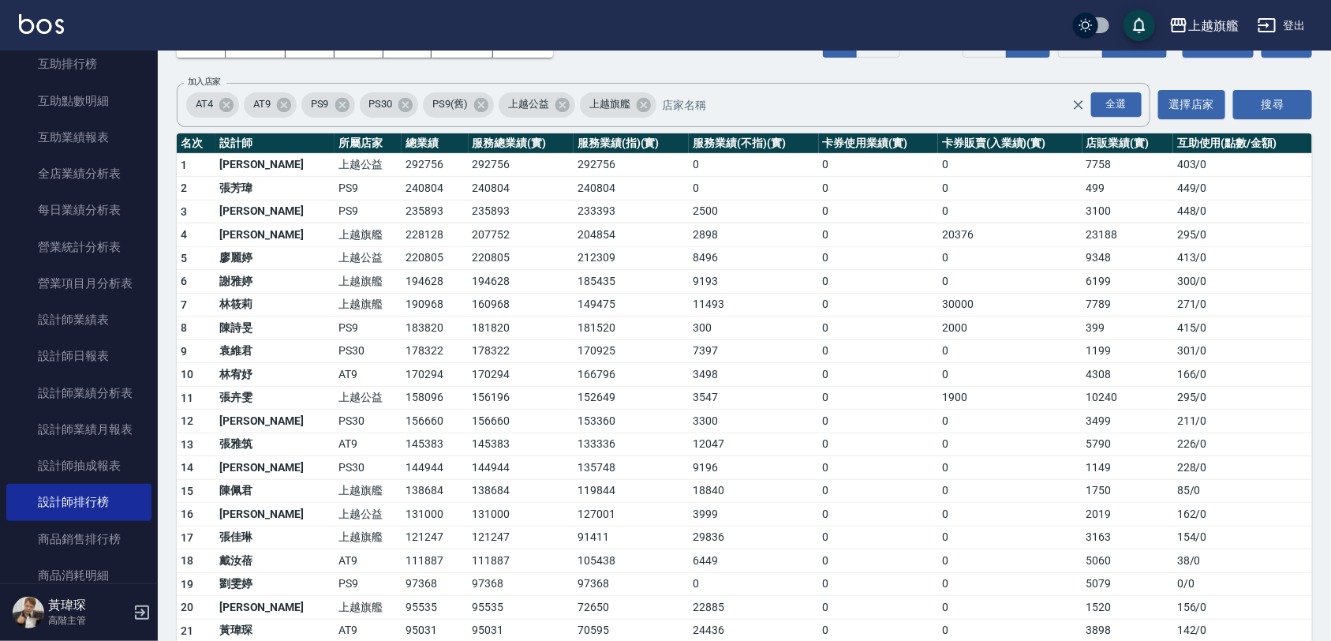
click at [773, 484] on td "18840" at bounding box center [753, 491] width 129 height 24
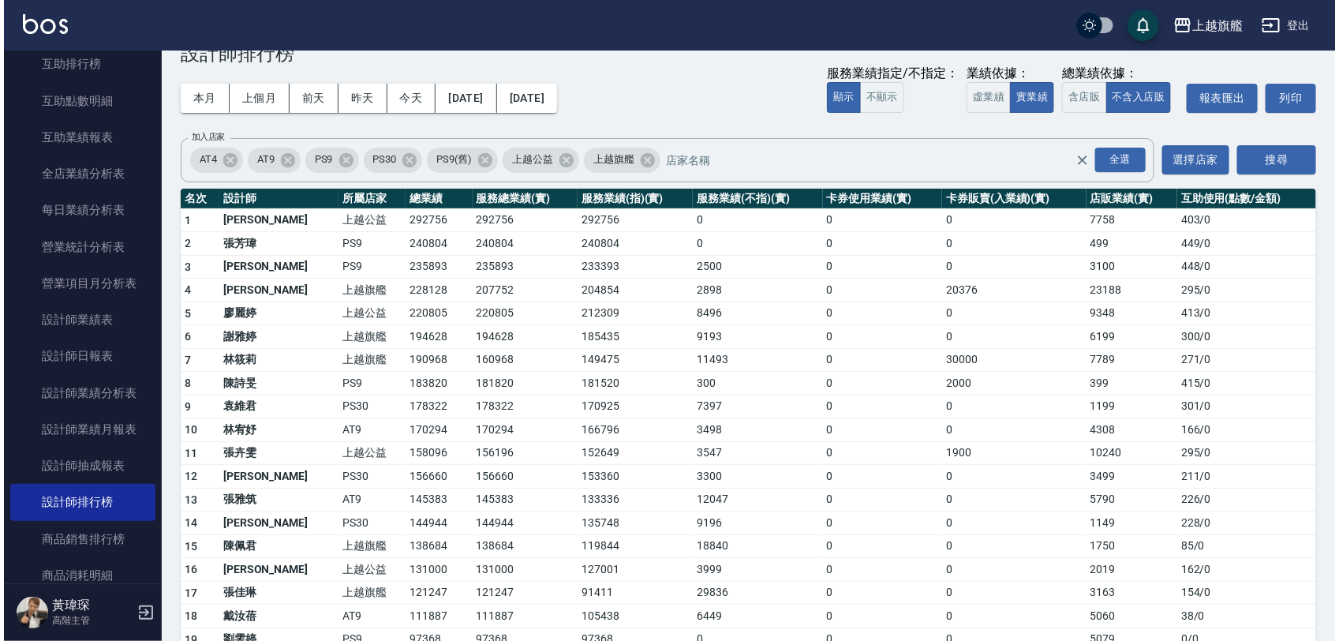
scroll to position [0, 0]
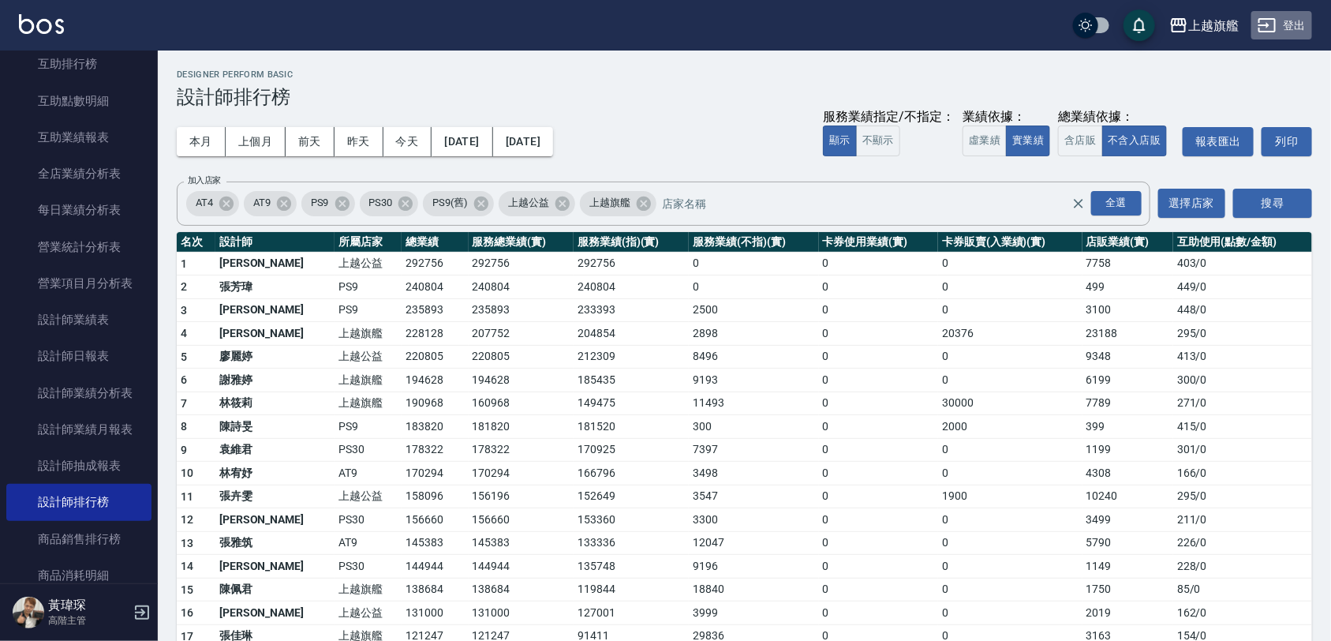
click at [1306, 16] on button "登出" at bounding box center [1282, 25] width 61 height 29
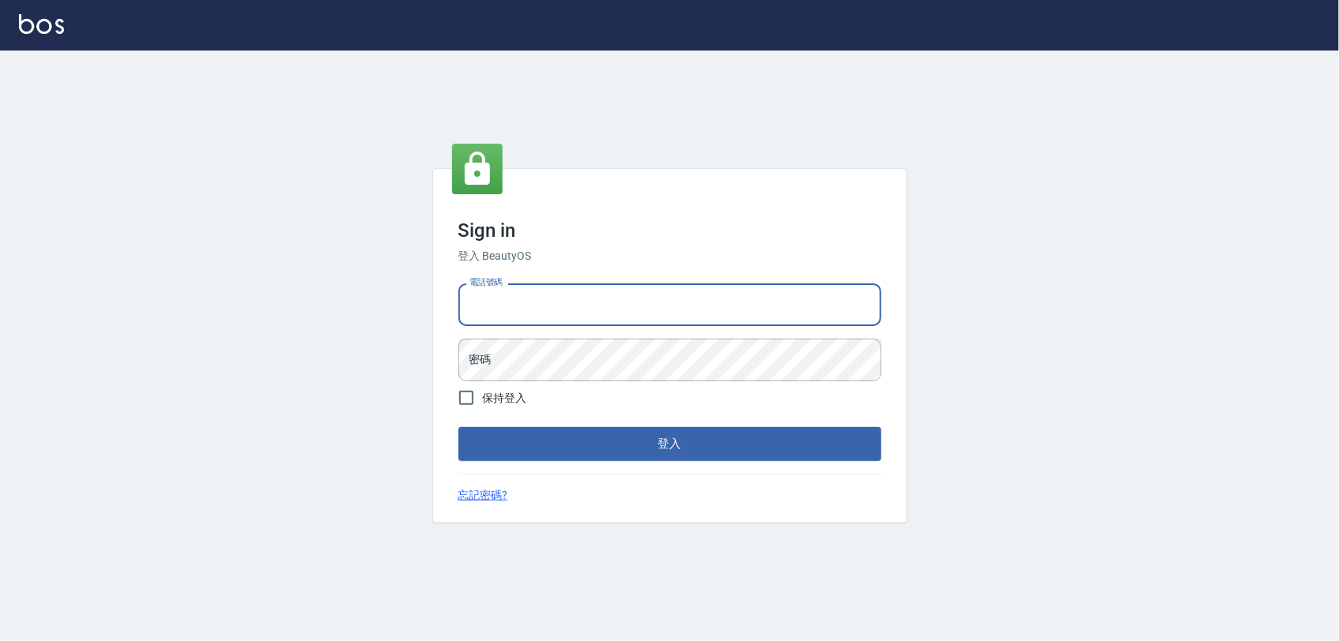
type input "0968065108"
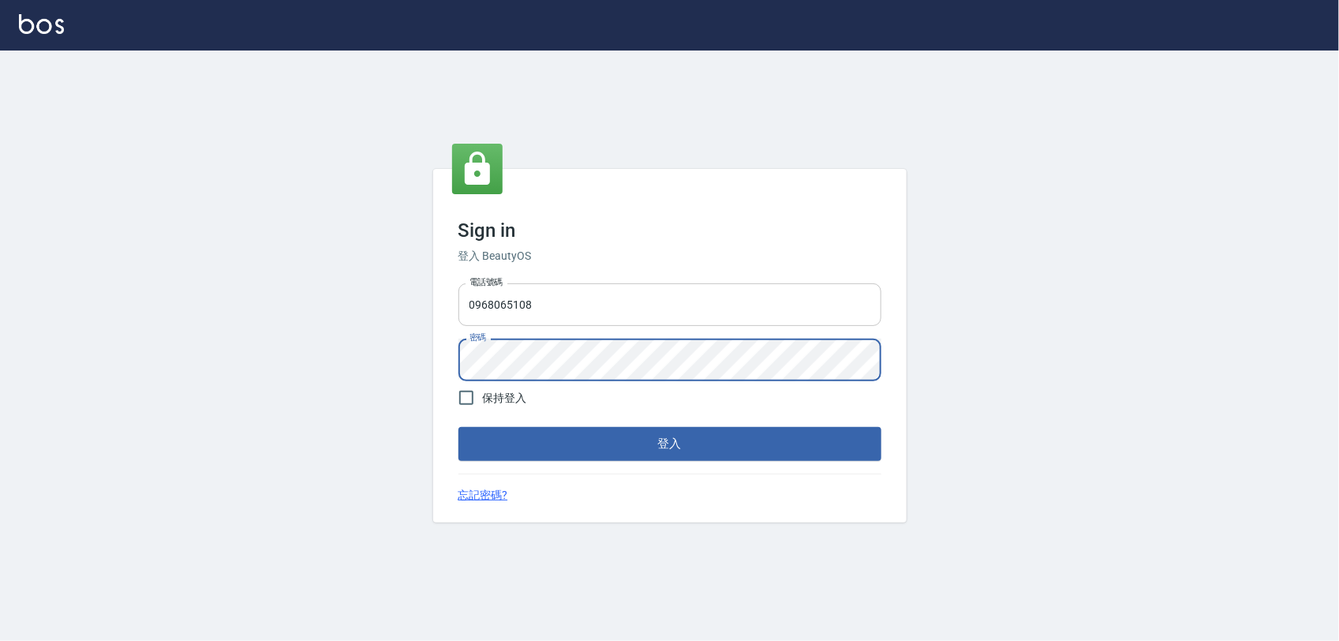
click at [459, 427] on button "登入" at bounding box center [670, 443] width 423 height 33
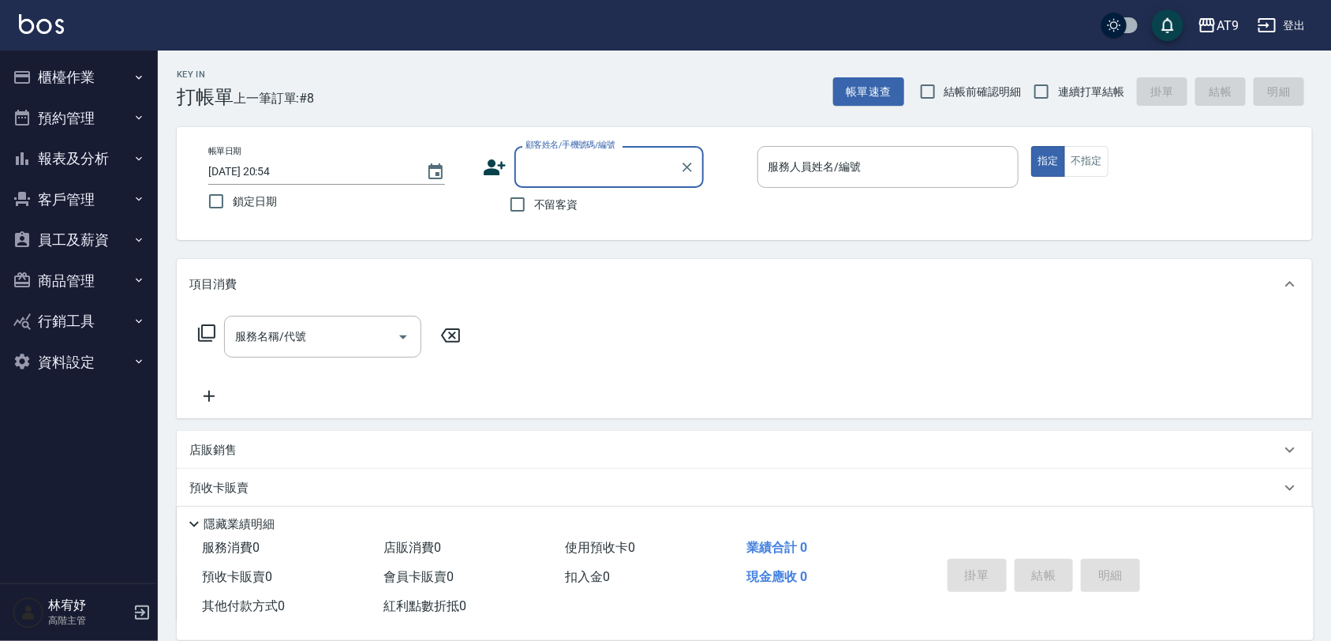
click at [113, 147] on button "報表及分析" at bounding box center [78, 158] width 145 height 41
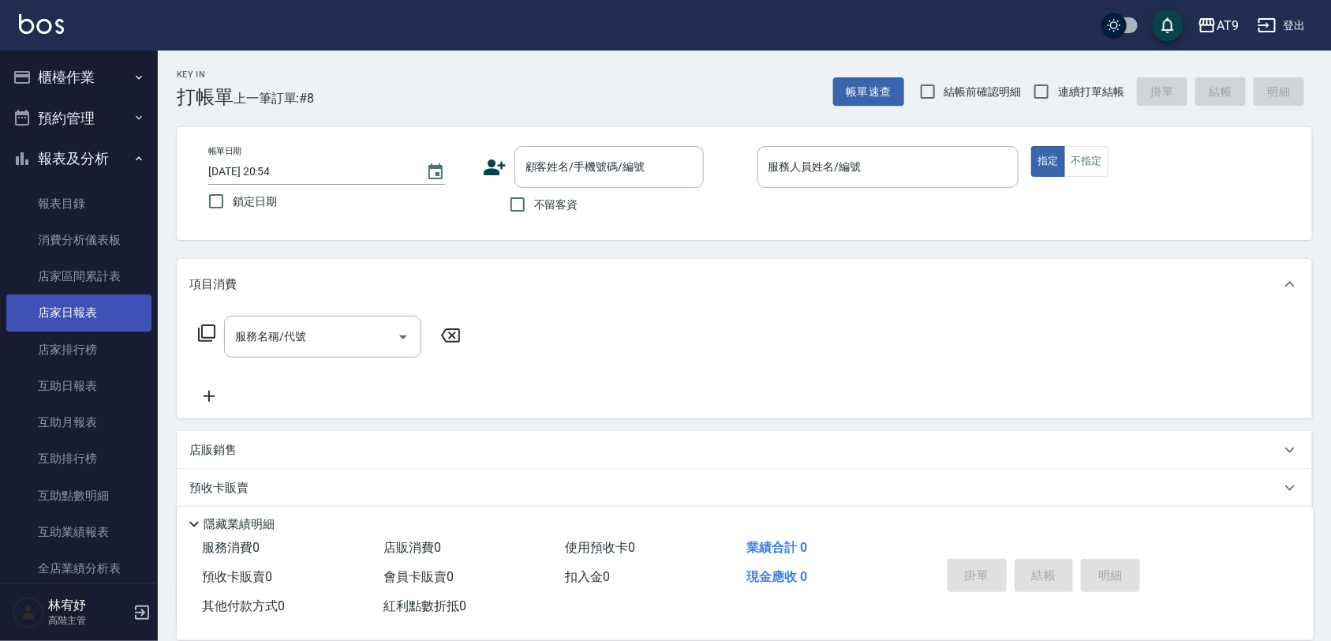
scroll to position [197, 0]
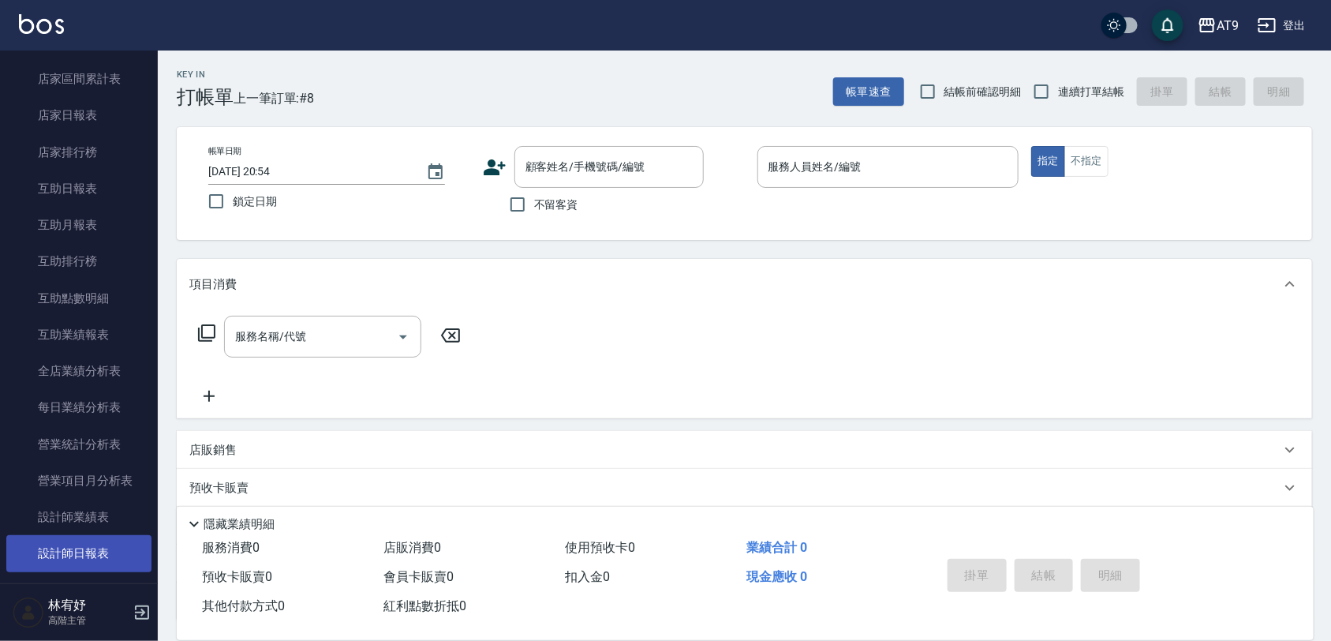
click at [105, 560] on link "設計師日報表" at bounding box center [78, 553] width 145 height 36
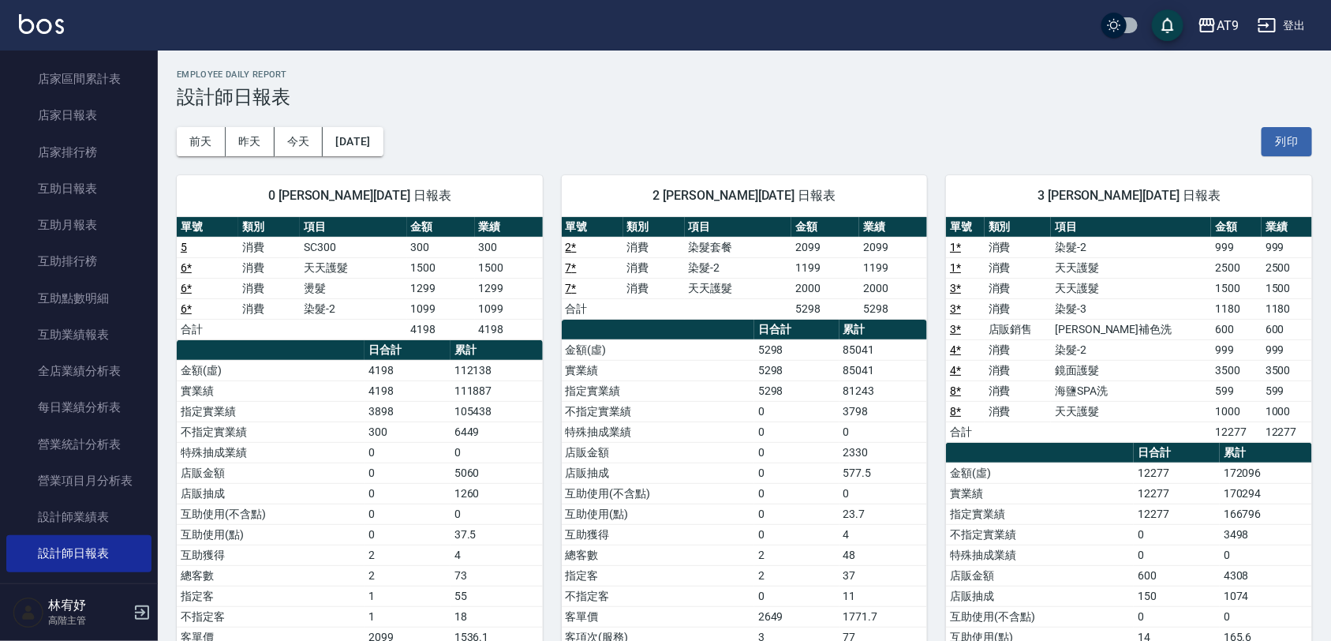
scroll to position [172, 0]
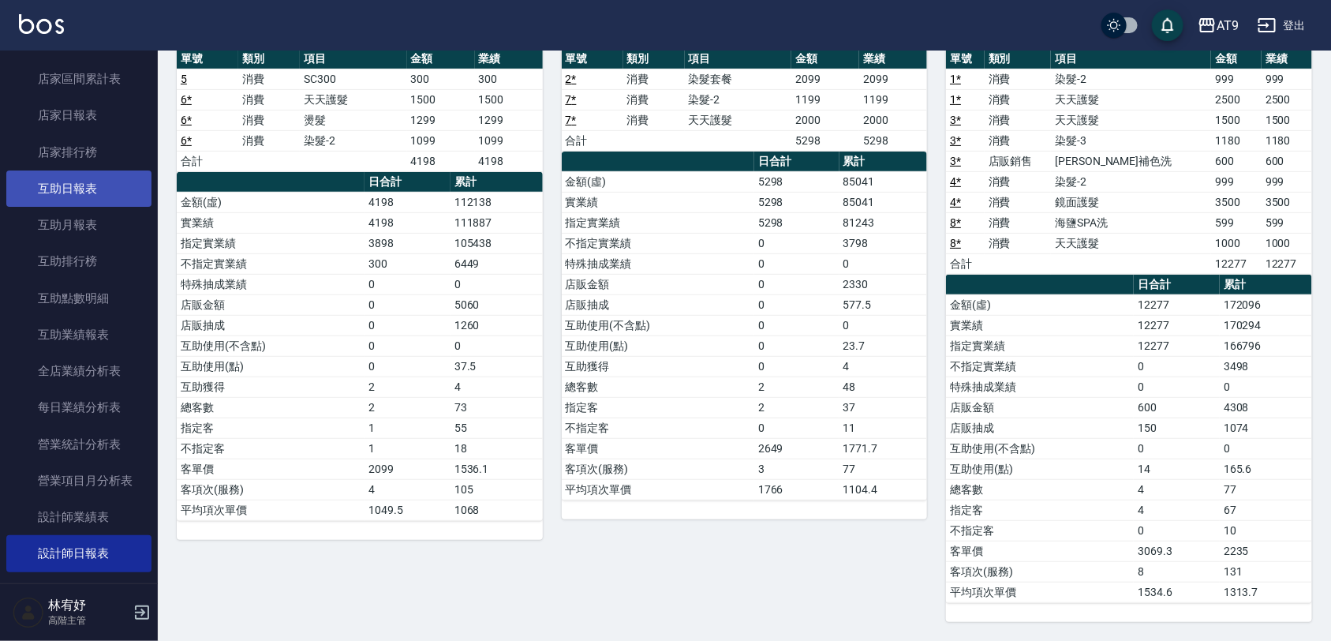
click at [96, 174] on link "互助日報表" at bounding box center [78, 188] width 145 height 36
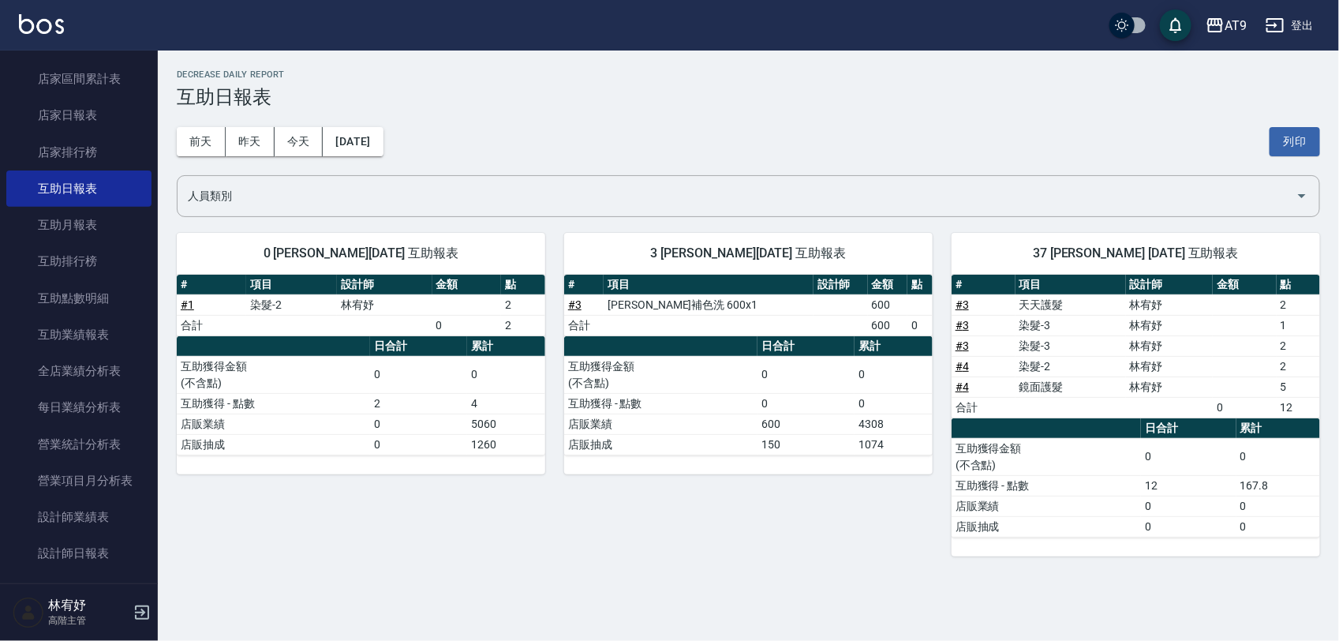
click at [961, 381] on link "# 4" at bounding box center [962, 386] width 13 height 13
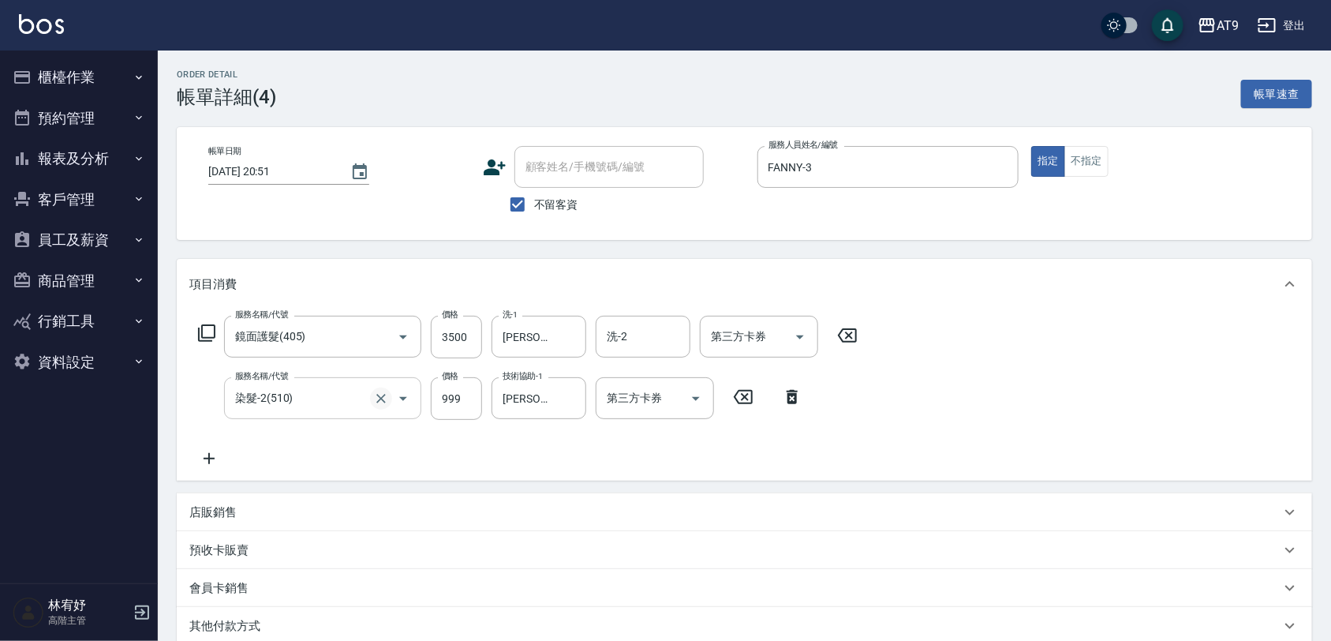
click at [373, 395] on icon "Clear" at bounding box center [381, 399] width 16 height 16
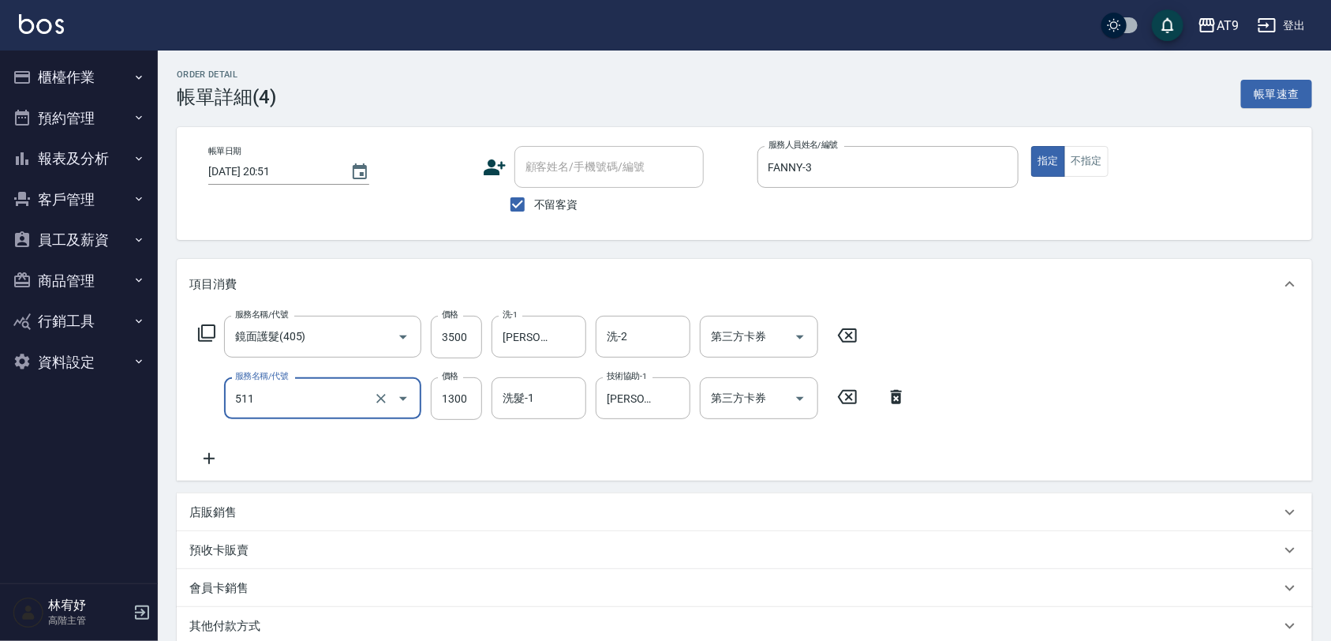
type input "染髮-4(511)"
type input "999"
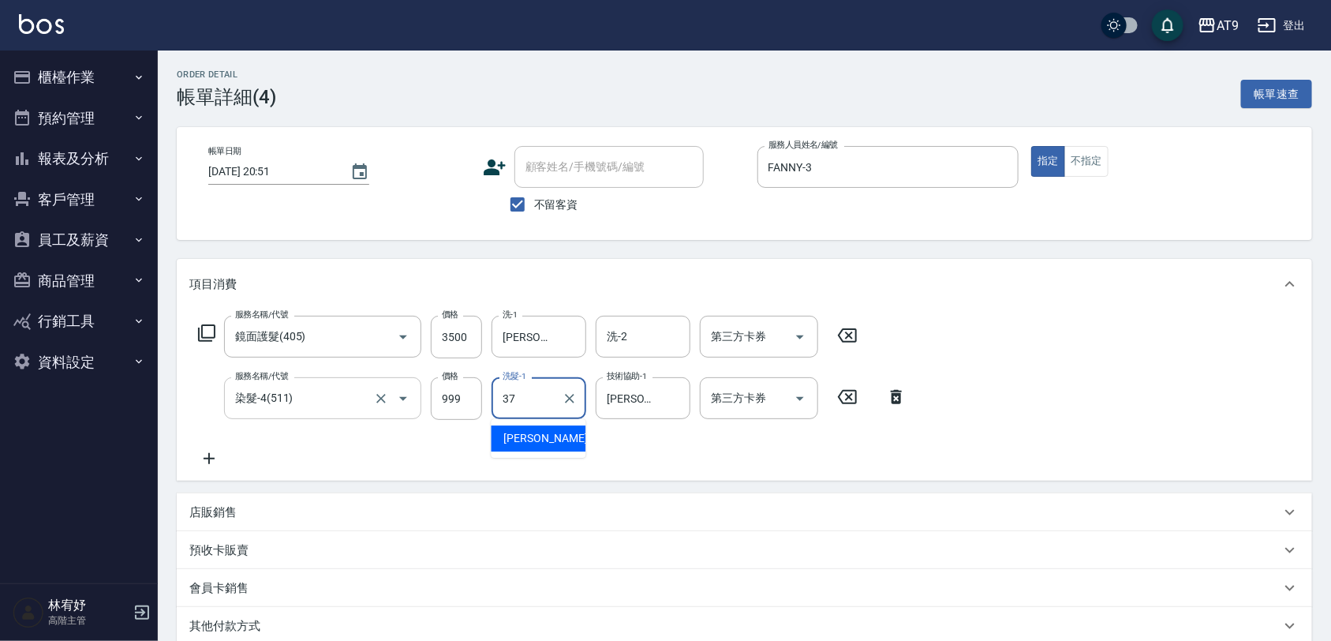
type input "[PERSON_NAME]-37"
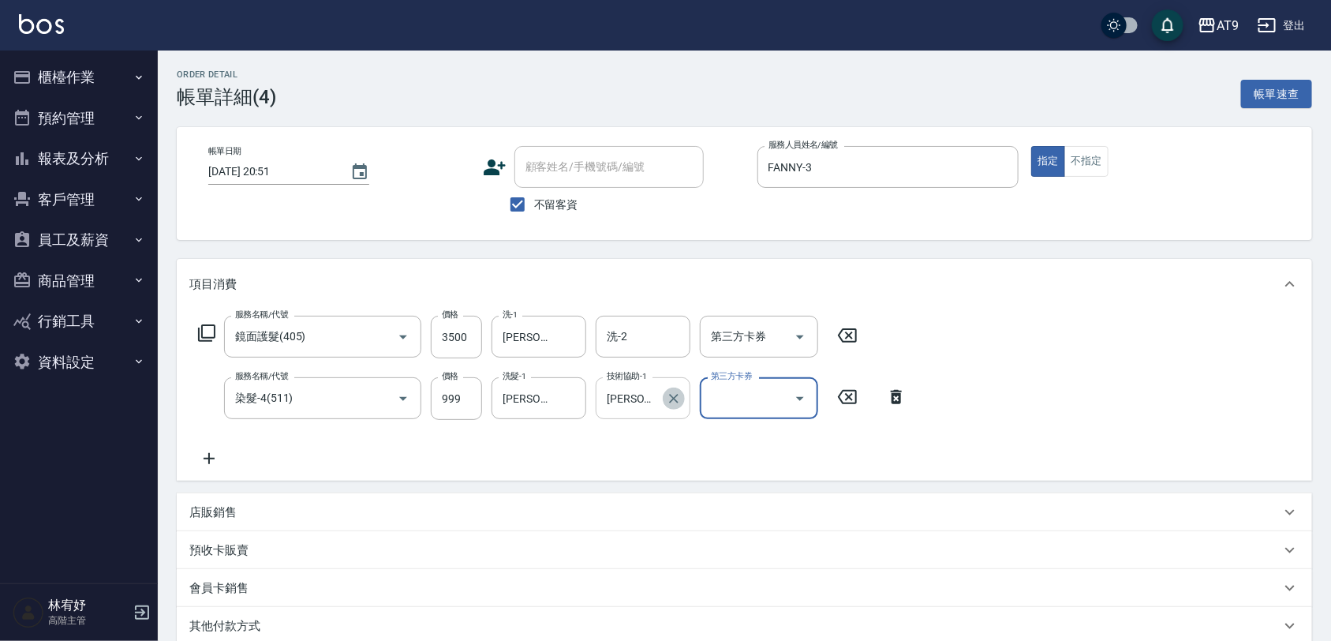
click at [676, 395] on icon "Clear" at bounding box center [673, 398] width 9 height 9
type input "[PERSON_NAME]-37"
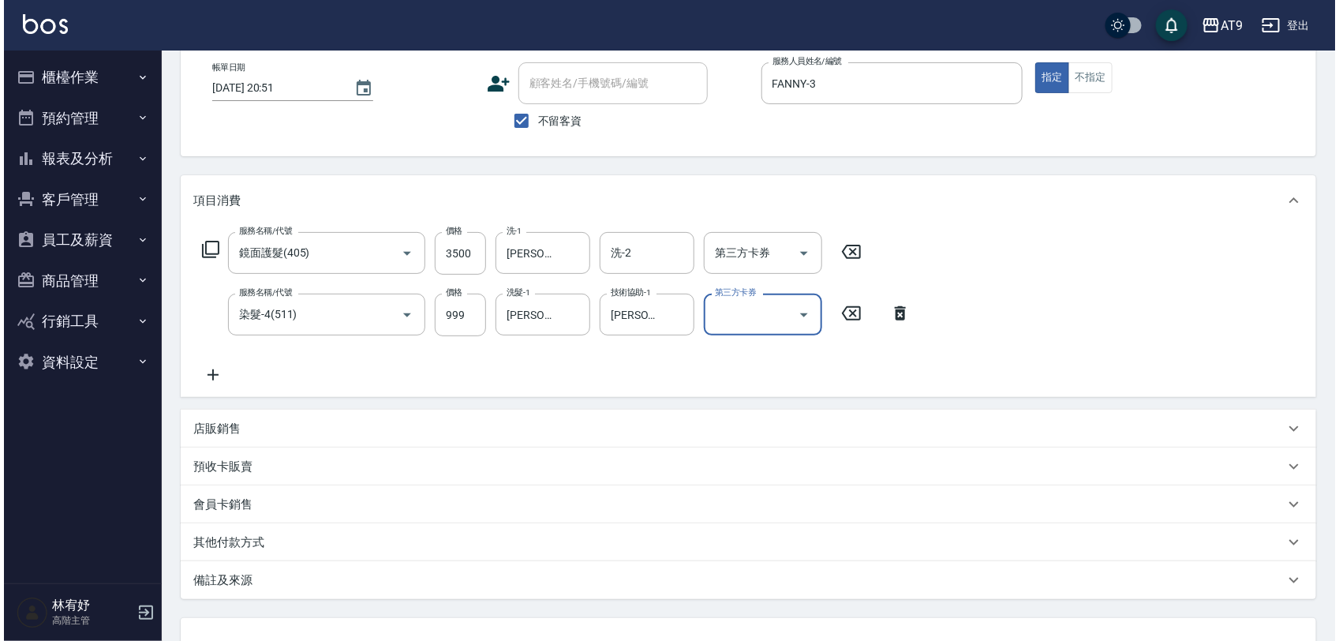
scroll to position [211, 0]
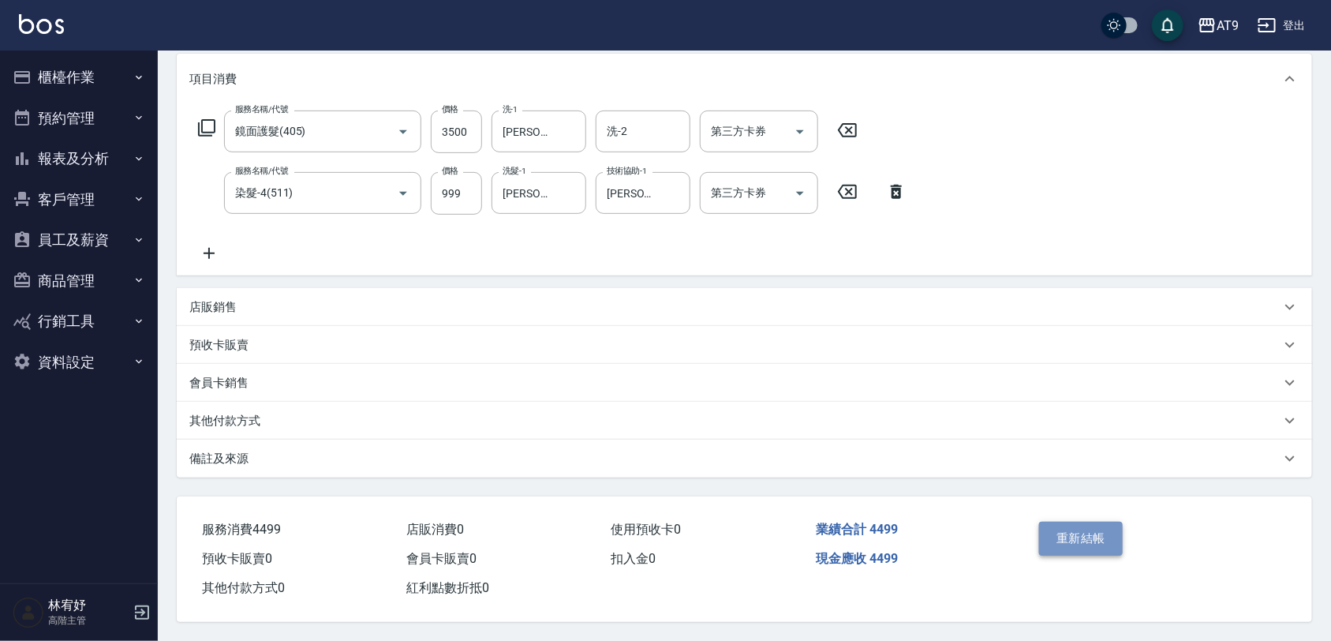
click at [1058, 541] on button "重新結帳" at bounding box center [1081, 538] width 84 height 33
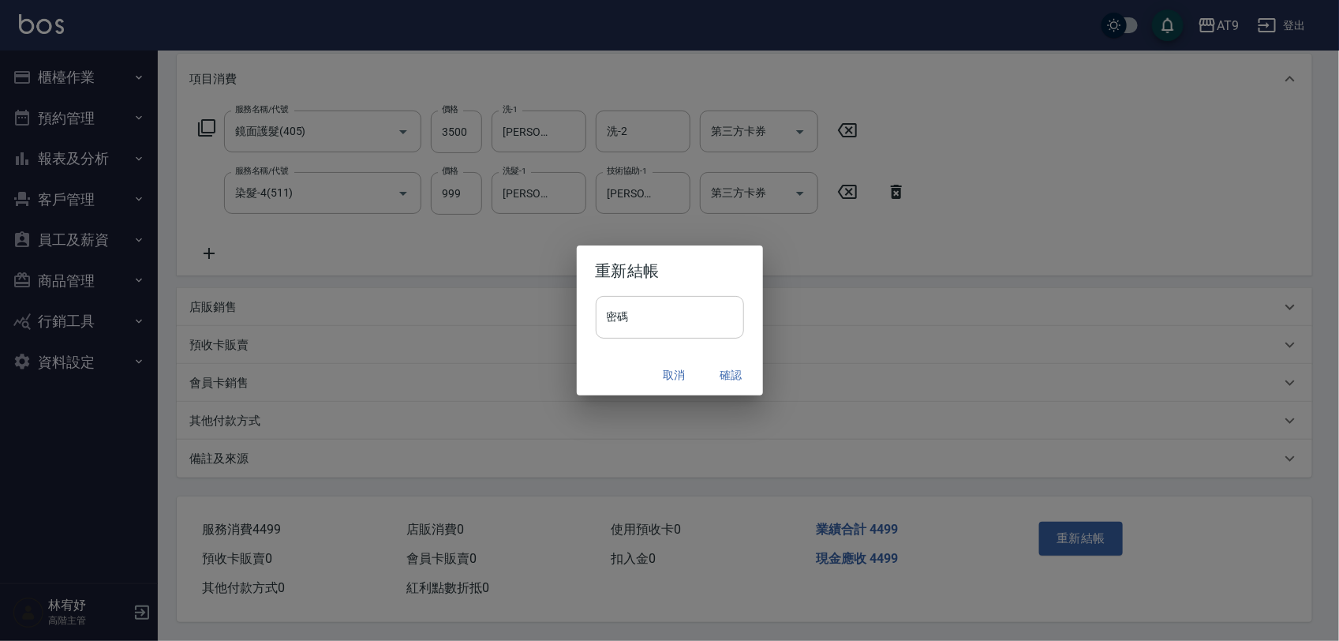
click at [703, 320] on input "密碼" at bounding box center [670, 317] width 148 height 43
type input "*******"
click at [694, 288] on h2 "重新結帳" at bounding box center [670, 270] width 186 height 51
click at [740, 387] on button "確認" at bounding box center [731, 375] width 51 height 29
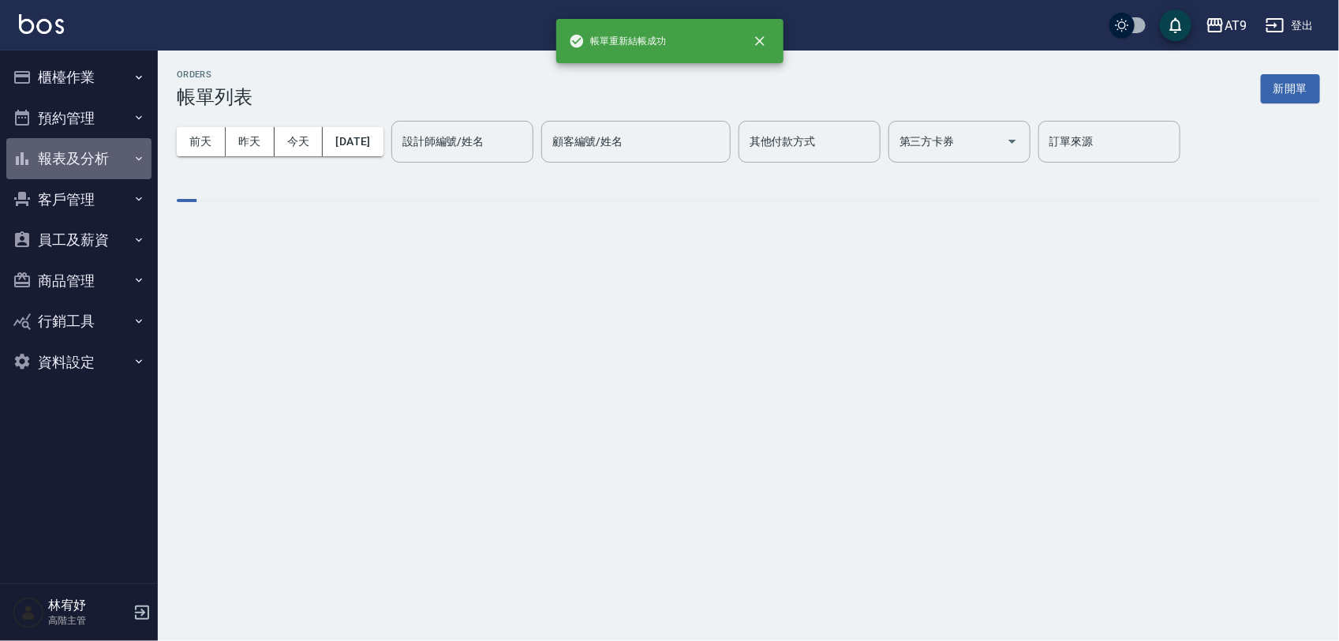
click at [122, 159] on button "報表及分析" at bounding box center [78, 158] width 145 height 41
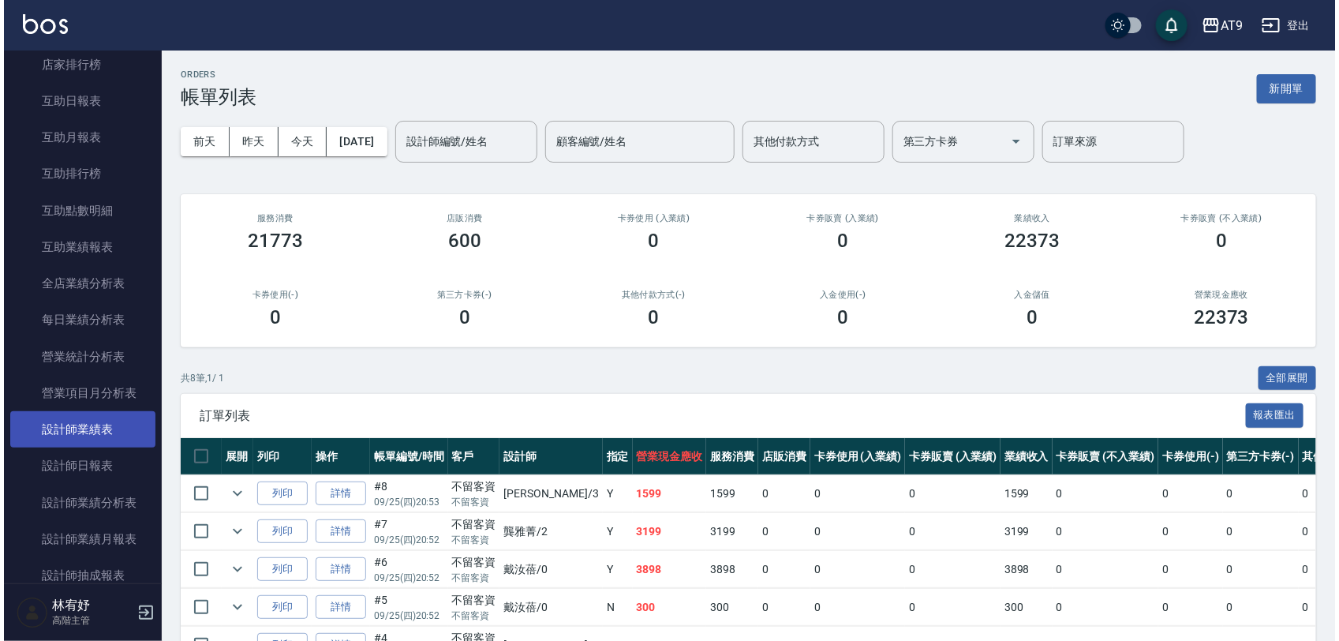
scroll to position [296, 0]
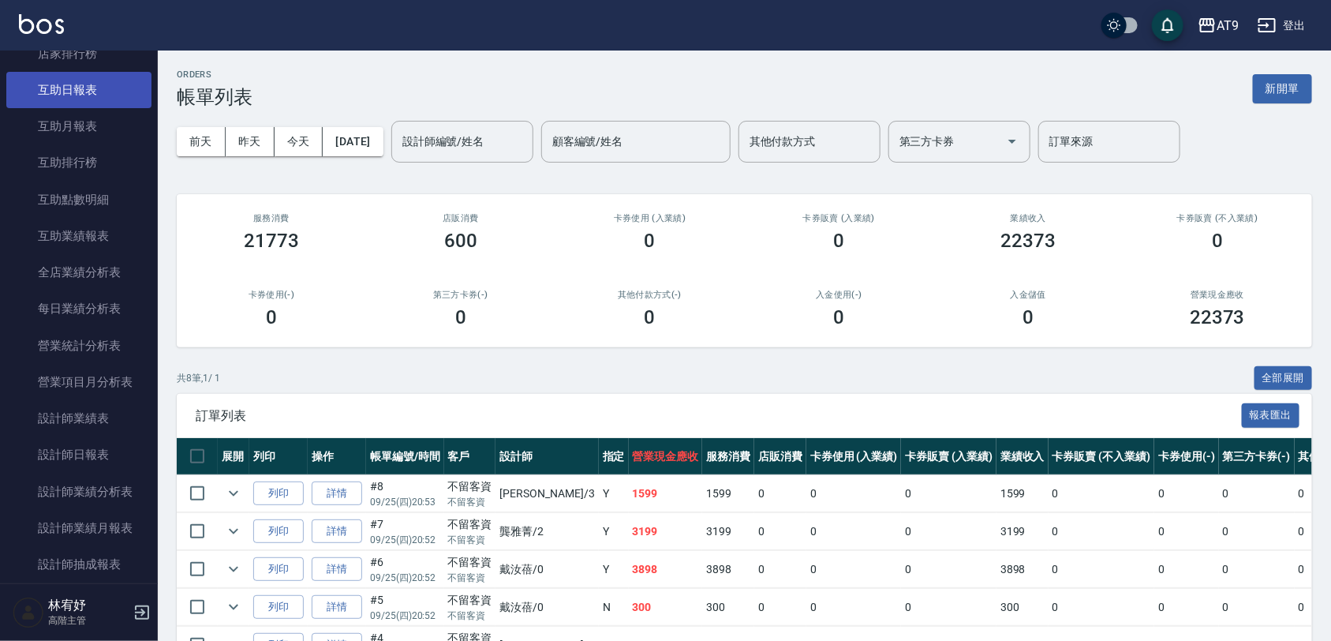
click at [105, 93] on link "互助日報表" at bounding box center [78, 90] width 145 height 36
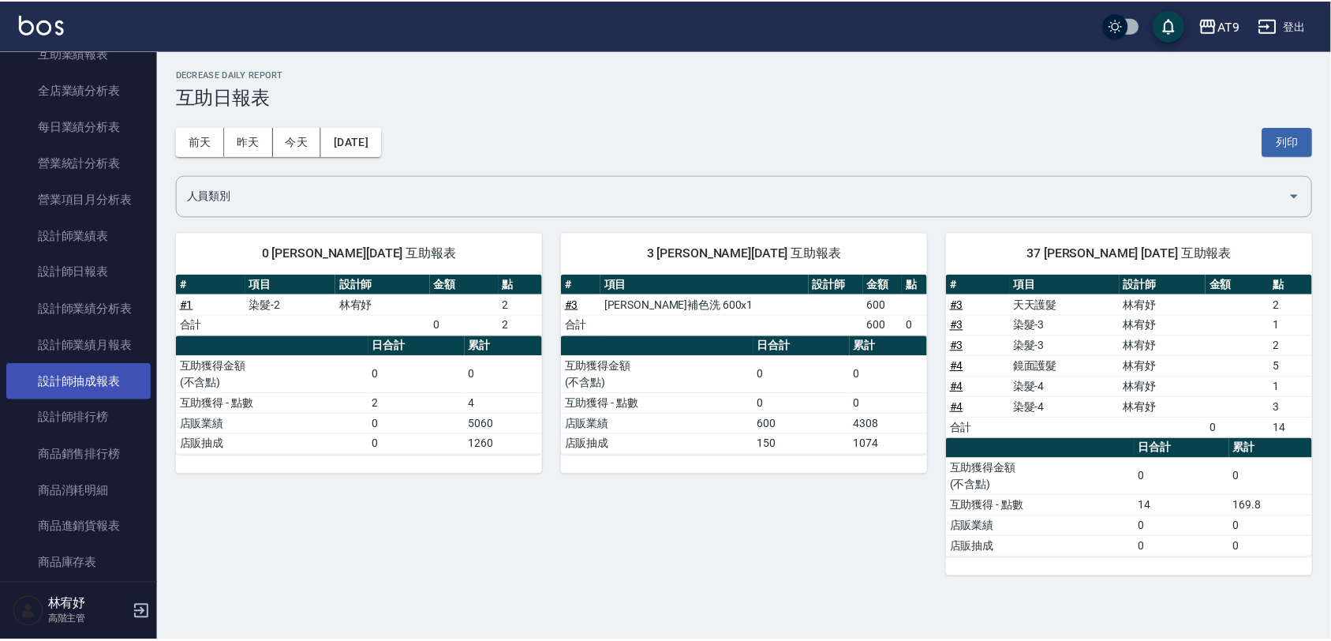
scroll to position [493, 0]
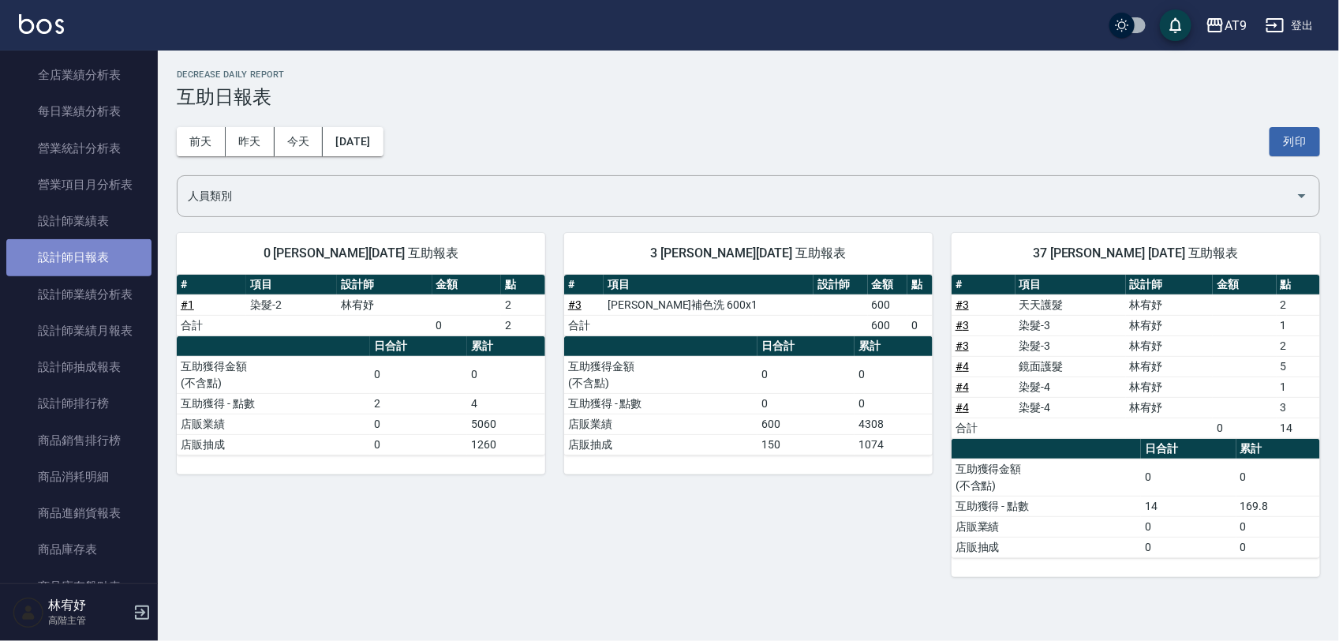
click at [96, 253] on link "設計師日報表" at bounding box center [78, 257] width 145 height 36
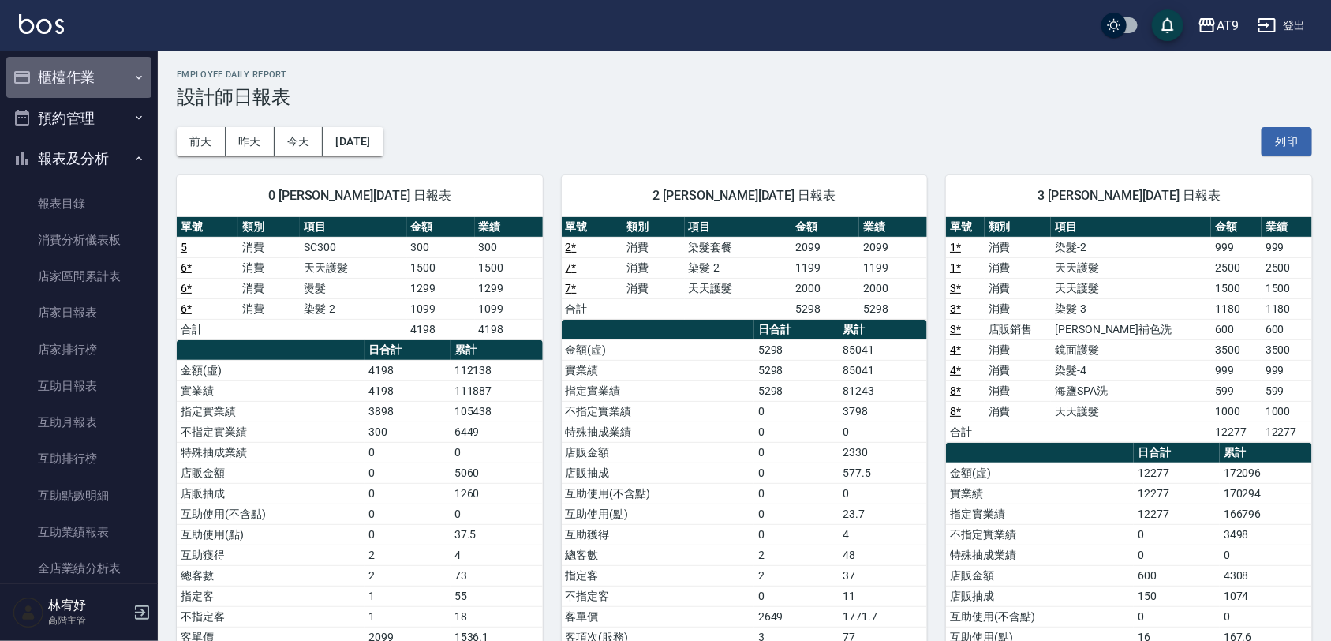
click at [80, 69] on button "櫃檯作業" at bounding box center [78, 77] width 145 height 41
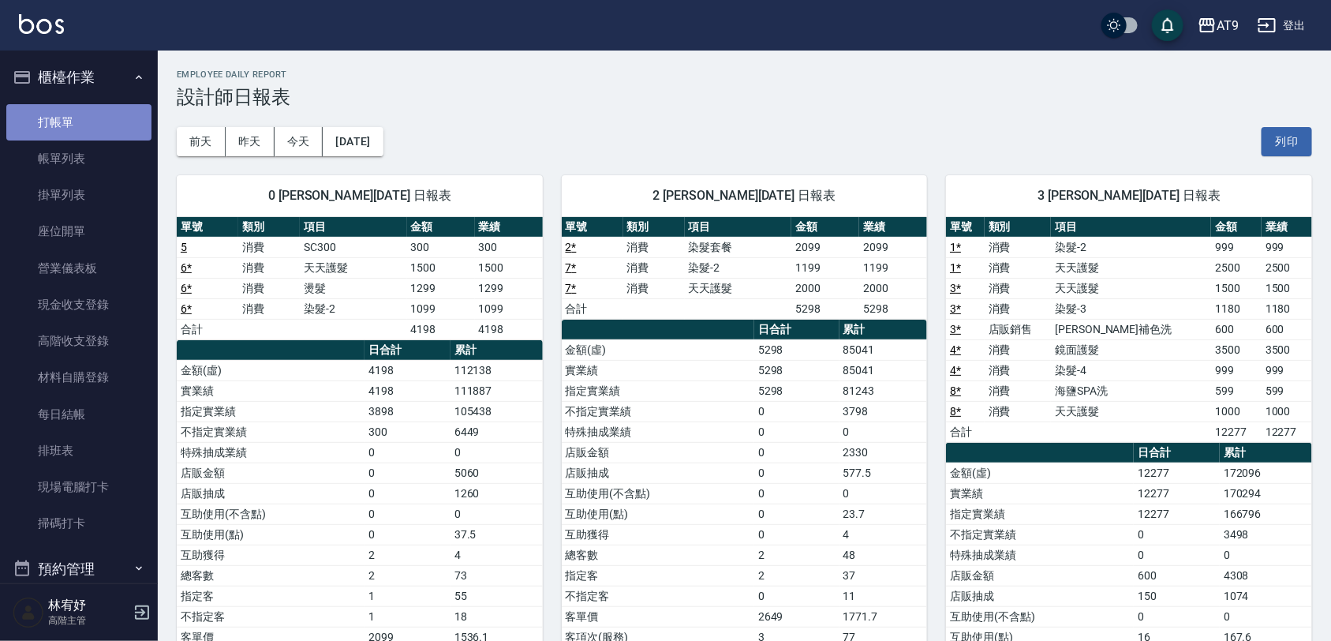
click at [81, 111] on link "打帳單" at bounding box center [78, 122] width 145 height 36
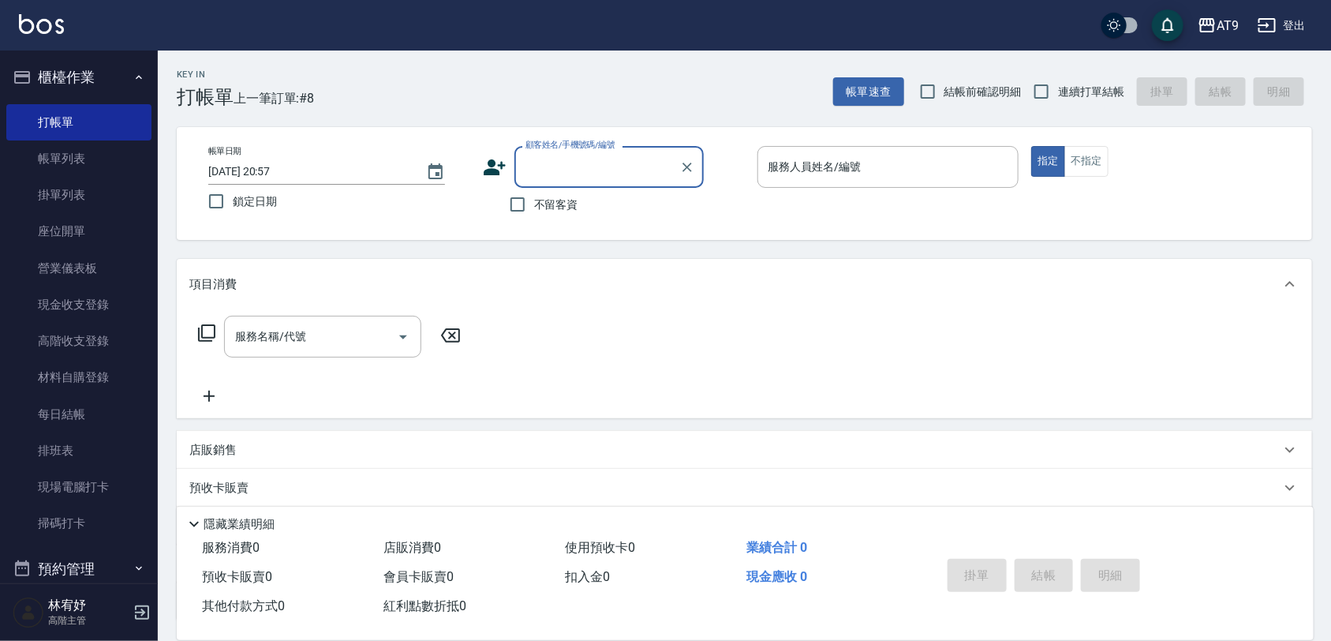
click at [565, 212] on span "不留客資" at bounding box center [556, 205] width 44 height 17
click at [534, 212] on input "不留客資" at bounding box center [517, 204] width 33 height 33
checkbox input "true"
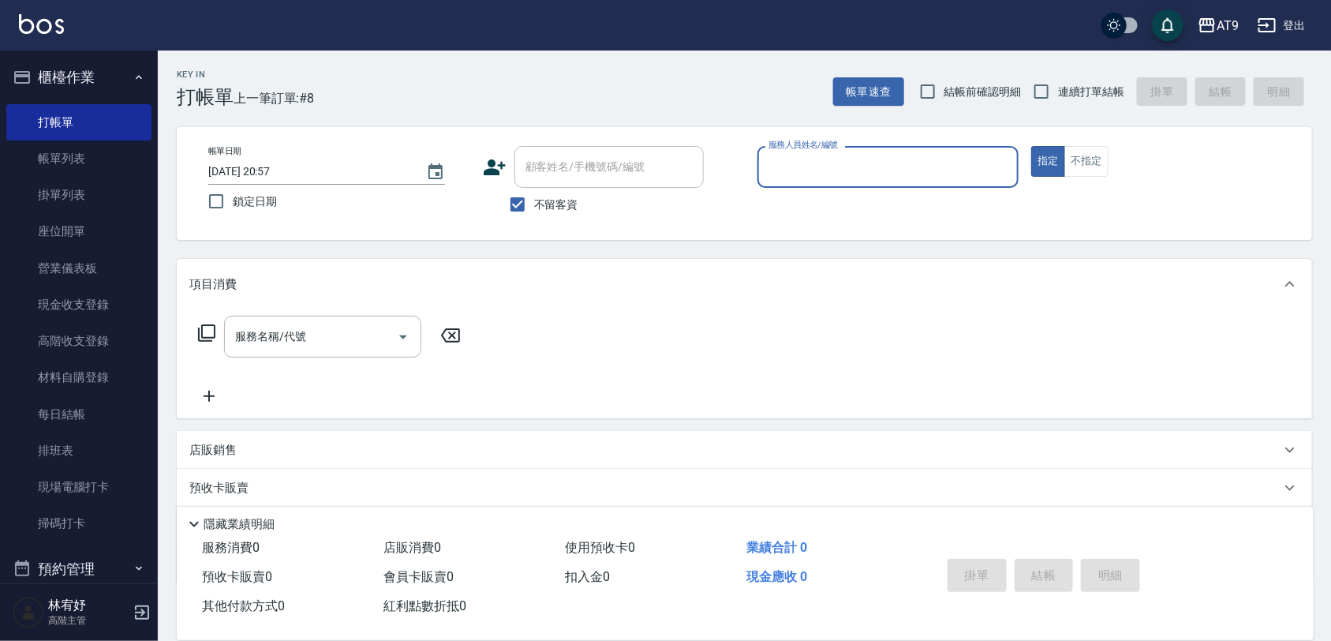
click at [1090, 84] on span "連續打單結帳" at bounding box center [1091, 92] width 66 height 17
click at [1058, 84] on input "連續打單結帳" at bounding box center [1041, 91] width 33 height 33
checkbox input "true"
click at [913, 156] on input "服務人員姓名/編號" at bounding box center [889, 167] width 248 height 28
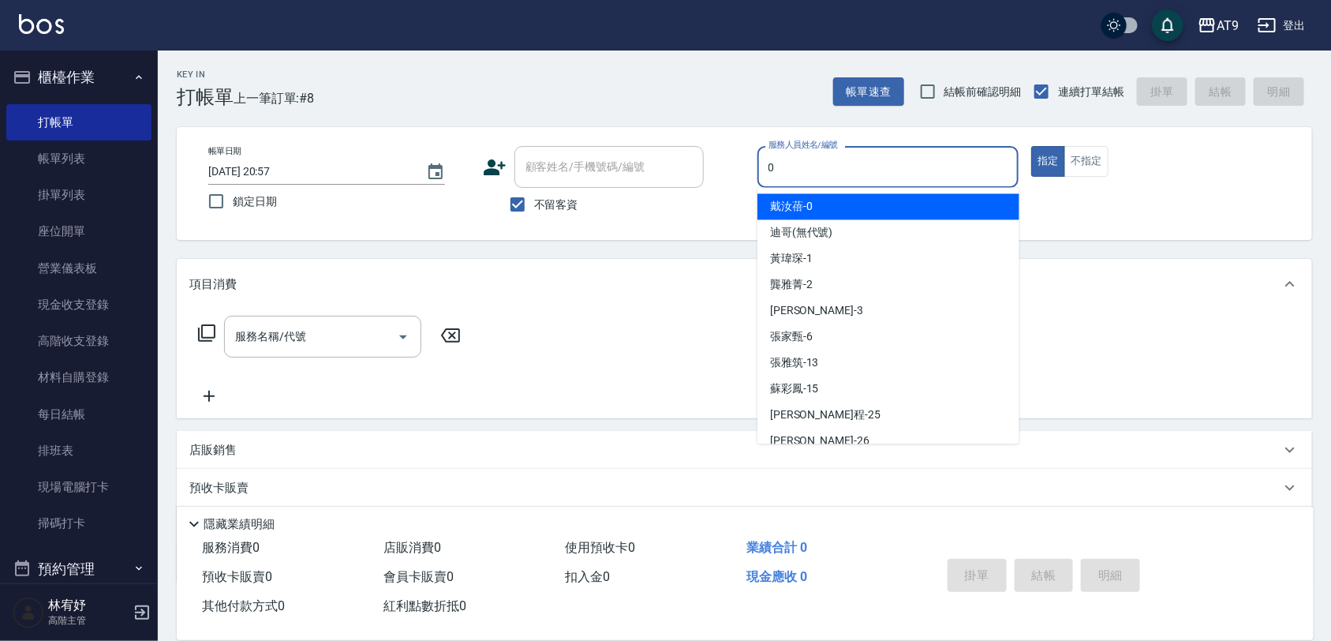
type input "0"
type button "true"
type input "戴汝蓓-0"
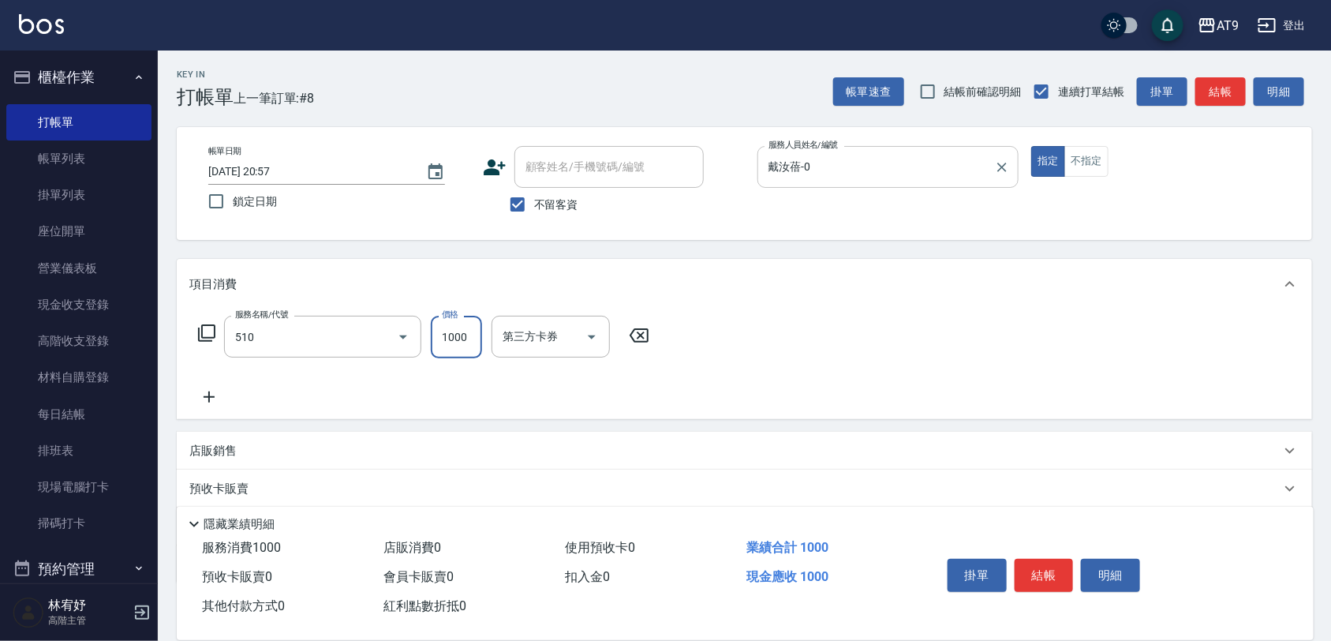
type input "染髮-2(510)"
type input "1500"
